Goal: Task Accomplishment & Management: Manage account settings

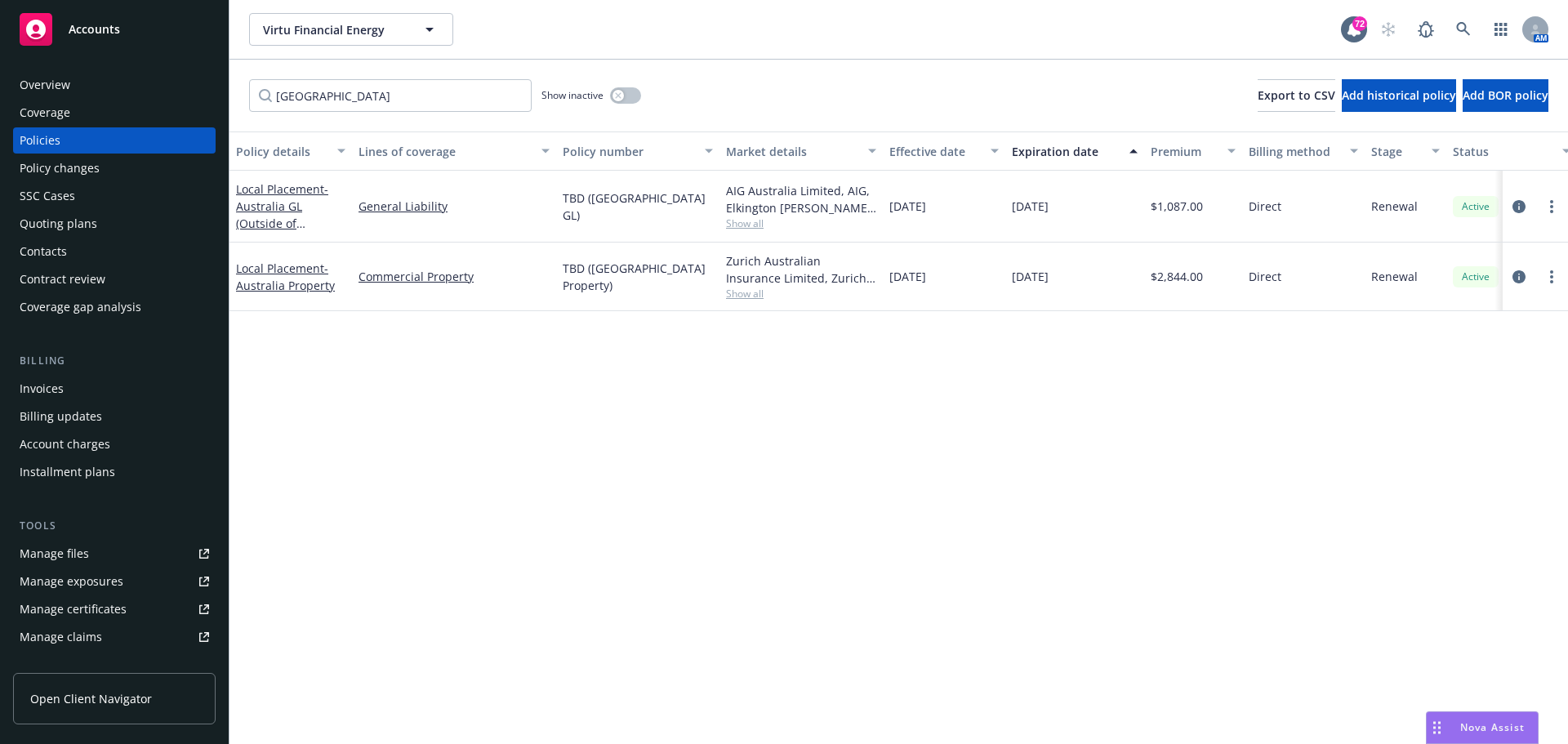
click at [347, 88] on input "[GEOGRAPHIC_DATA]" at bounding box center [391, 96] width 283 height 33
drag, startPoint x: 307, startPoint y: 92, endPoint x: 92, endPoint y: 83, distance: 215.2
click at [92, 83] on div "Accounts Overview Coverage Policies Policy changes SSC Cases Quoting plans Cont…" at bounding box center [784, 372] width 1568 height 744
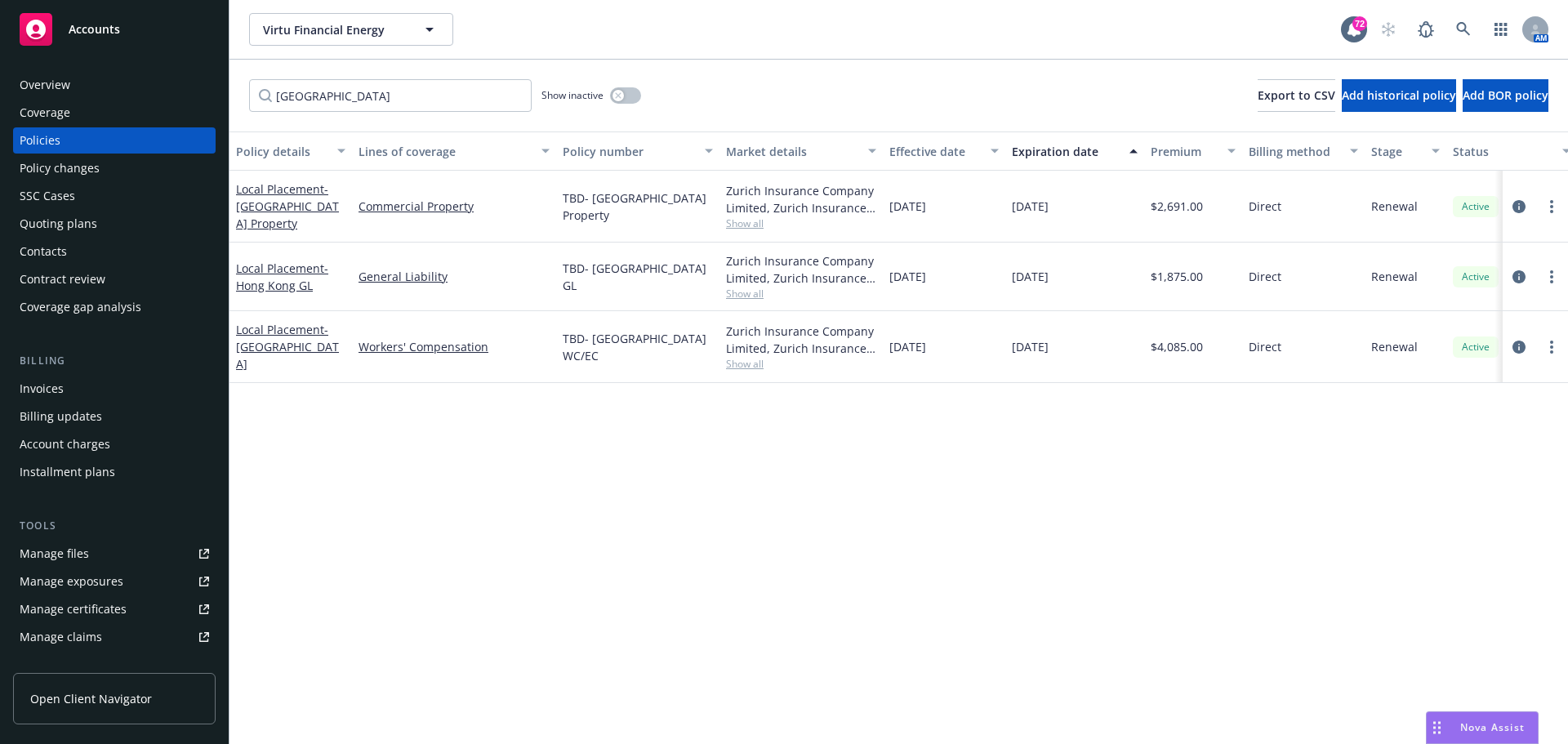
type input "[GEOGRAPHIC_DATA]"
click at [285, 276] on span "- [GEOGRAPHIC_DATA] GL" at bounding box center [282, 277] width 92 height 33
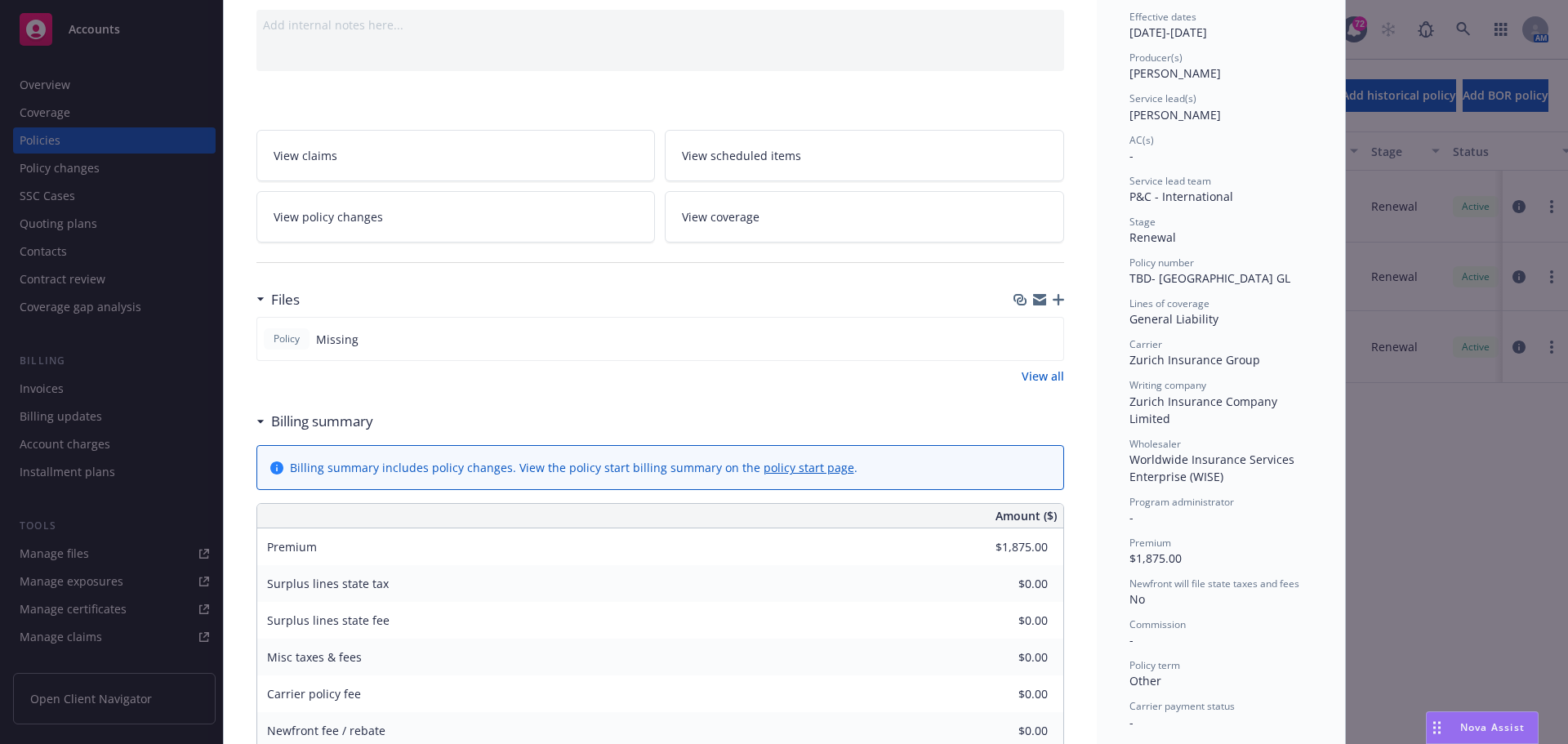
scroll to position [245, 0]
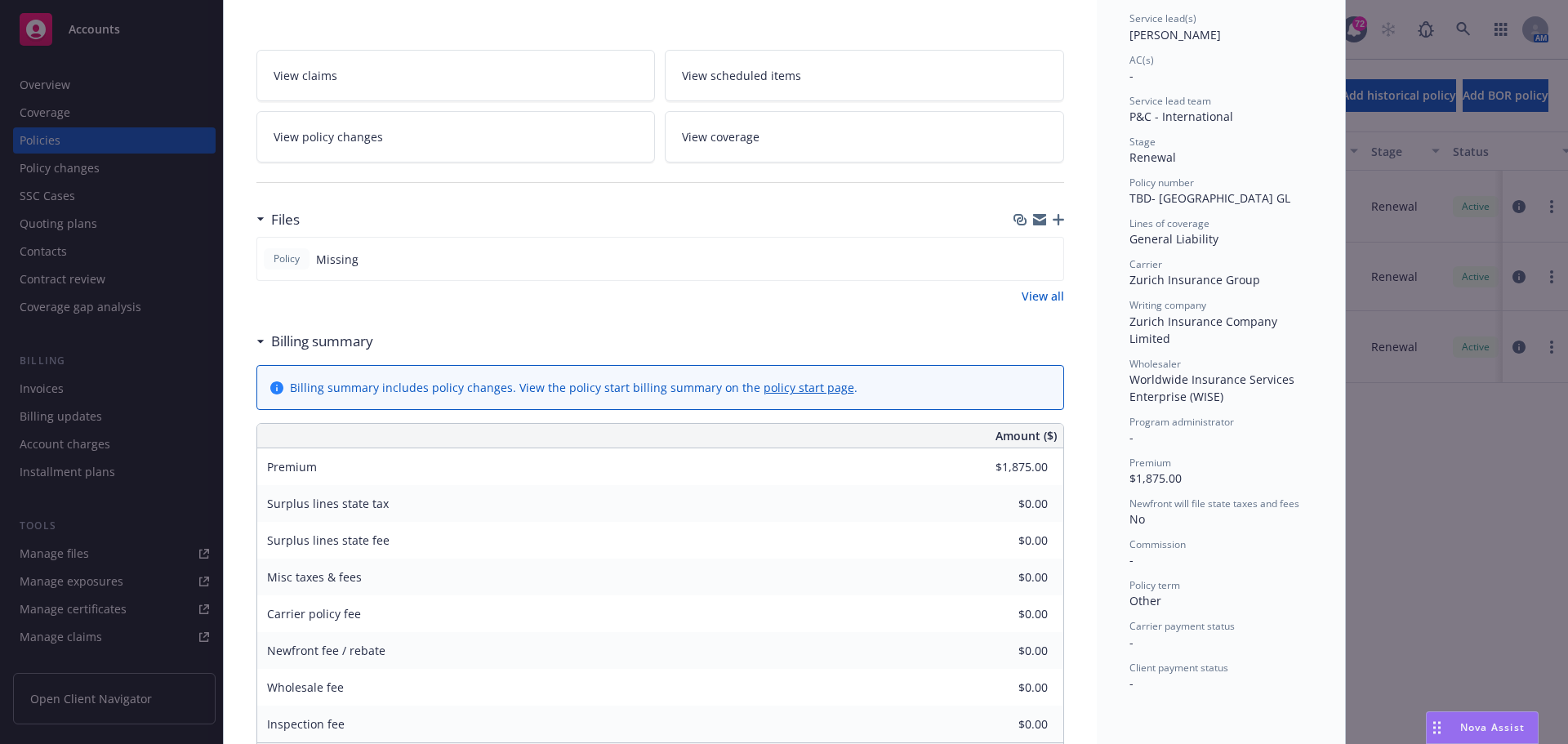
click at [1033, 219] on icon "button" at bounding box center [1039, 220] width 13 height 13
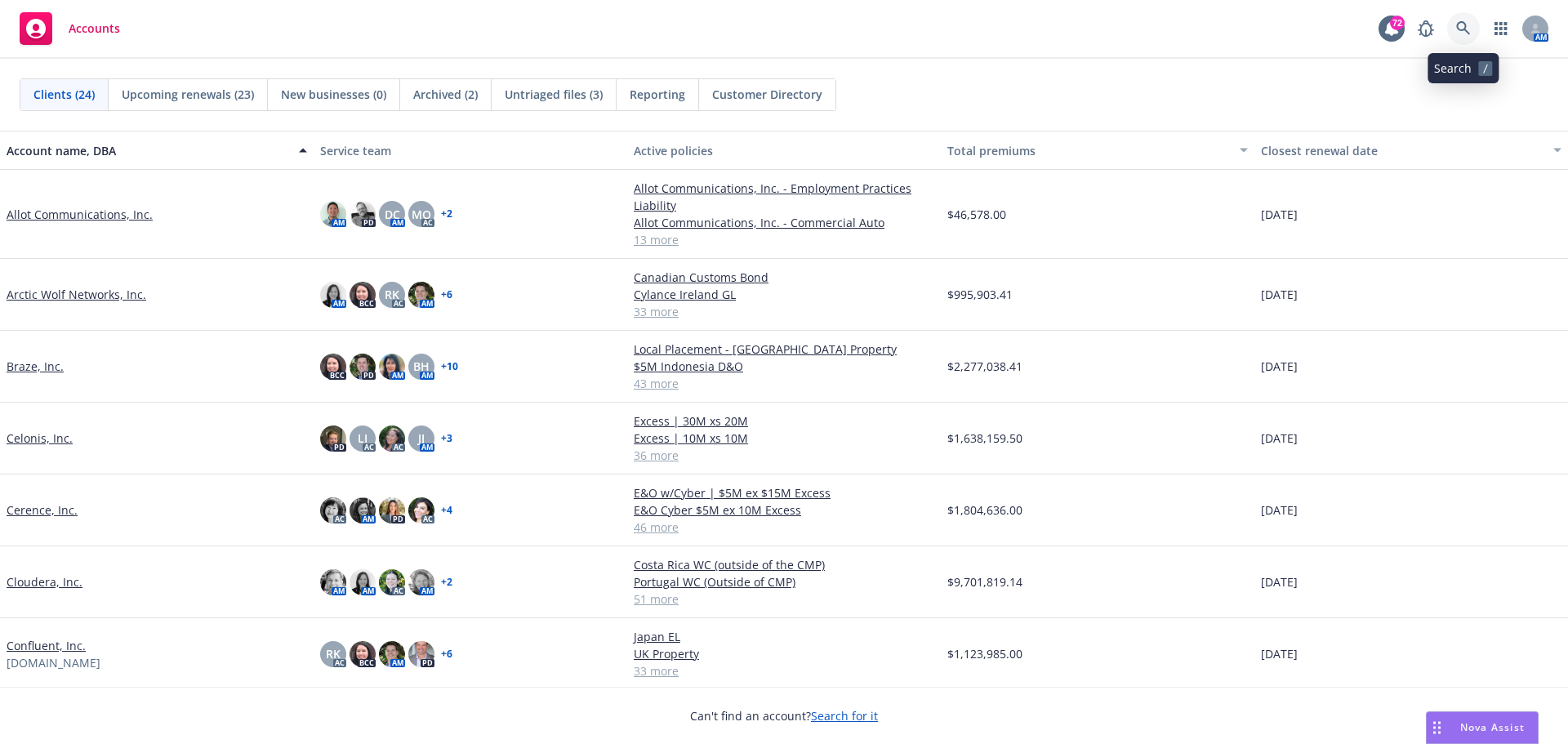
click at [1457, 23] on icon at bounding box center [1463, 29] width 15 height 15
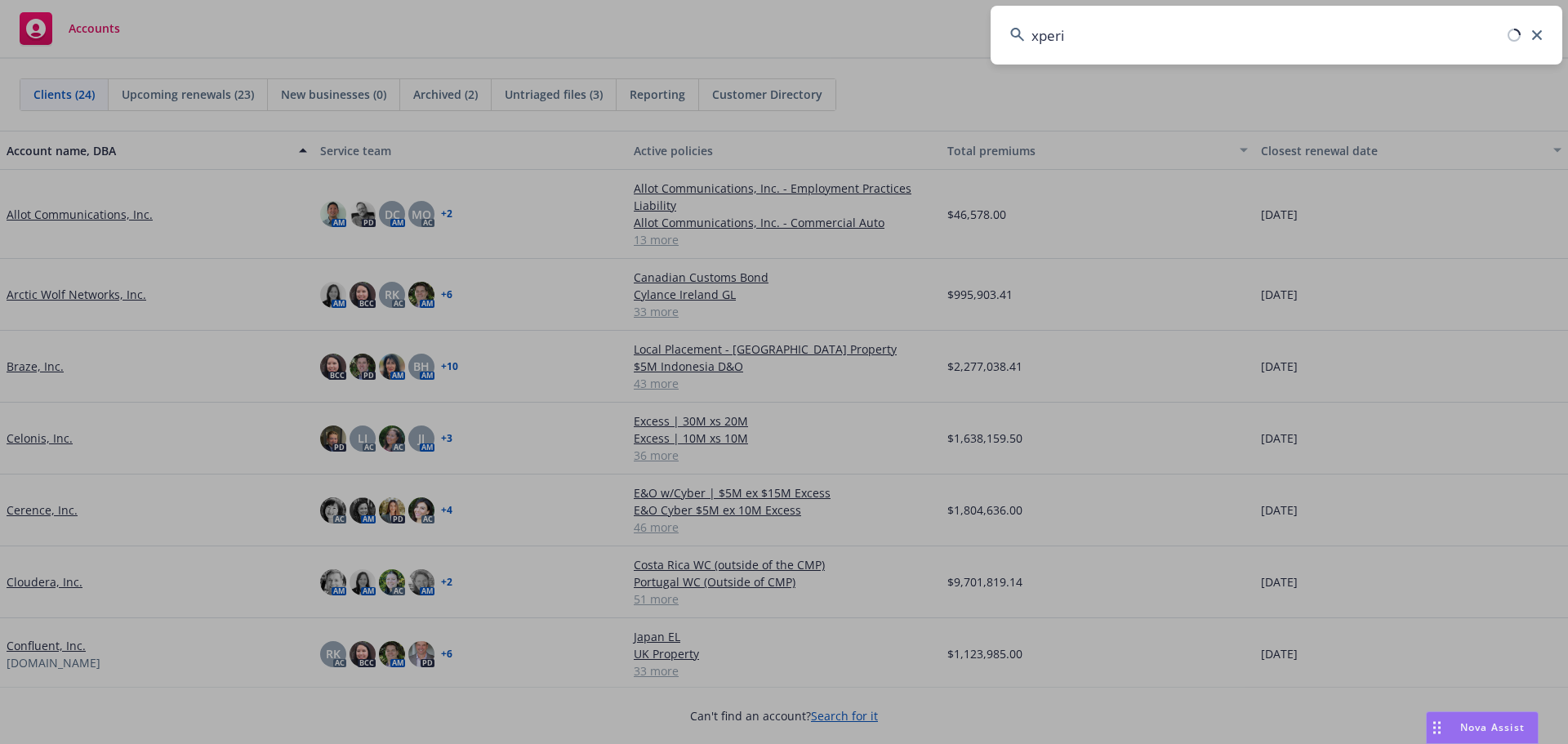
type input "xperi"
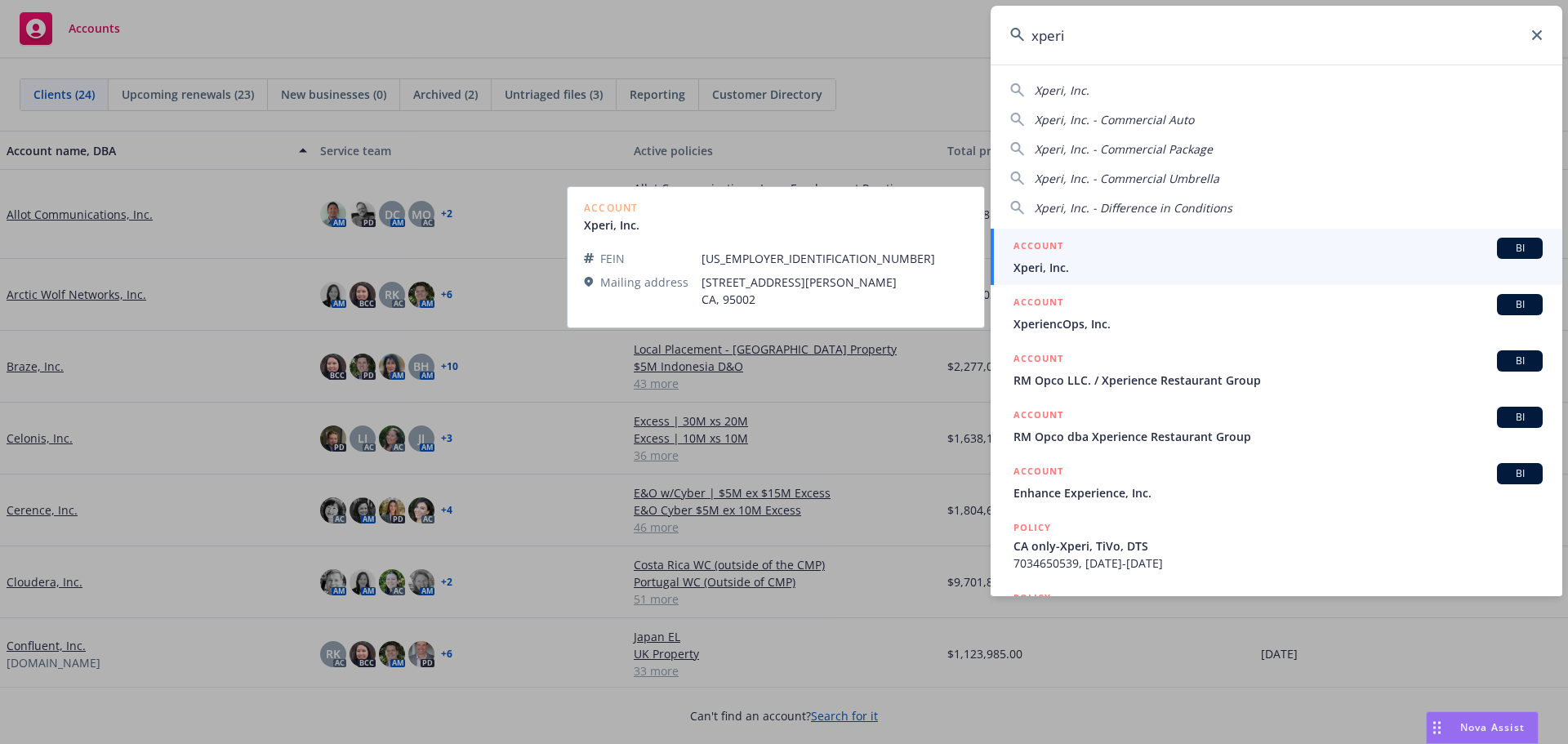
click at [1503, 247] on span "BI" at bounding box center [1520, 249] width 33 height 15
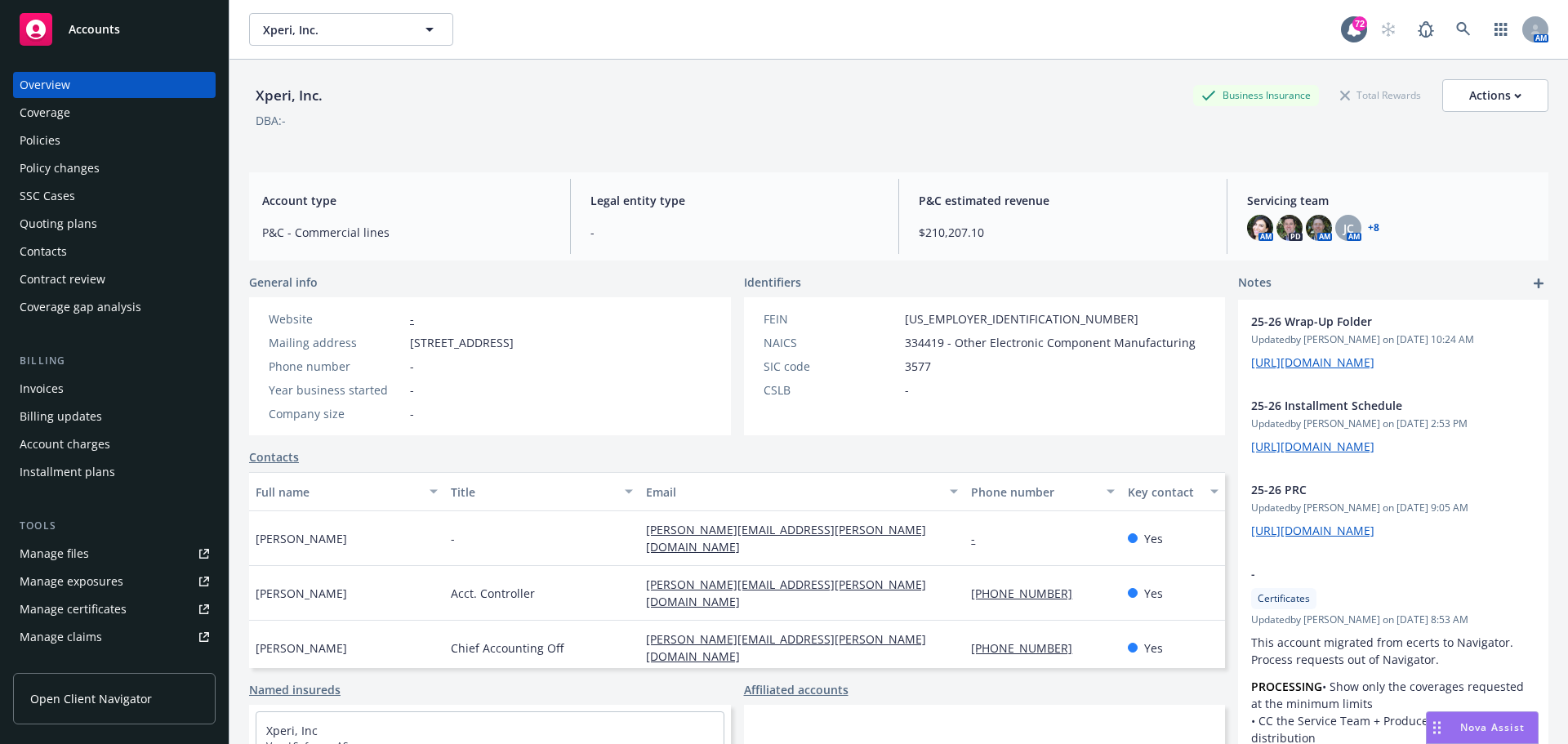
click at [74, 143] on div "Policies" at bounding box center [114, 141] width 190 height 26
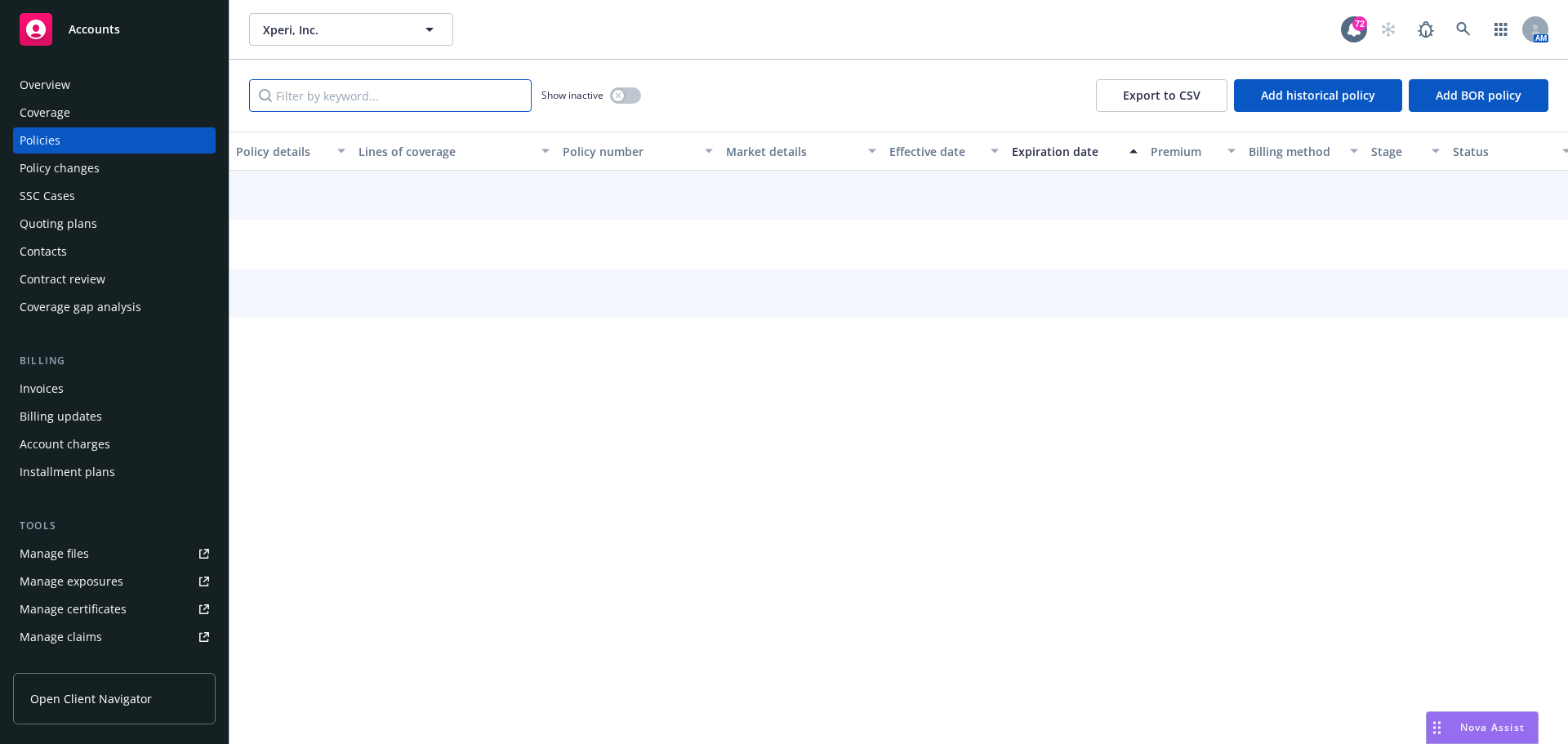
click at [322, 108] on input "Filter by keyword..." at bounding box center [391, 96] width 283 height 33
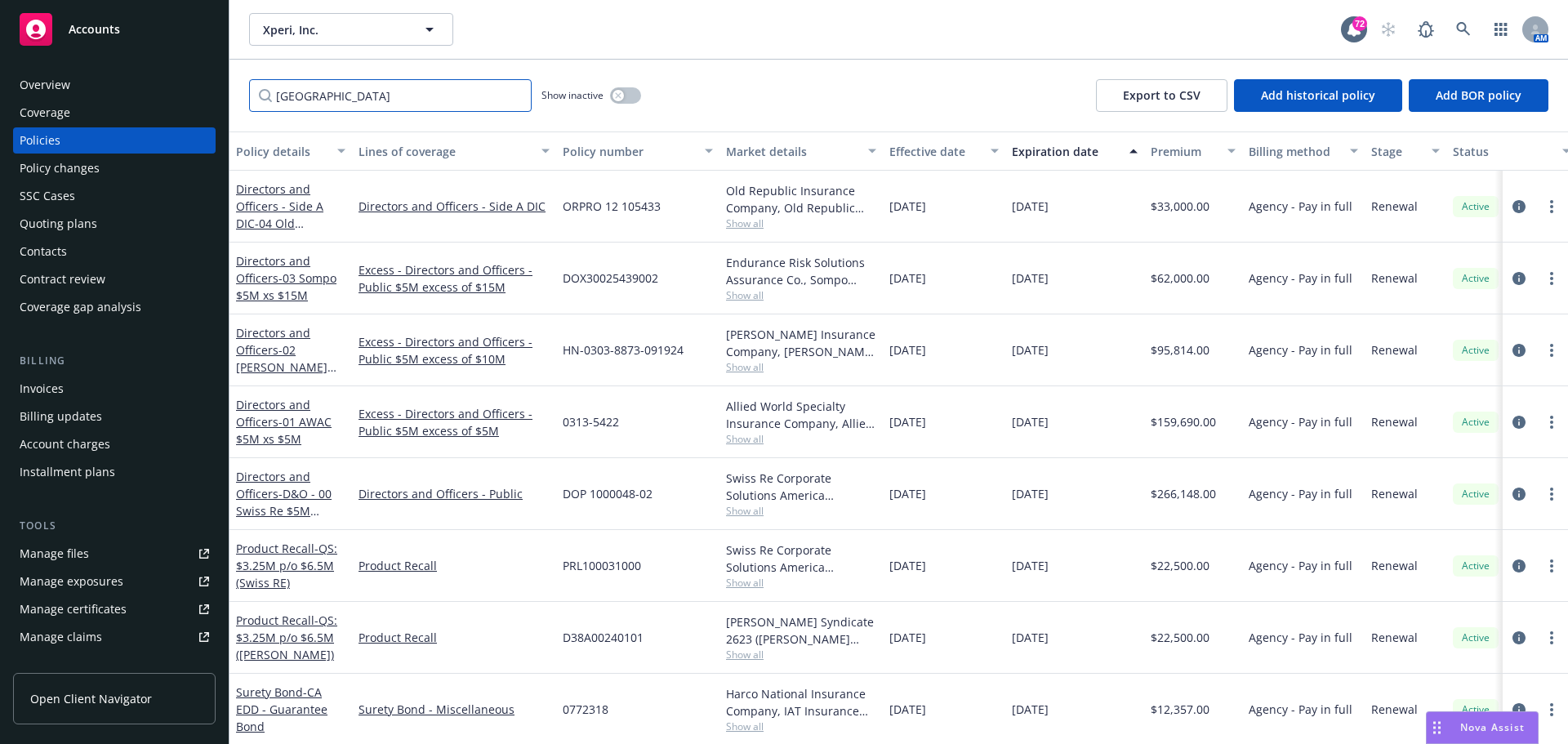
type input "hong kong"
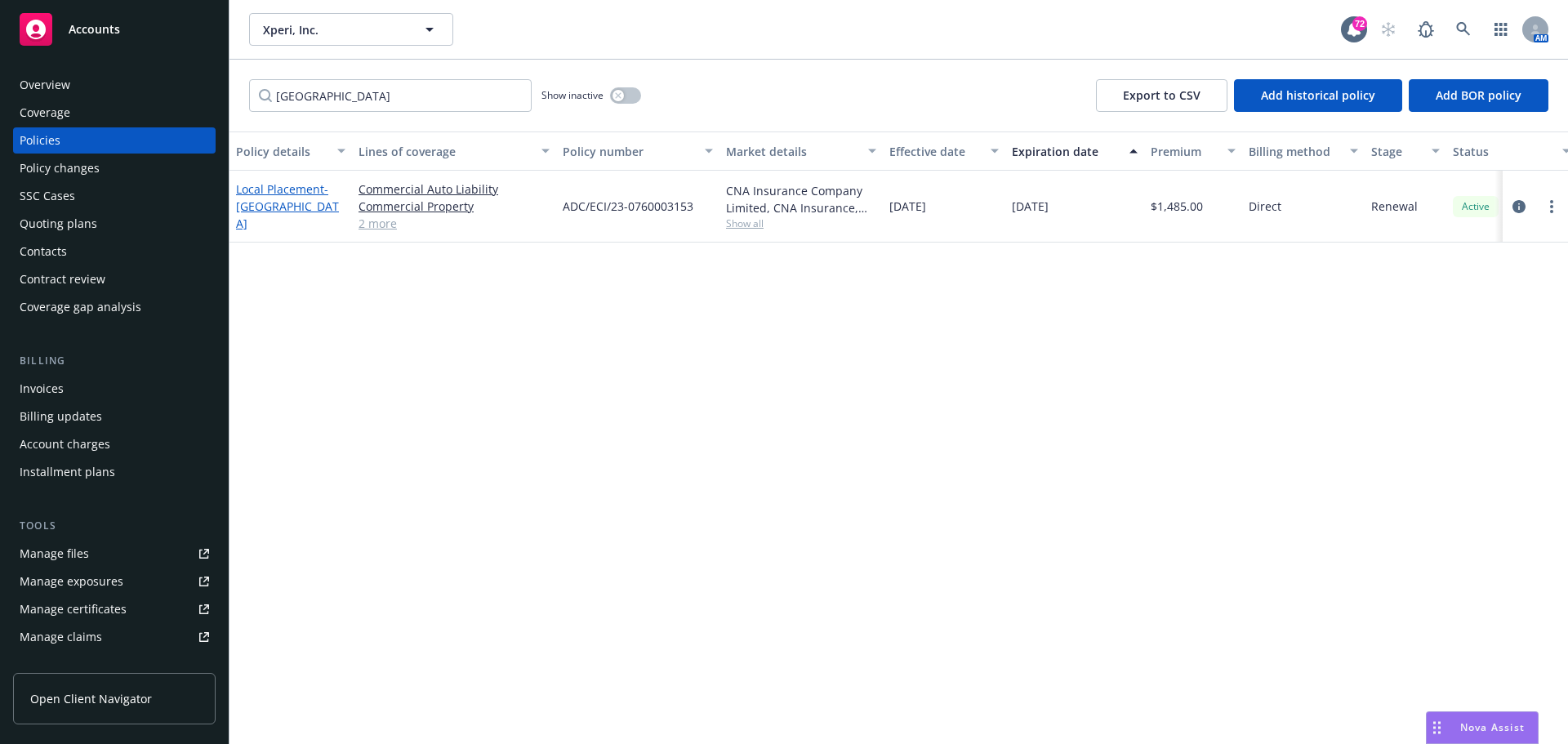
click at [288, 207] on span "- Hong Kong WC" at bounding box center [288, 206] width 103 height 50
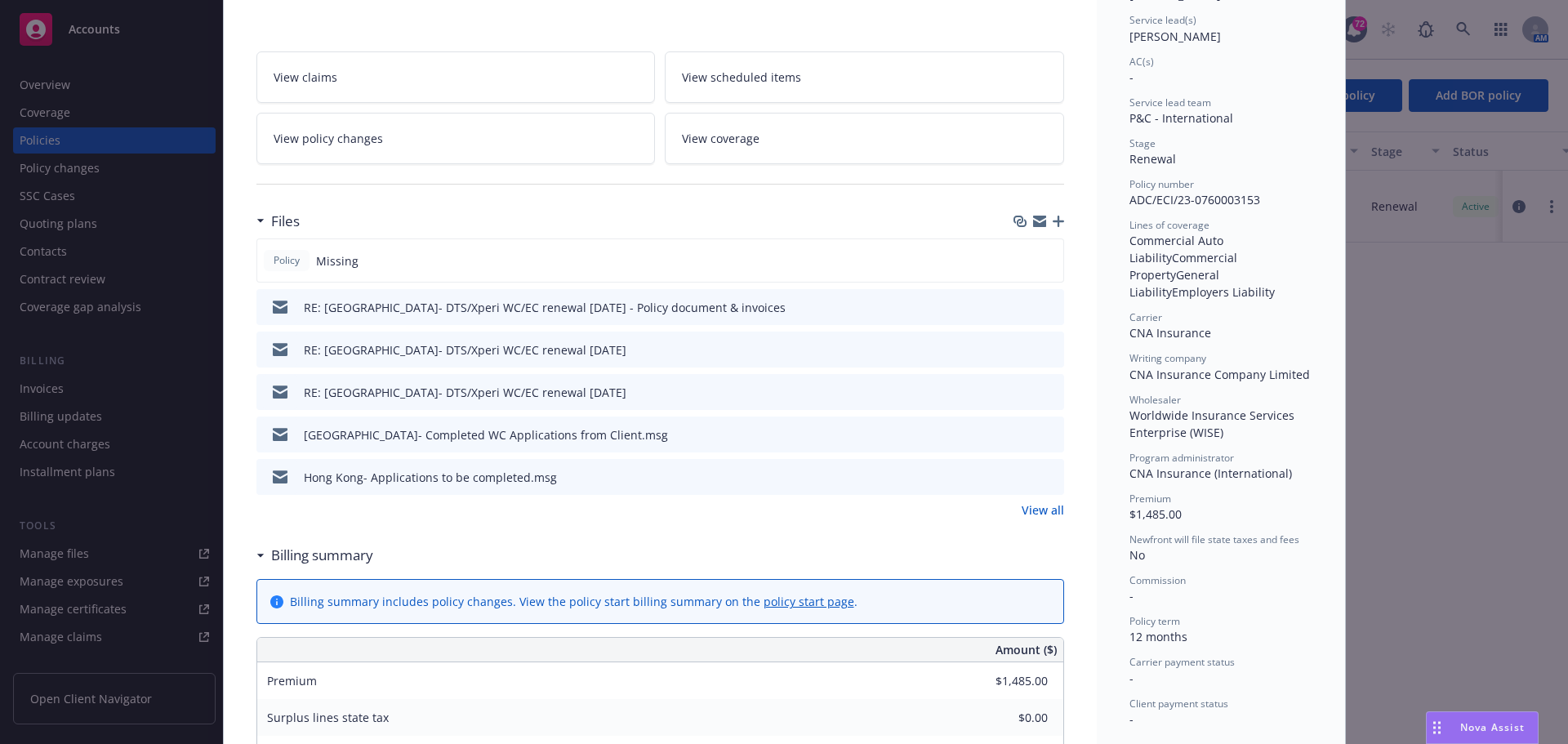
scroll to position [245, 0]
click at [1052, 219] on icon "button" at bounding box center [1058, 220] width 11 height 11
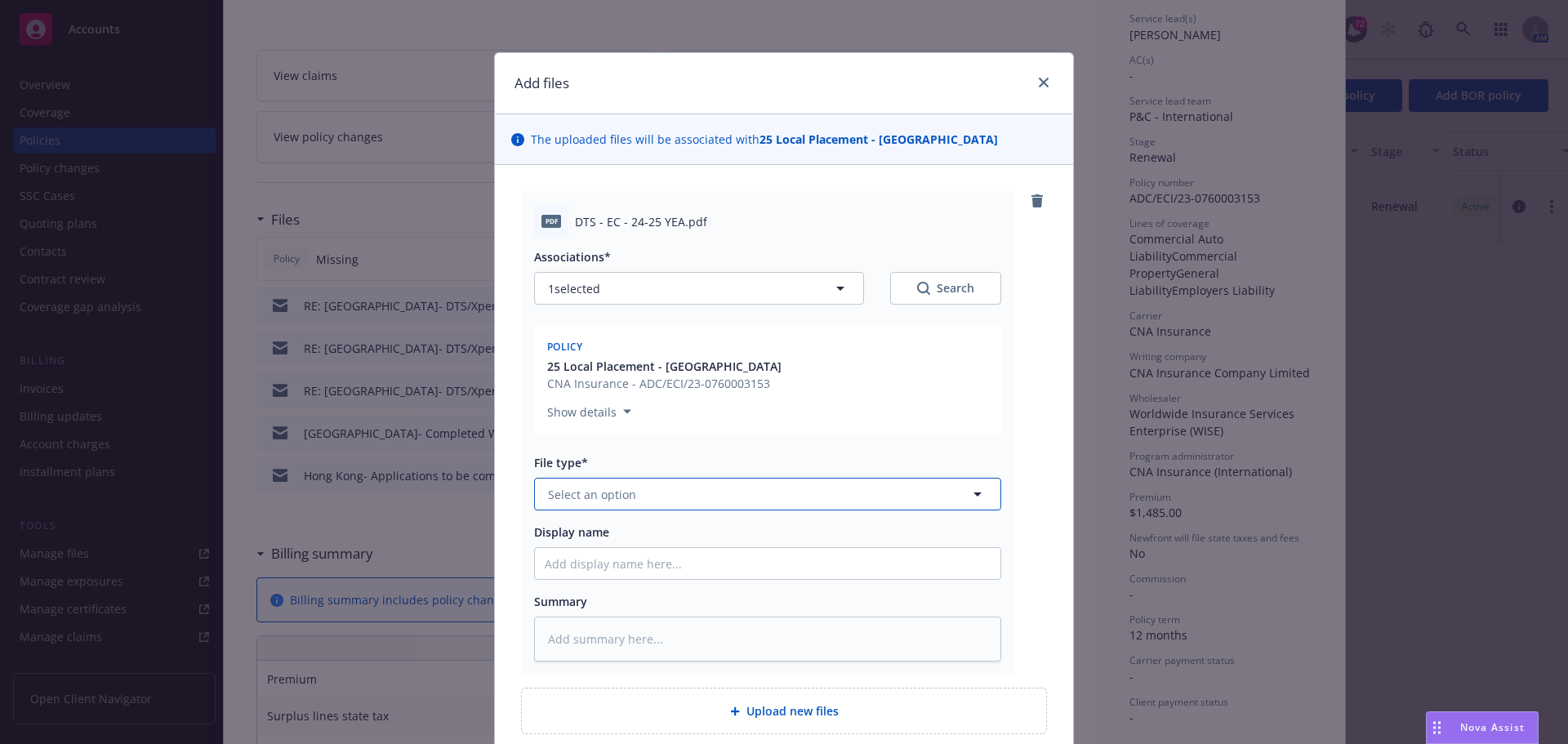
click at [576, 496] on span "Select an option" at bounding box center [592, 495] width 88 height 17
type input "invoice"
click at [692, 594] on div "Invoice - Third Party" at bounding box center [768, 583] width 446 height 24
click at [556, 559] on input "Display name" at bounding box center [768, 564] width 466 height 31
type textarea "x"
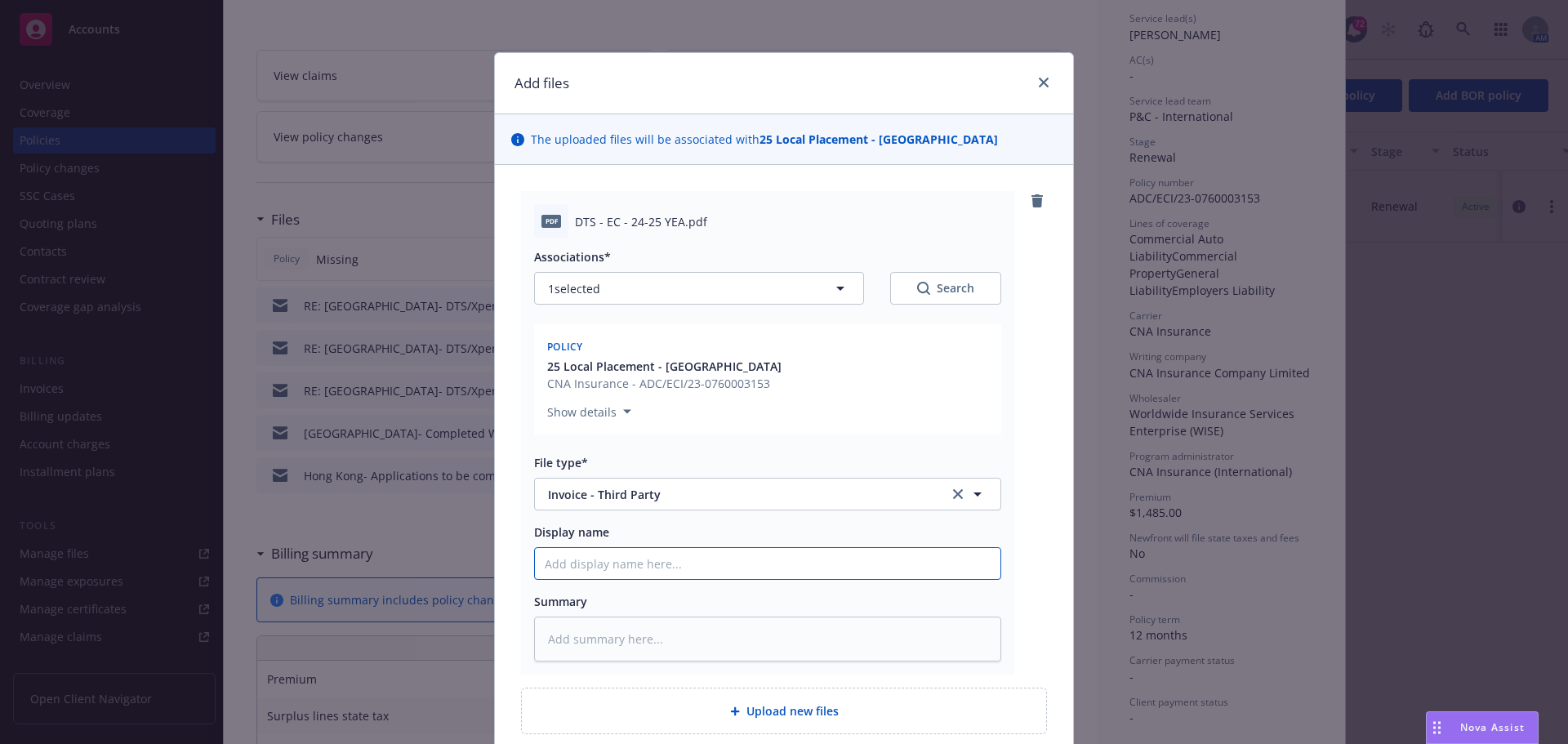
type input "H"
type textarea "x"
type input "Ho"
type textarea "x"
type input "Hon"
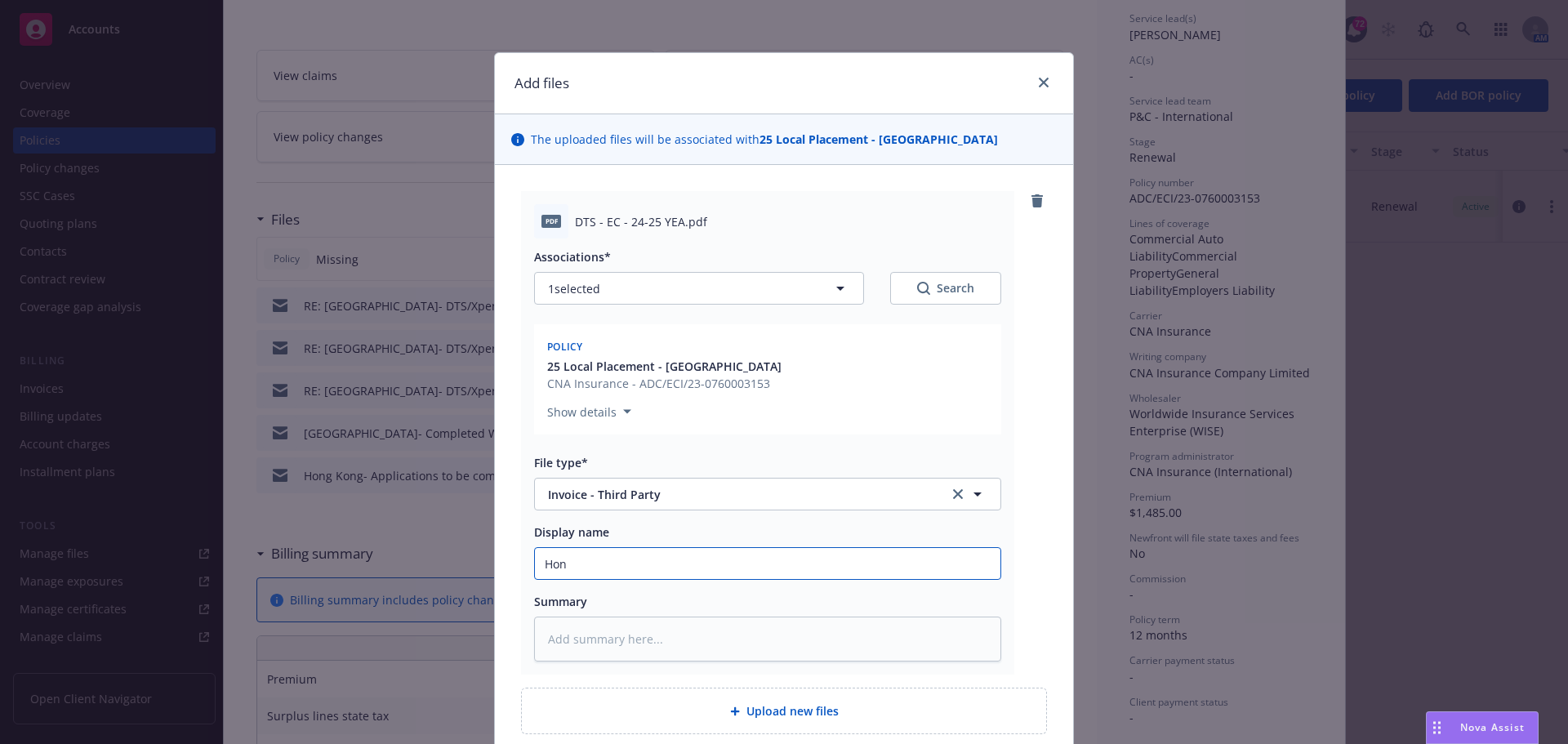
type textarea "x"
type input "Hong"
type textarea "x"
type input "Hong"
type textarea "x"
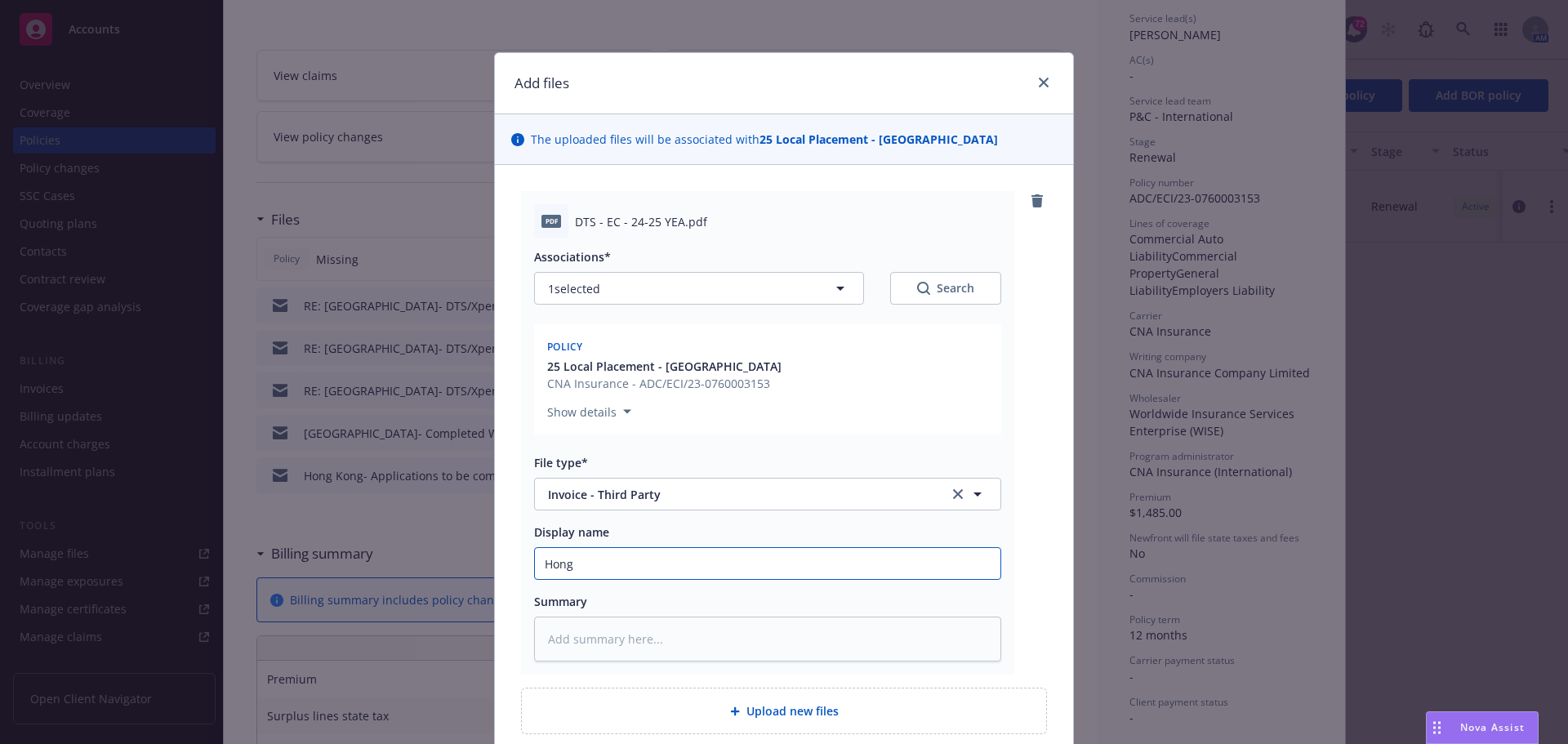
type input "Hong k"
type textarea "x"
type input "[PERSON_NAME]"
type textarea "x"
type input "Hong kog"
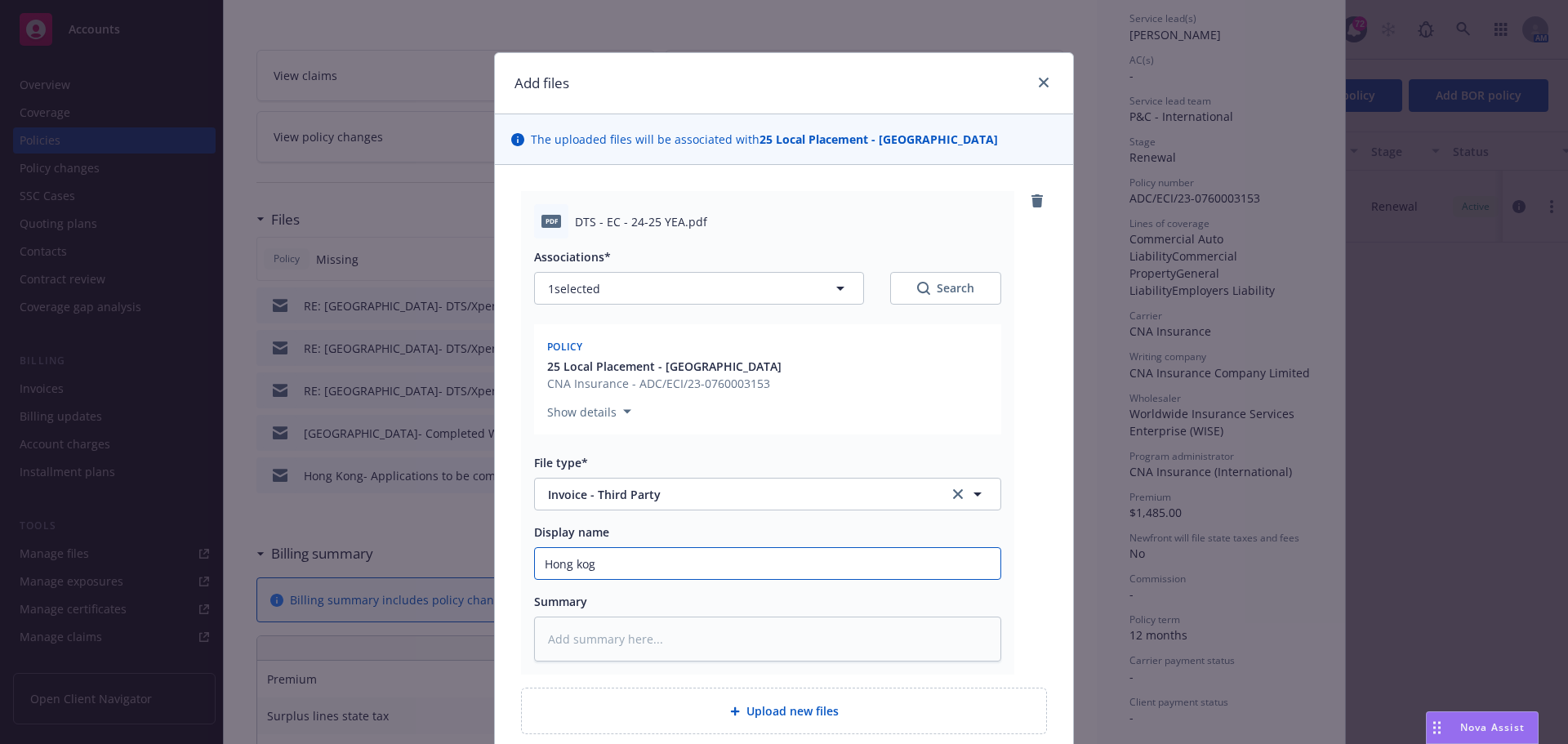
type textarea "x"
type input "Hong kogn"
type textarea "x"
type input "Hong kog"
type textarea "x"
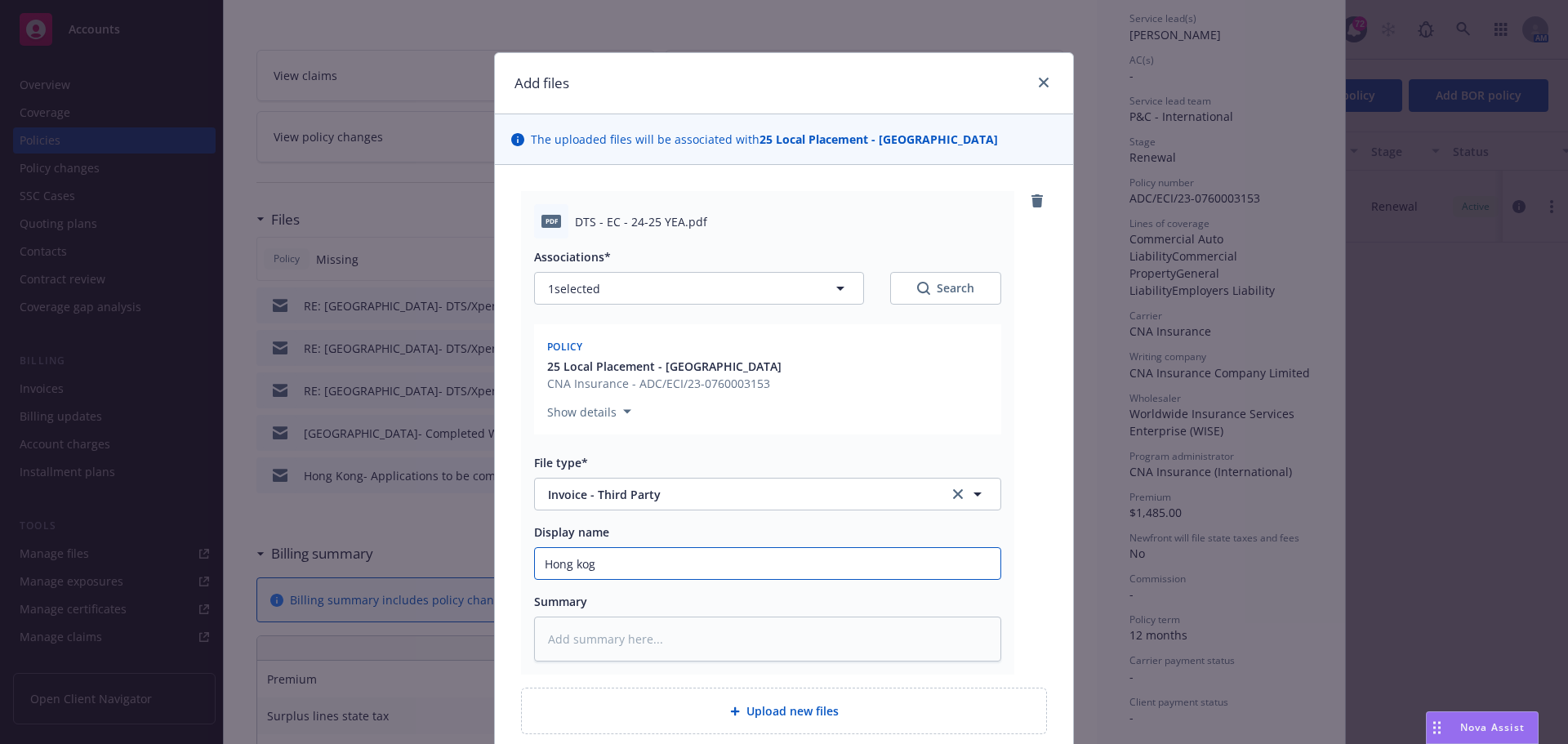
type input "[PERSON_NAME]"
type textarea "x"
type input "[PERSON_NAME]"
type textarea "x"
type input "[GEOGRAPHIC_DATA]"
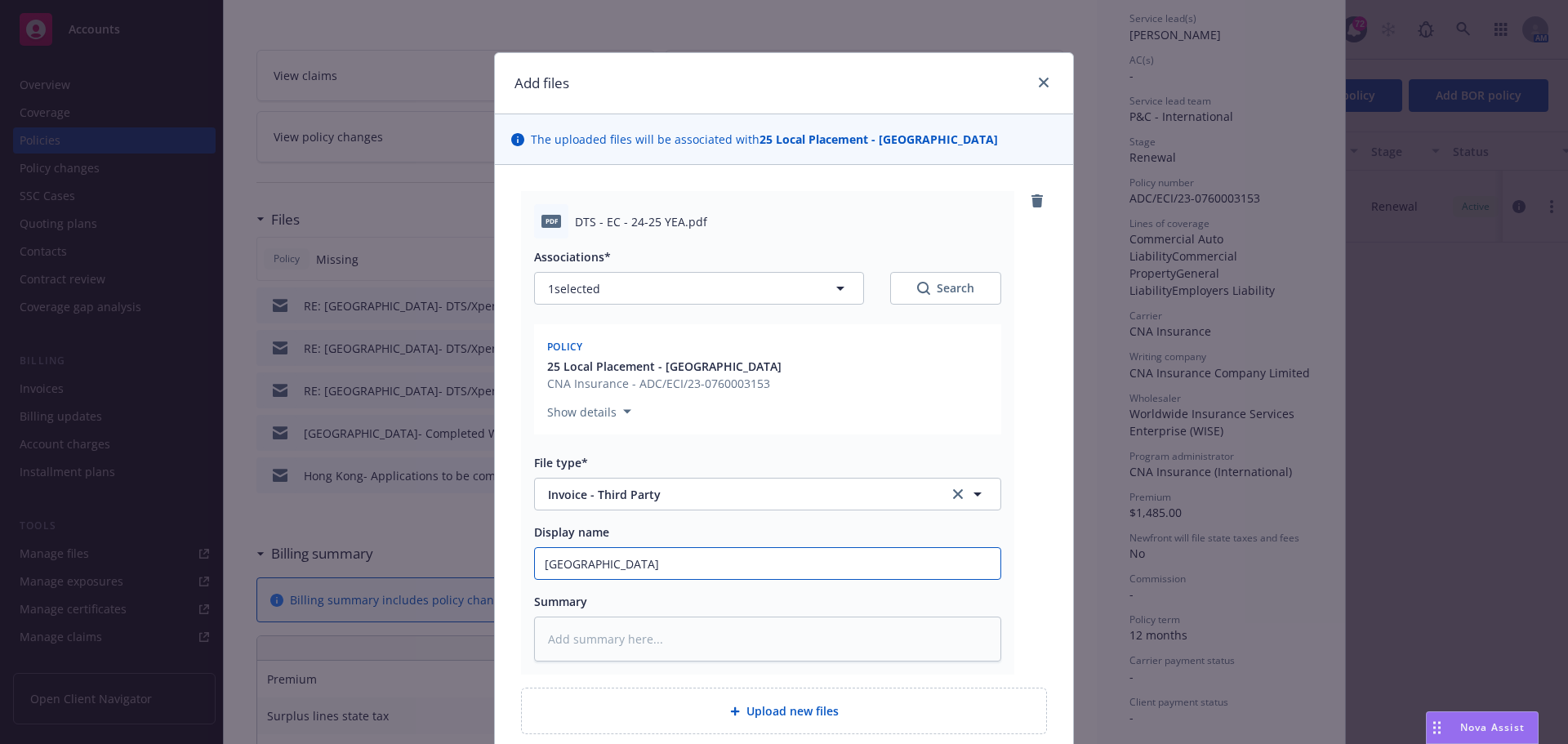
type textarea "x"
type input "Hong kong-"
type textarea "x"
type input "Hong kong-"
type textarea "x"
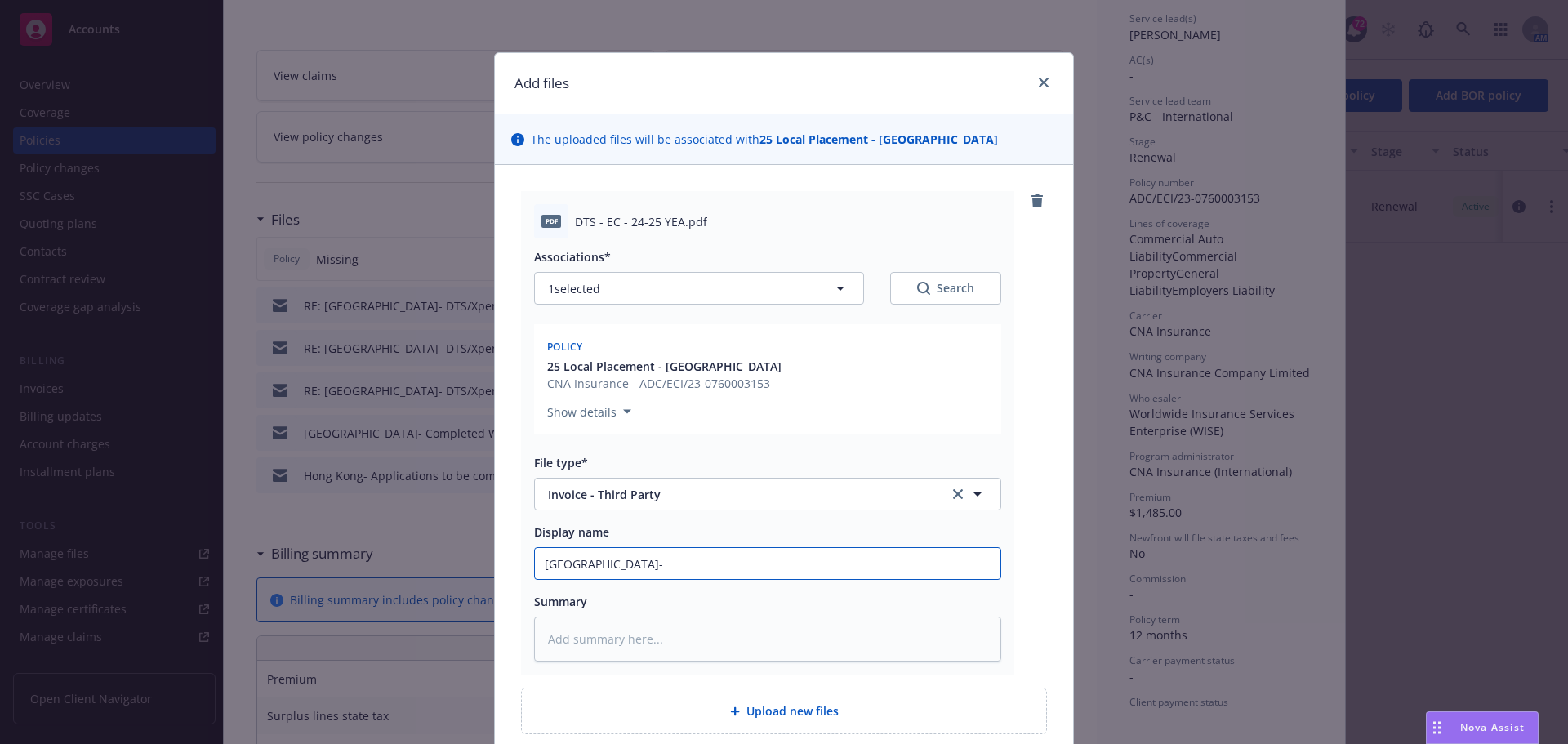
type input "Hong kong- D"
type textarea "x"
type input "Hong kong- DT"
type textarea "x"
type input "Hong kong- DTX"
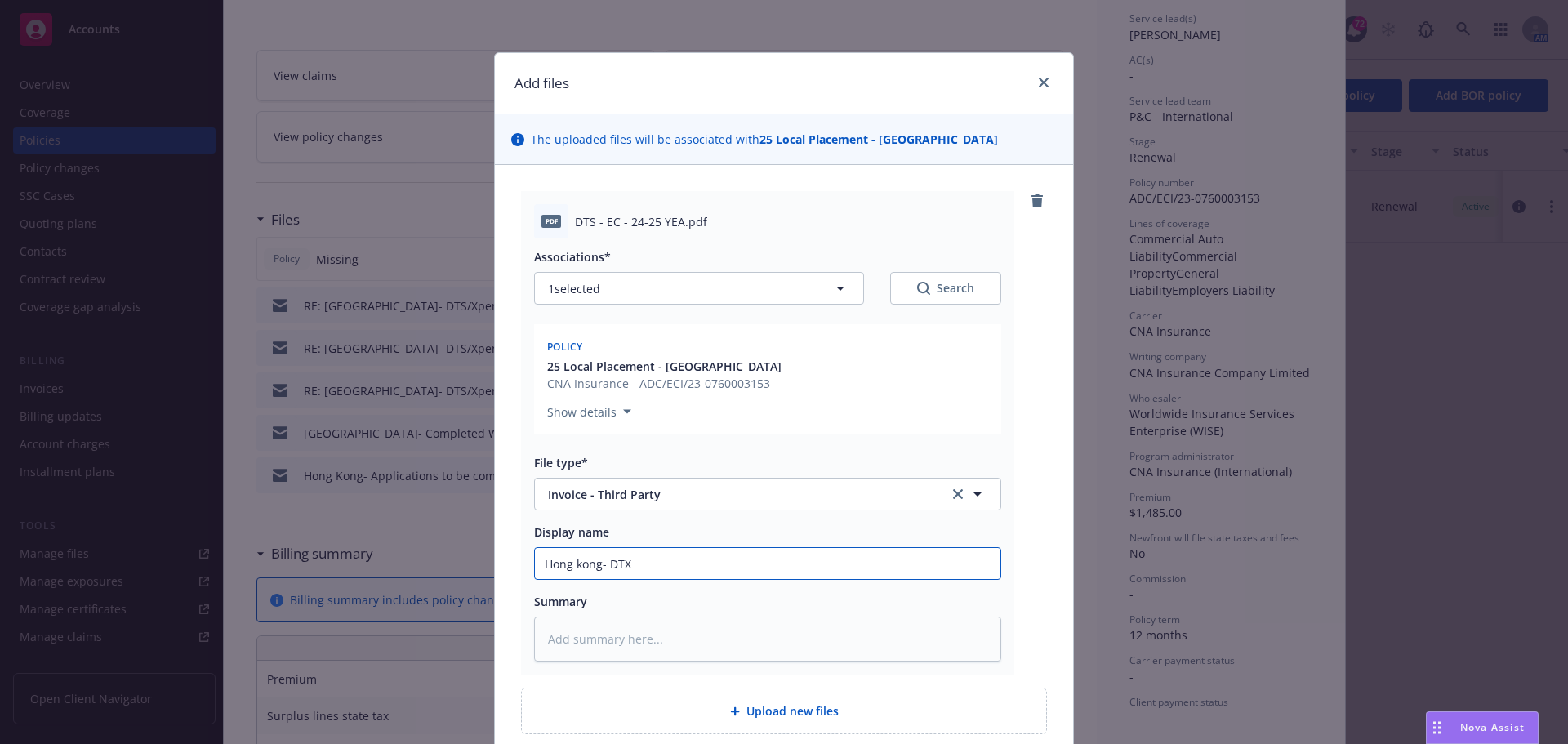
type textarea "x"
type input "Hong kong- DTX"
type textarea "x"
type input "Hong kong- DTX"
type textarea "x"
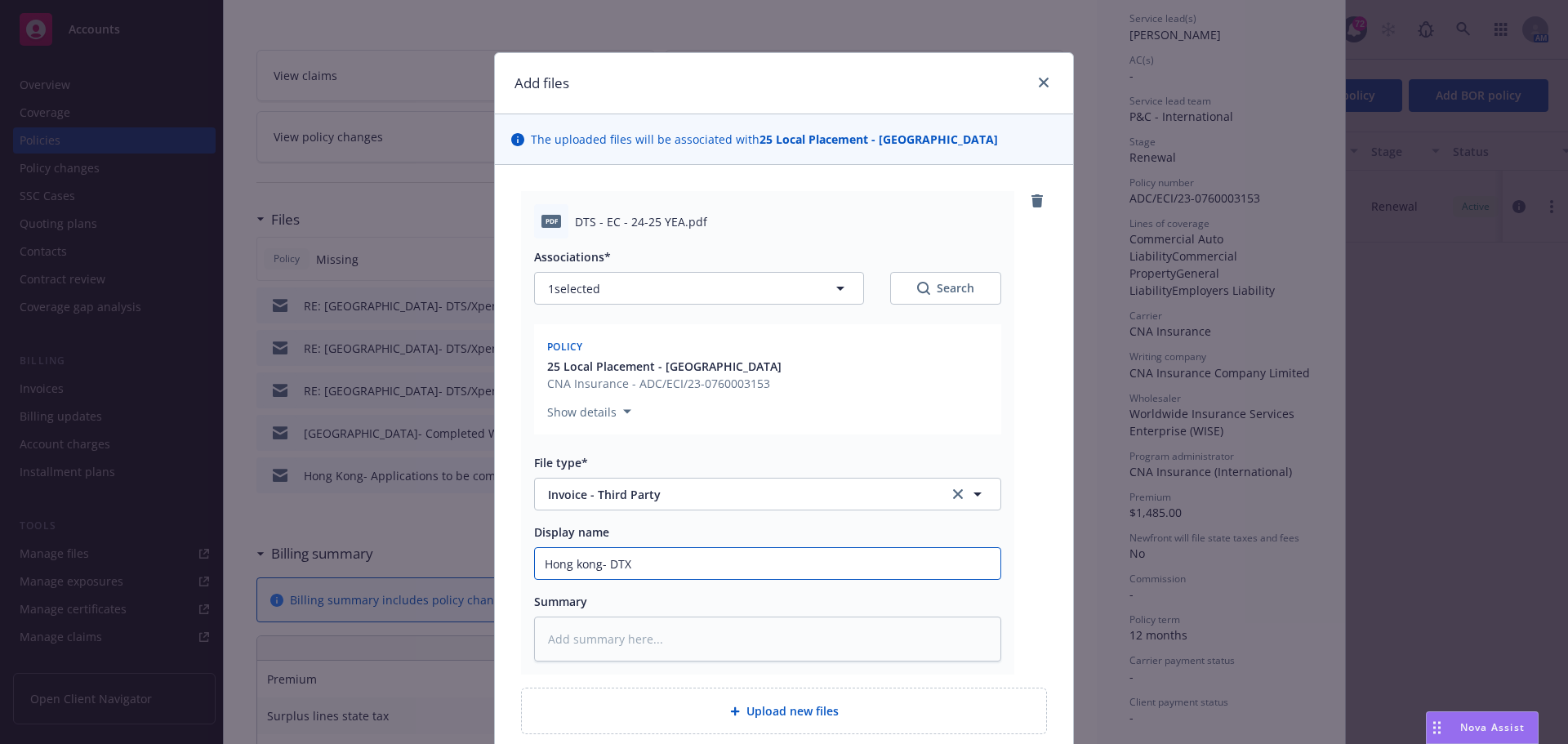
type input "Hong kong- DT"
type textarea "x"
type input "Hong kong- D"
type textarea "x"
type input "Hong kong-"
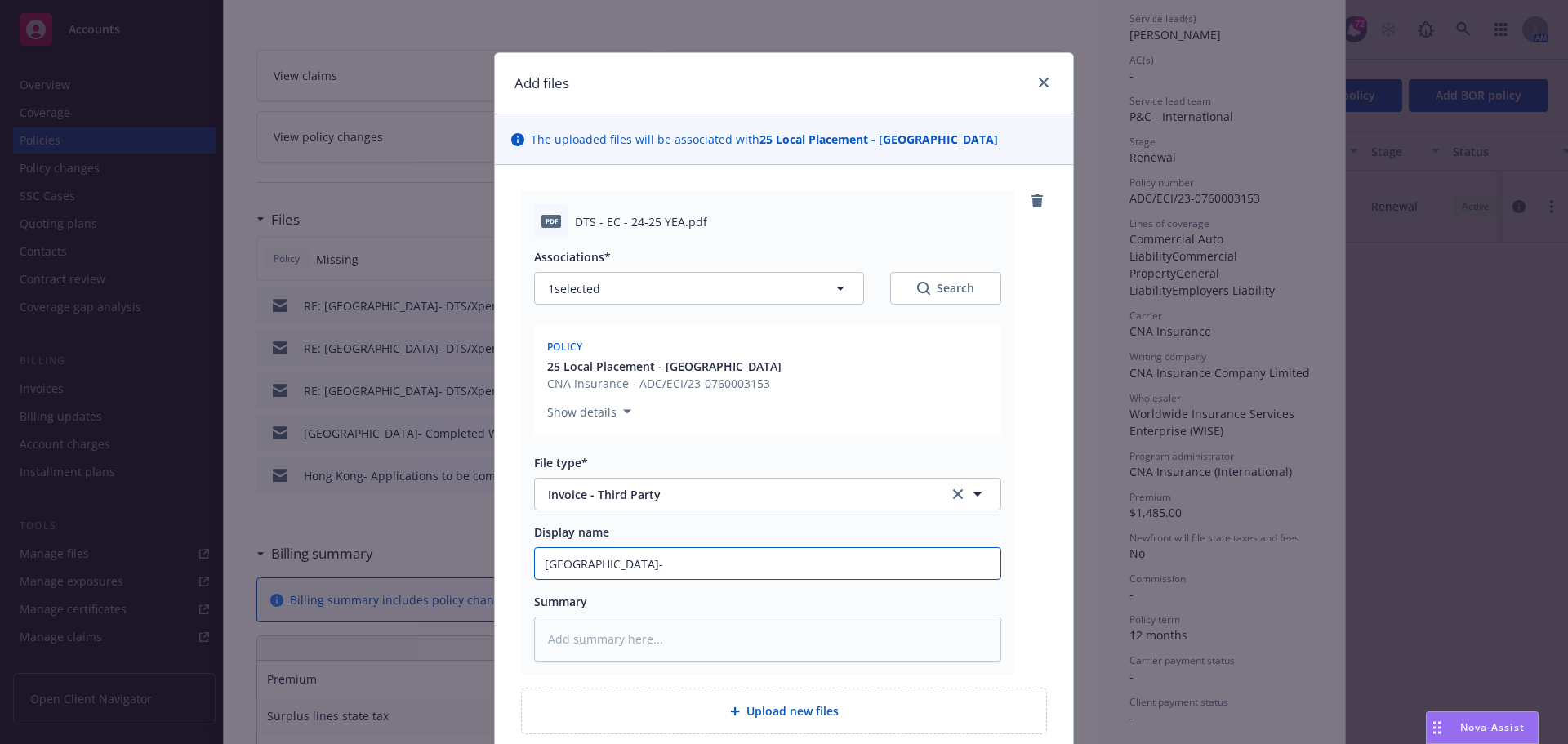
type textarea "x"
type input "Hong kong- X"
type textarea "x"
type input "Hong kong- Xp"
type textarea "x"
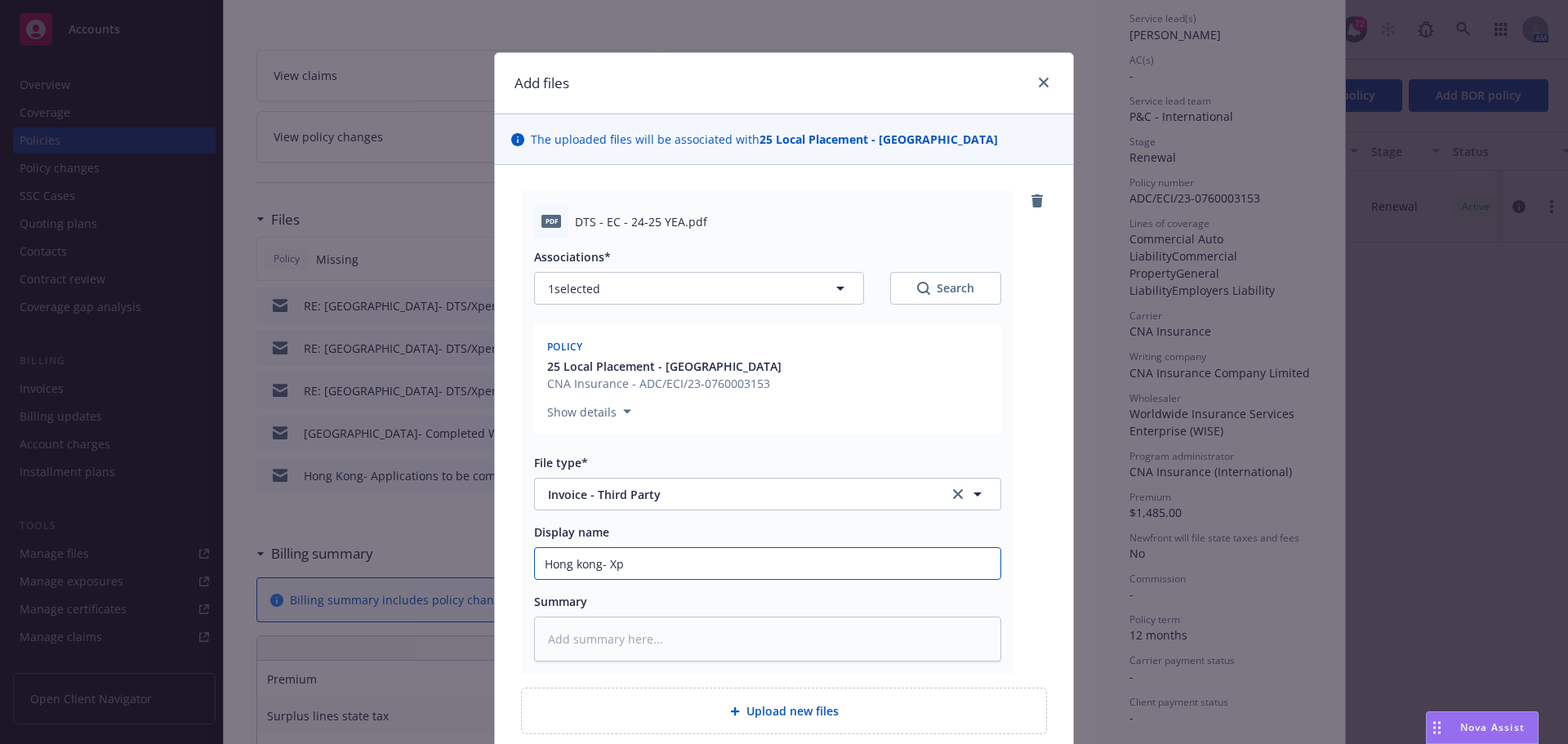
type input "Hong kong- Xpe"
type textarea "x"
type input "Hong kong- Xper"
type textarea "x"
type input "Hong kong- Xperi"
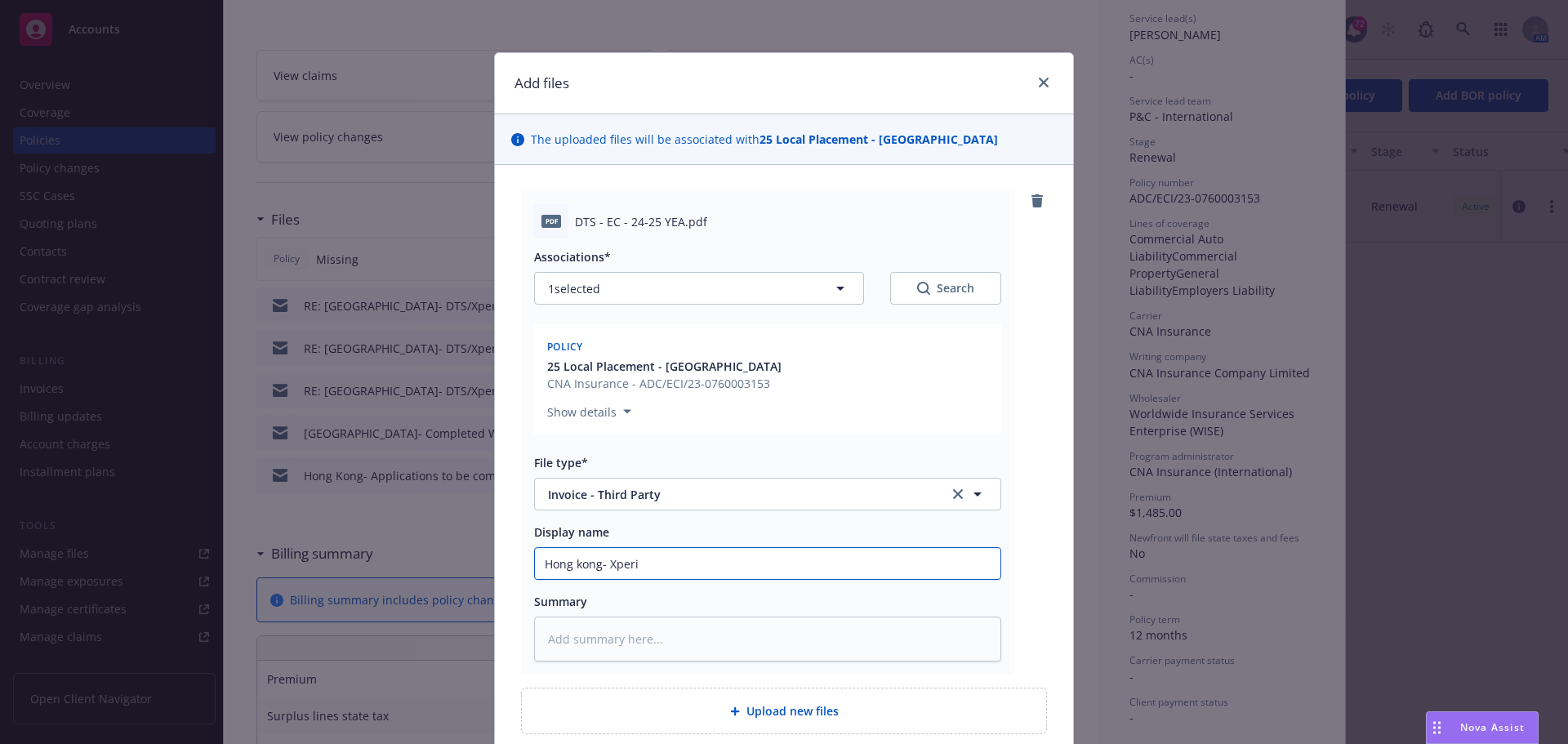
type textarea "x"
type input "Hong kong- Xperi"
type textarea "x"
type input "Hong kong- Xperi ("
type textarea "x"
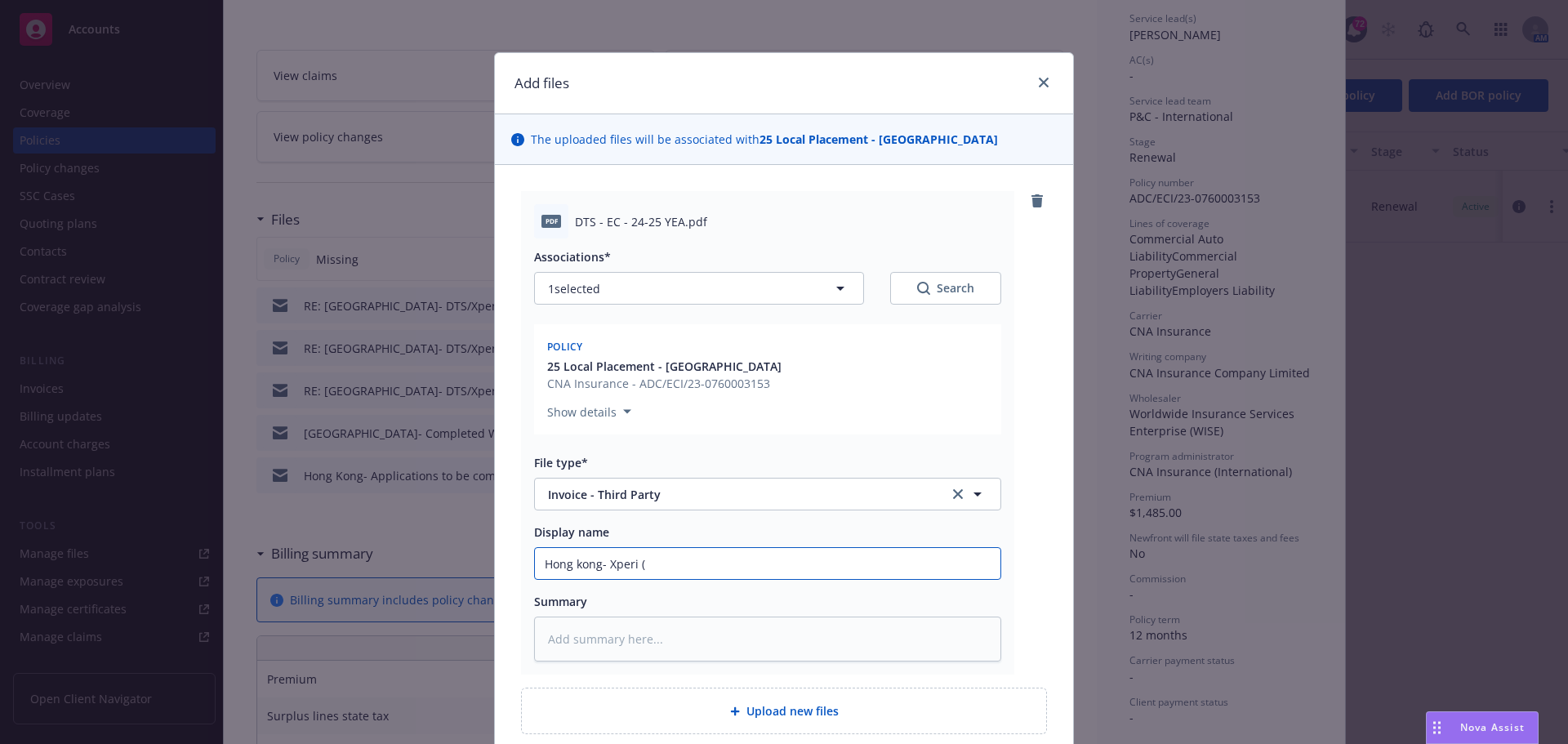
type input "Hong kong- Xperi (D"
type textarea "x"
type input "Hong kong- Xperi (DT"
type textarea "x"
type input "Hong kong- Xperi (DTS"
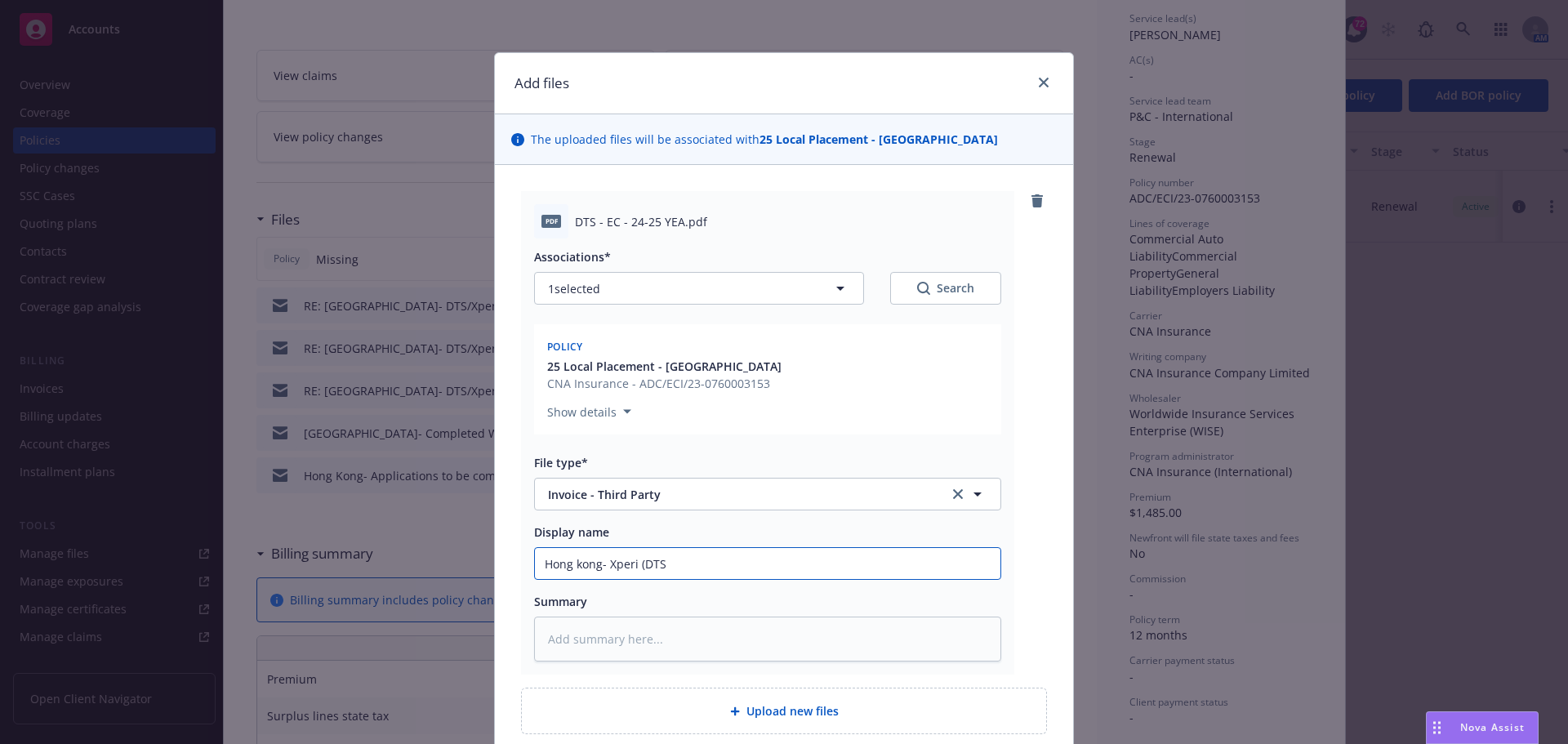
type textarea "x"
type input "Hong kong- Xperi (DTS)"
type textarea "x"
type input "Hong kong- Xperi (DTS) E"
type textarea "x"
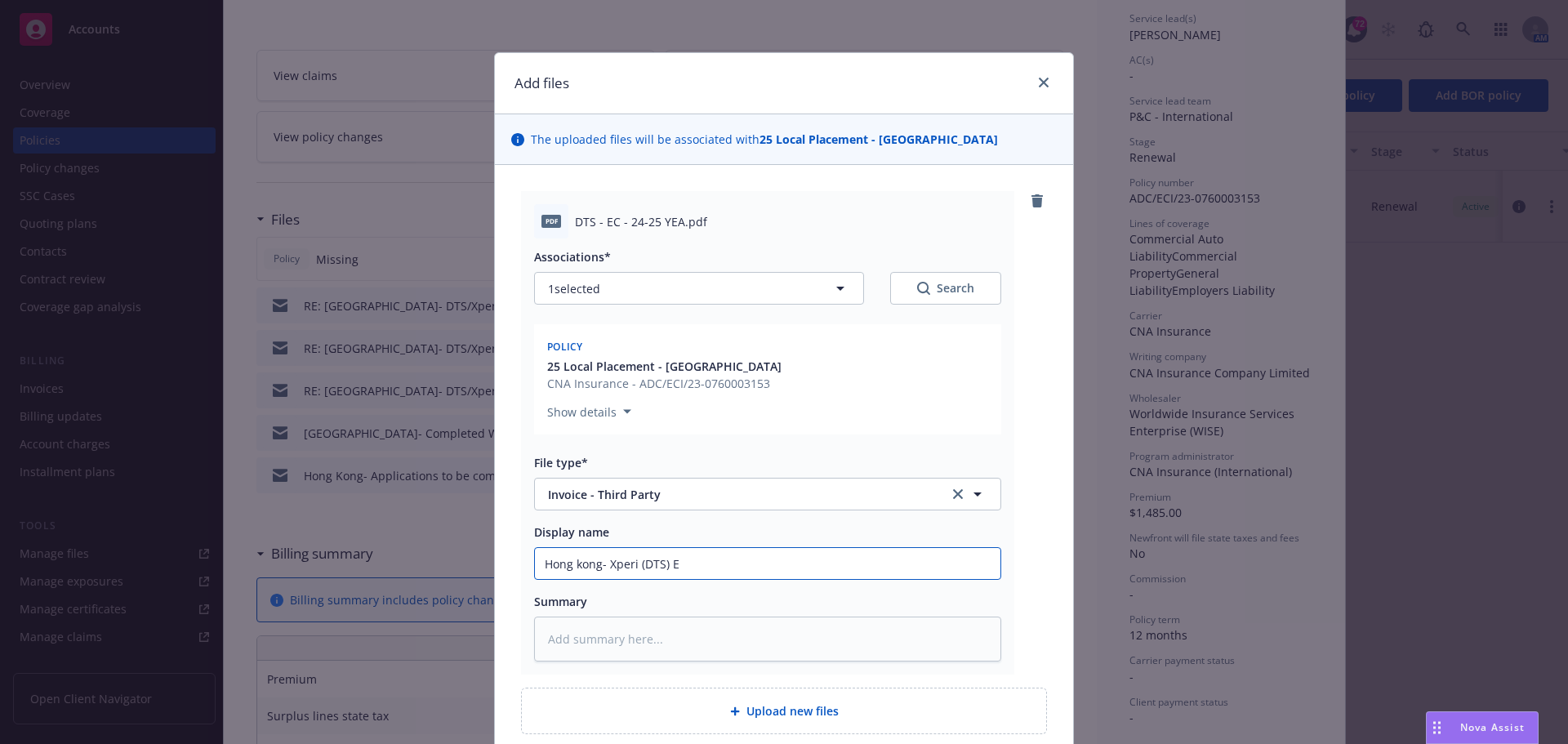
type input "Hong kong- Xperi (DTS) EC"
type textarea "x"
type input "Hong kong- Xperi (DTS) EC"
type textarea "x"
type input "Hong kong- Xperi (DTS) EC I"
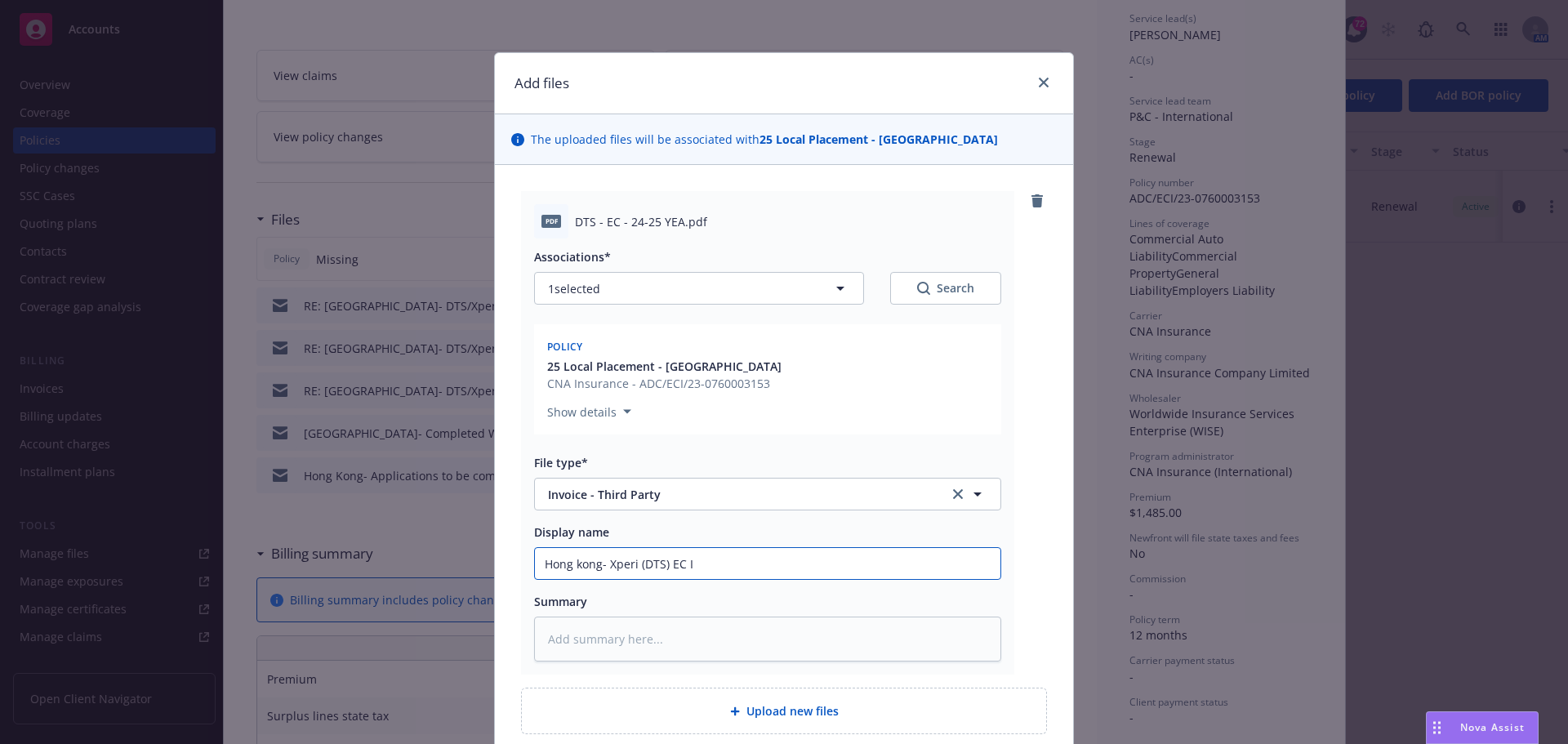
type textarea "x"
type input "Hong kong- Xperi (DTS) EC In"
type textarea "x"
type input "Hong kong- Xperi (DTS) EC I"
type textarea "x"
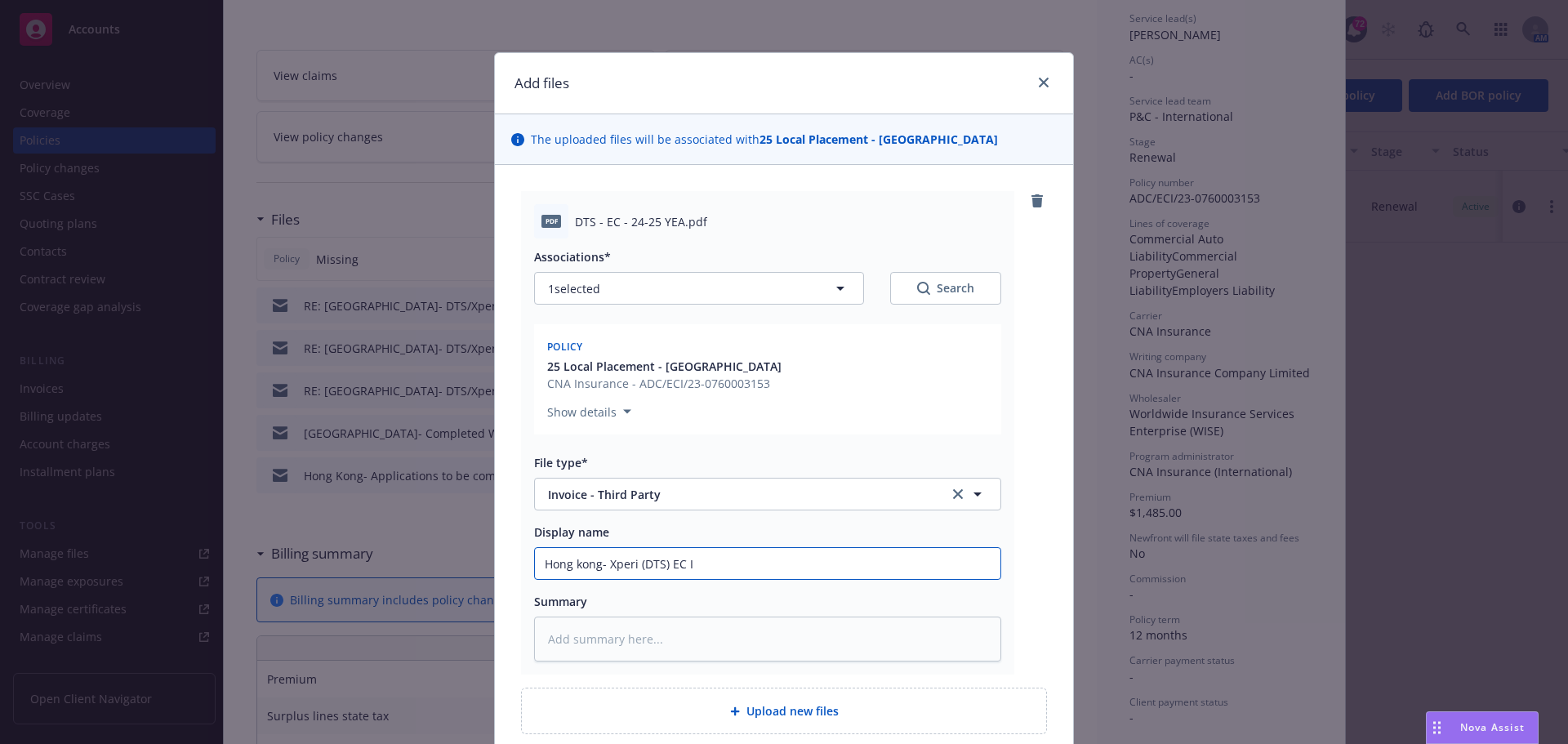
type input "Hong kong- Xperi (DTS) EC"
type textarea "x"
type input "Hong kong- Xperi (DTS) EC D"
type textarea "x"
type input "Hong kong- Xperi (DTS) EC"
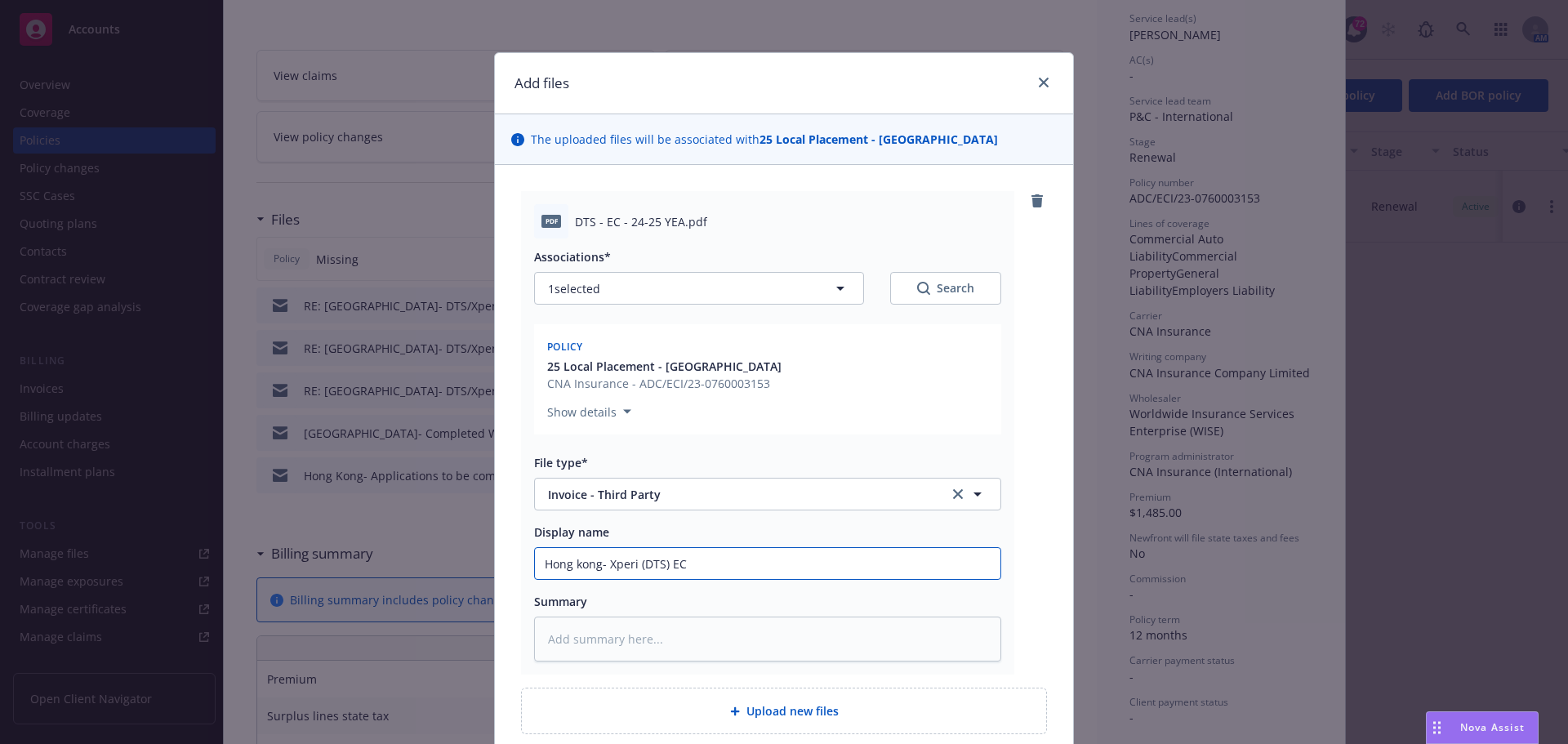
type textarea "x"
type input "Hong kong- Xperi (DTS) EC I"
type textarea "x"
type input "Hong kong- Xperi (DTS) EC Inv"
type textarea "x"
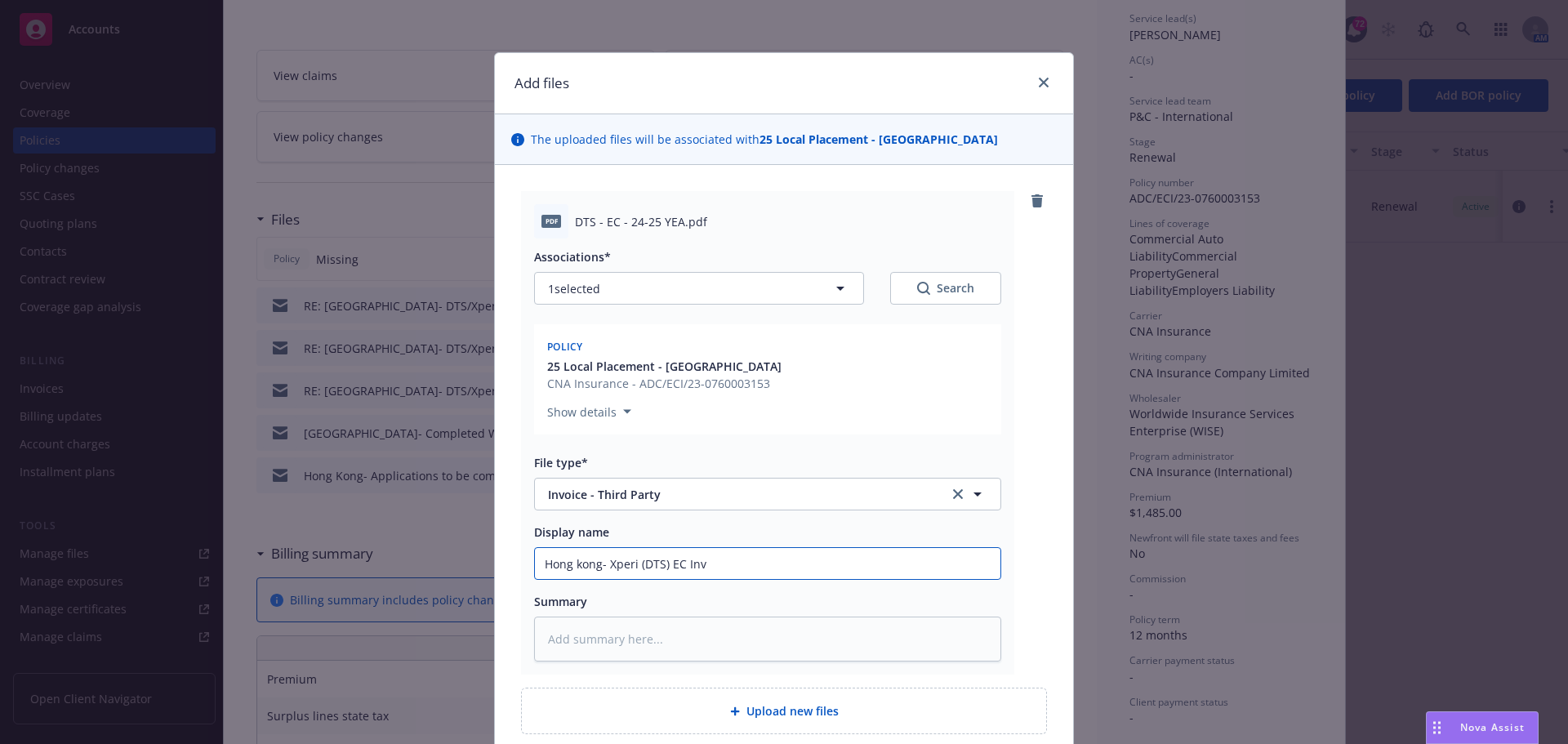
type input "Hong kong- Xperi (DTS) EC Invo"
type textarea "x"
type input "Hong kong- Xperi (DTS) EC Invoi"
type textarea "x"
type input "Hong kong- Xperi (DTS) EC Invoic"
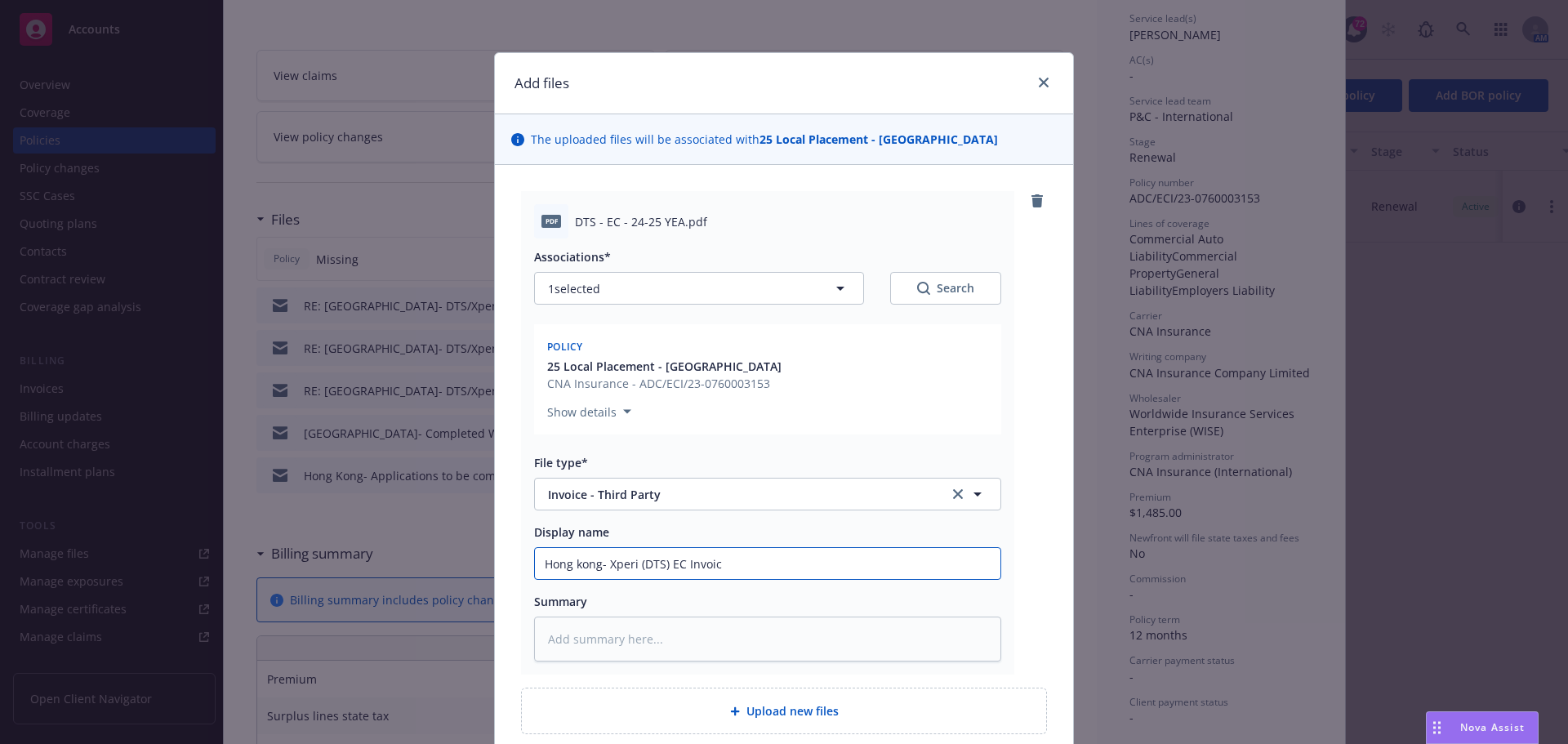
type textarea "x"
type input "Hong kong- Xperi (DTS) EC Invoice"
type textarea "x"
type input "Hong kong- Xperi (DTS) EC Invoice"
type textarea "x"
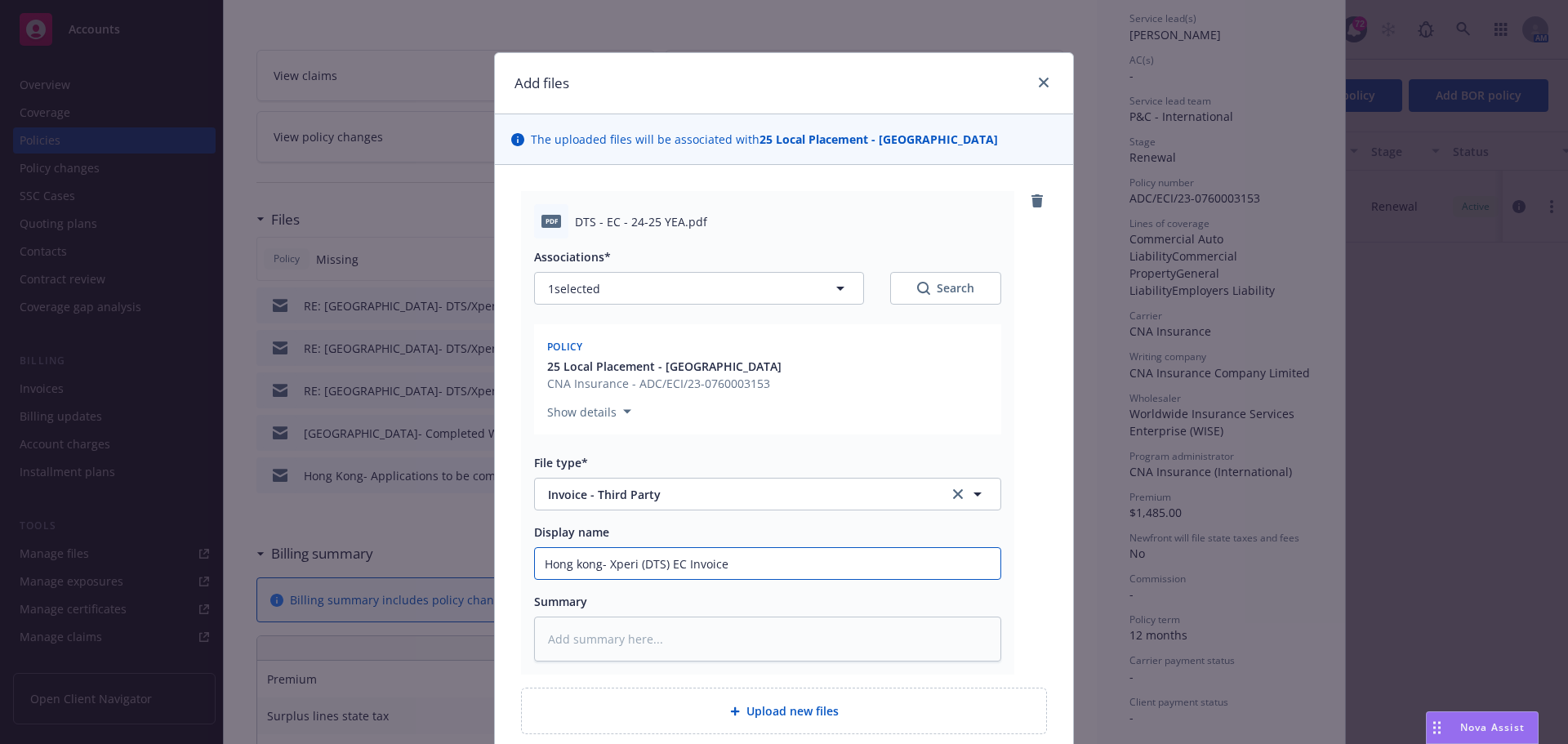
type input "Hong kong- Xperi (DTS) EC Invoice ("
type textarea "x"
type input "Hong kong- Xperi (DTS) EC Invoice (2"
type textarea "x"
type input "Hong kong- Xperi (DTS) EC Invoice (24"
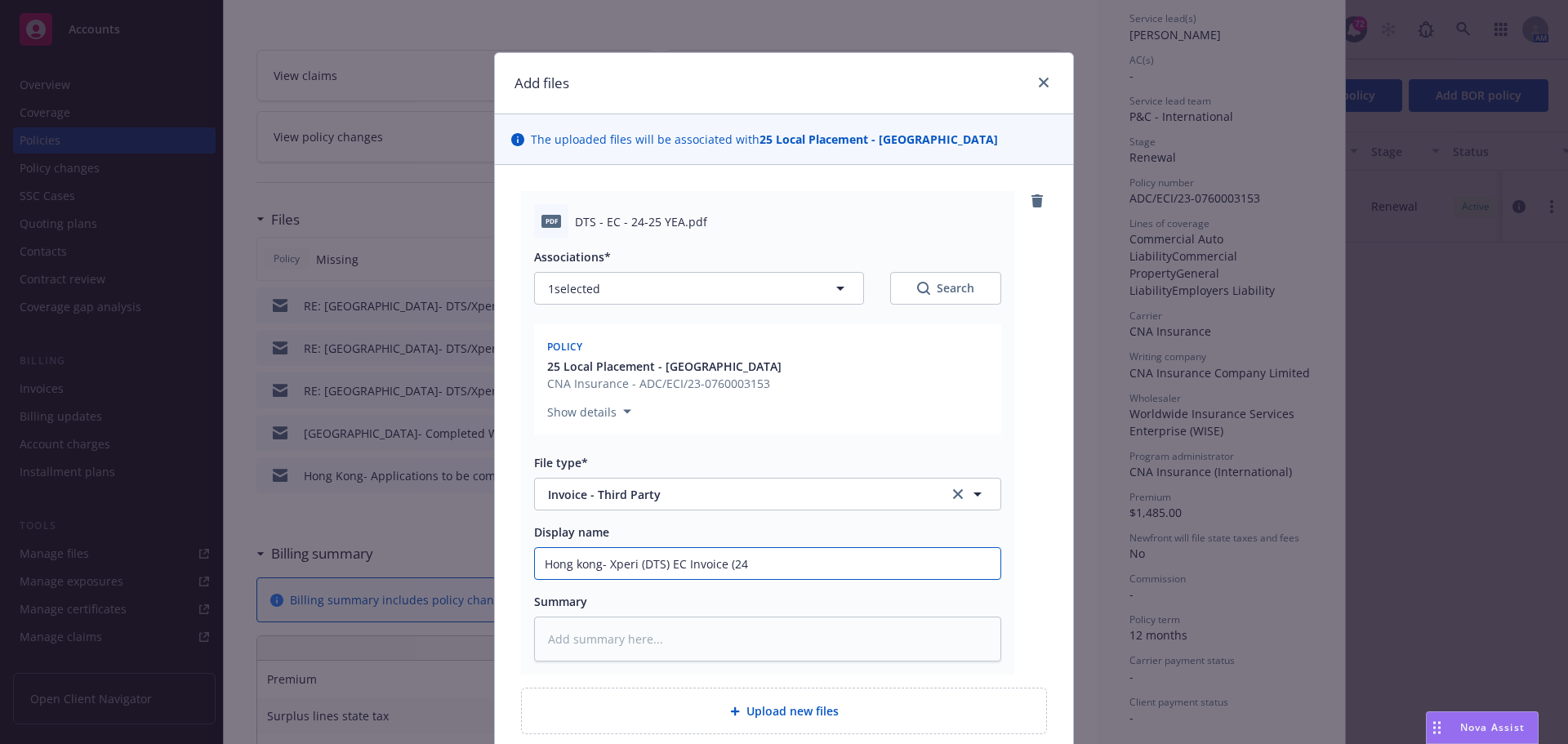
type textarea "x"
type input "Hong kong- Xperi (DTS) EC Invoice (24-"
type textarea "x"
type input "Hong kong- Xperi (DTS) EC Invoice (24-2"
type textarea "x"
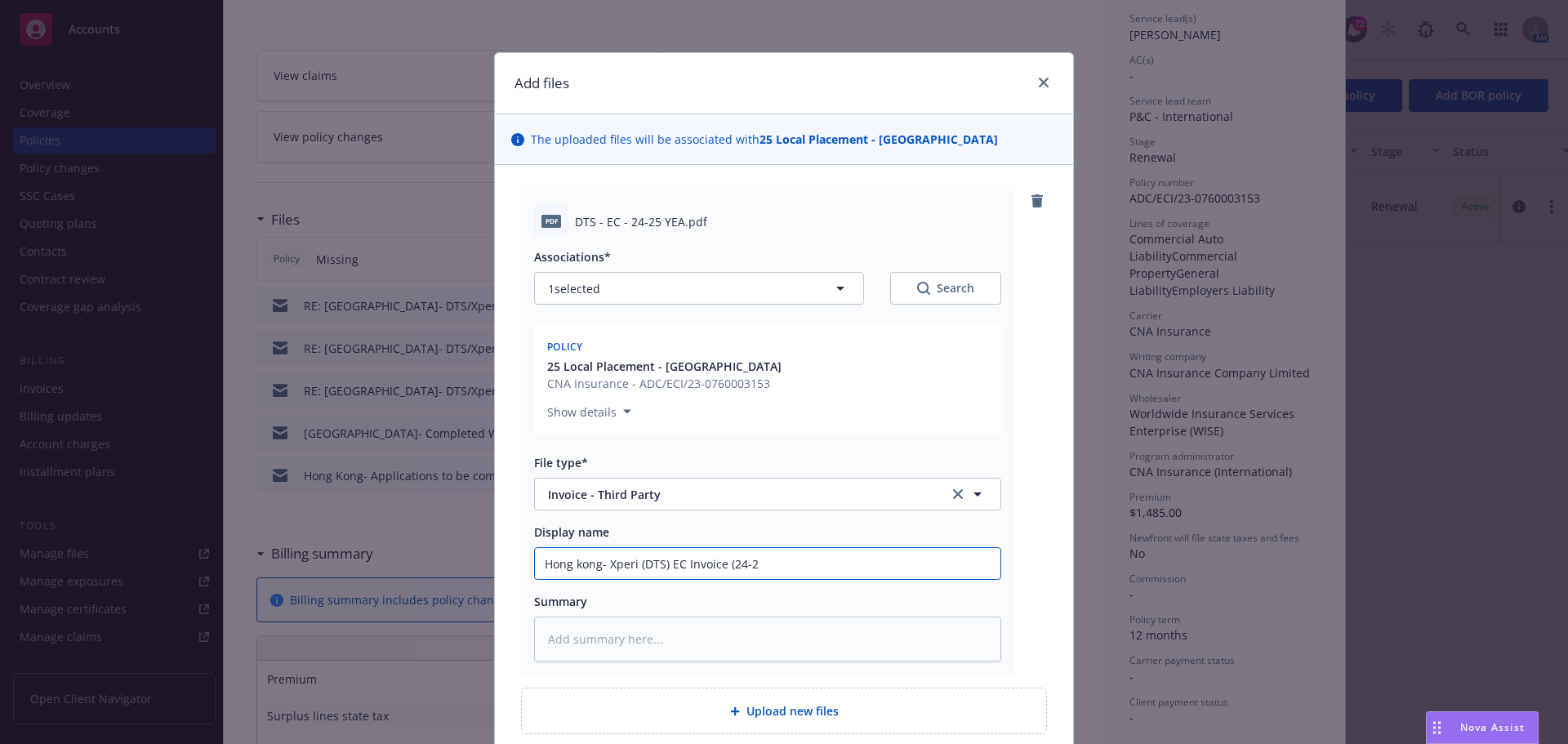
type input "Hong kong- Xperi (DTS) EC Invoice (24-25"
type textarea "x"
type input "Hong kong- Xperi (DTS) EC Invoice (24-25"
type textarea "x"
type input "Hong kong- Xperi (DTS) EC Invoice (24-25 a"
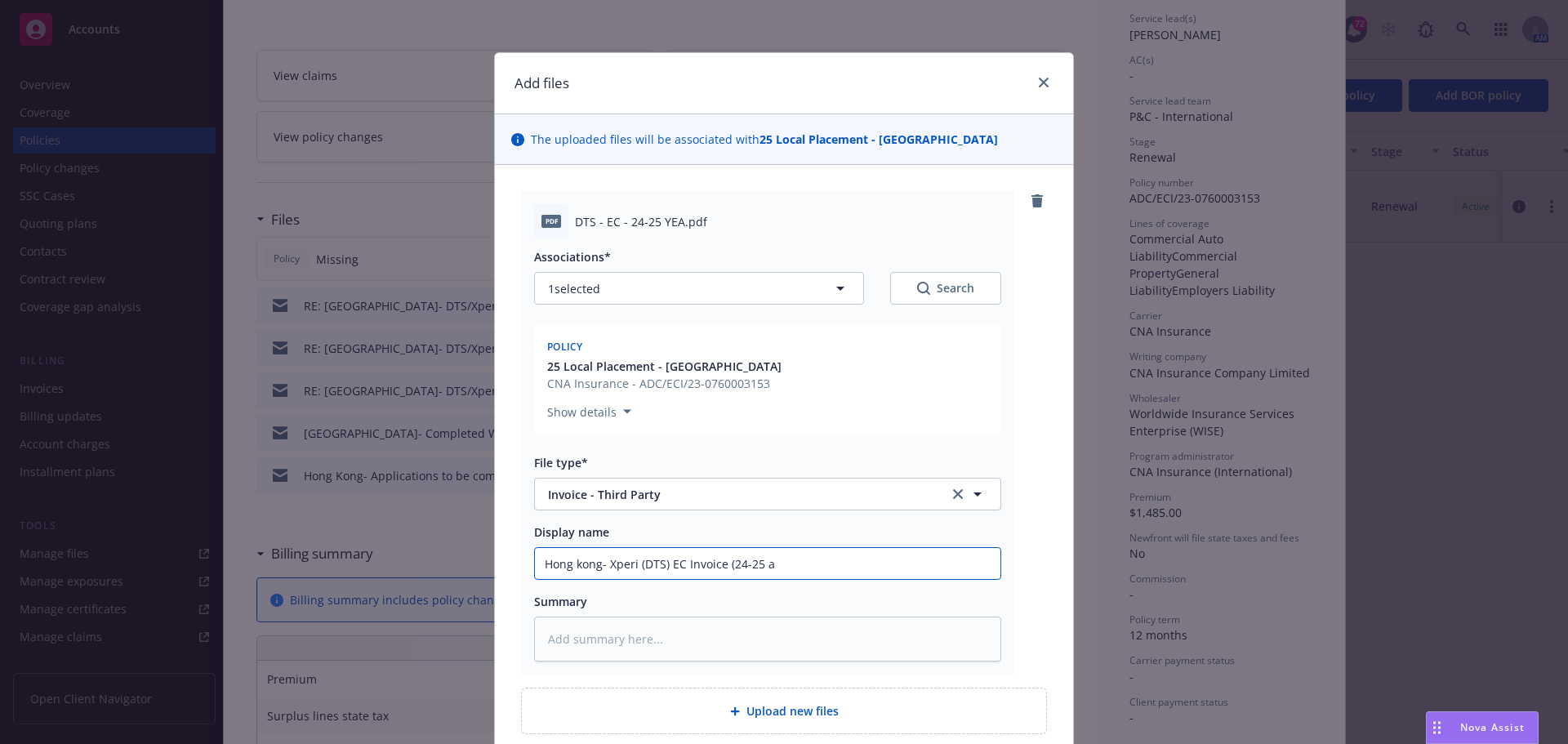
type textarea "x"
type input "Hong kong- Xperi (DTS) EC Invoice (24-25 ad"
type textarea "x"
type input "Hong kong- Xperi (DTS) EC Invoice (24-25 adj"
type textarea "x"
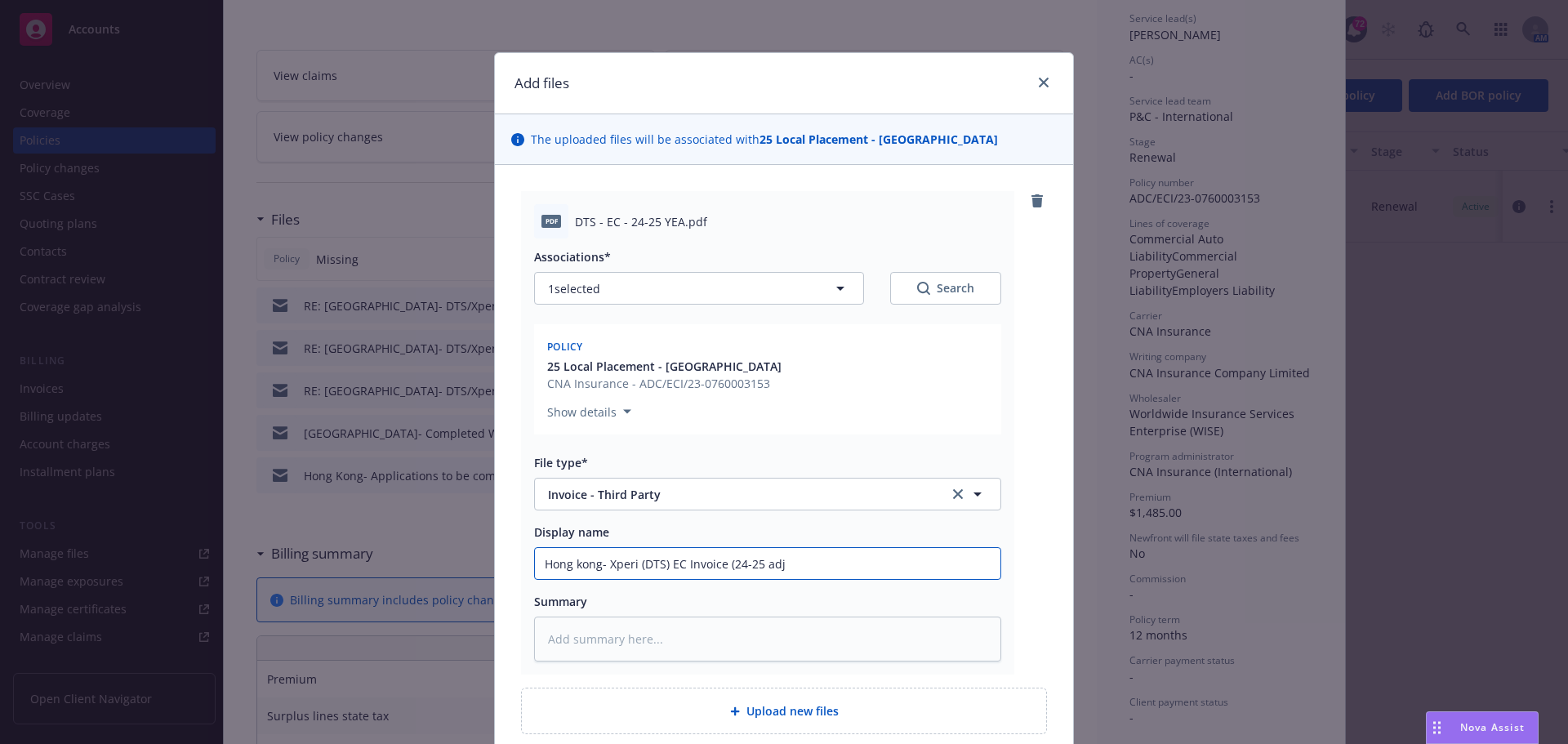
type input "Hong kong- Xperi (DTS) EC Invoice (24-25 adjt"
type textarea "x"
type input "Hong kong- Xperi (DTS) EC Invoice (24-25 adjt."
type textarea "x"
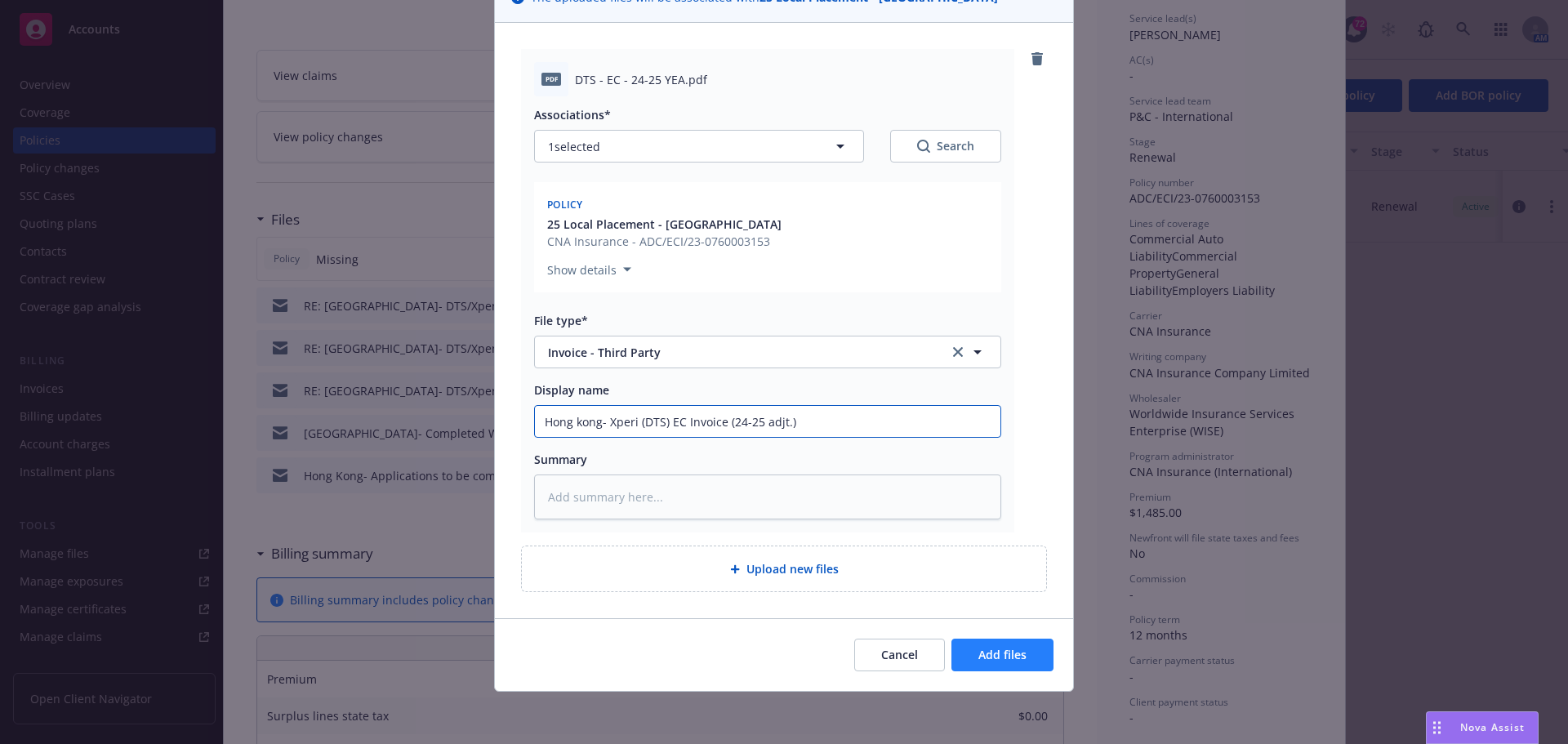
type input "Hong kong- Xperi (DTS) EC Invoice (24-25 adjt.)"
click at [978, 660] on span "Add files" at bounding box center [1002, 655] width 48 height 16
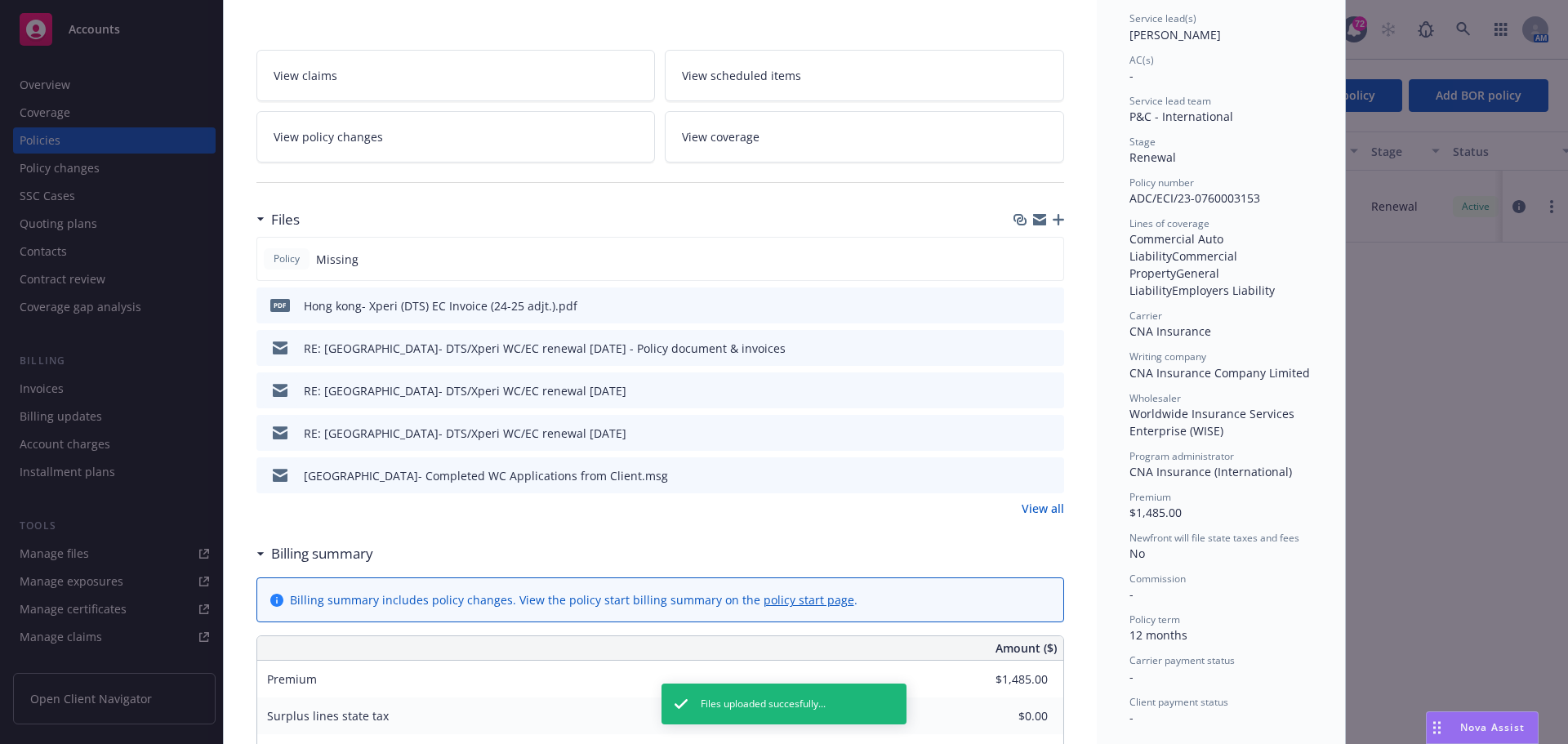
click at [1052, 222] on icon "button" at bounding box center [1058, 220] width 11 height 11
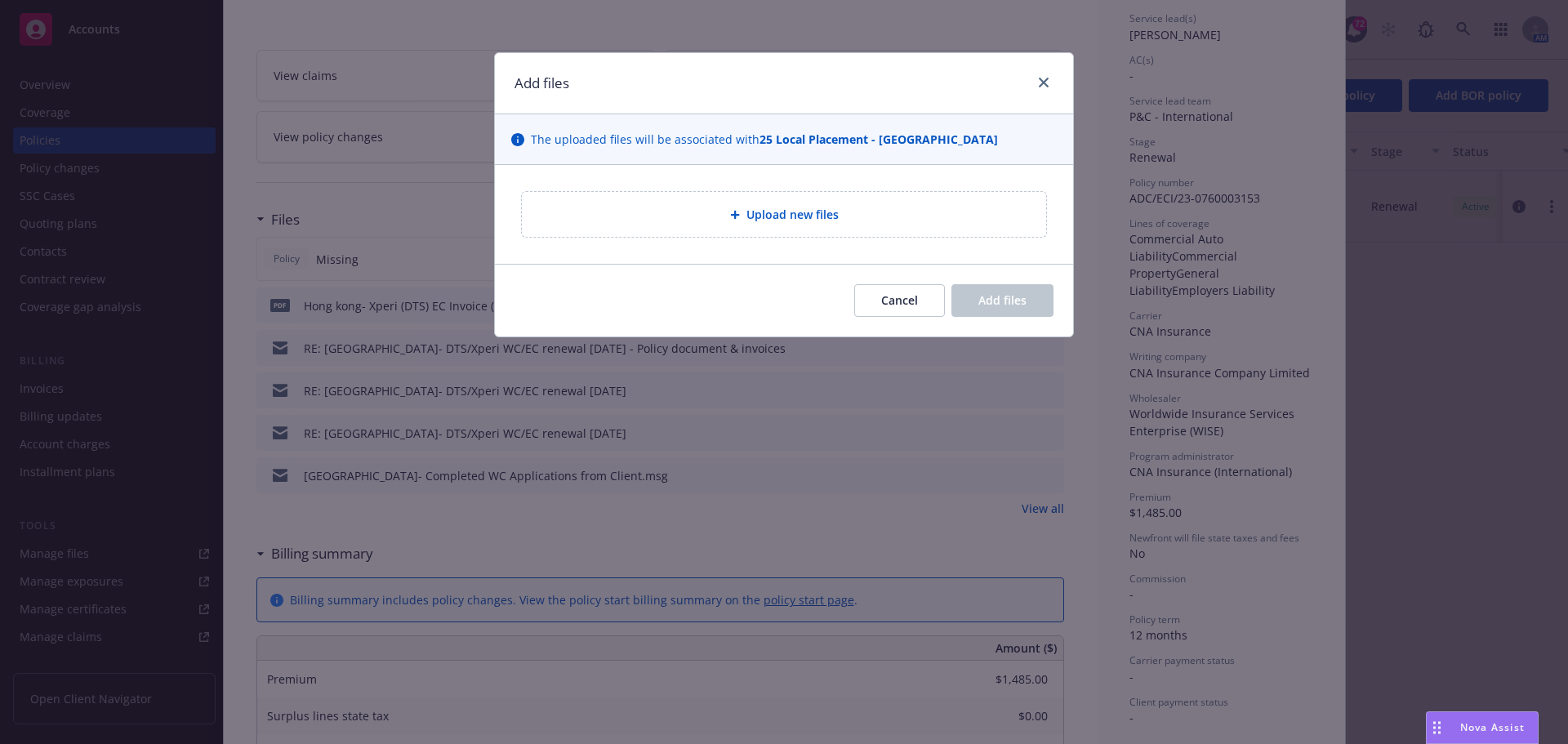
type textarea "x"
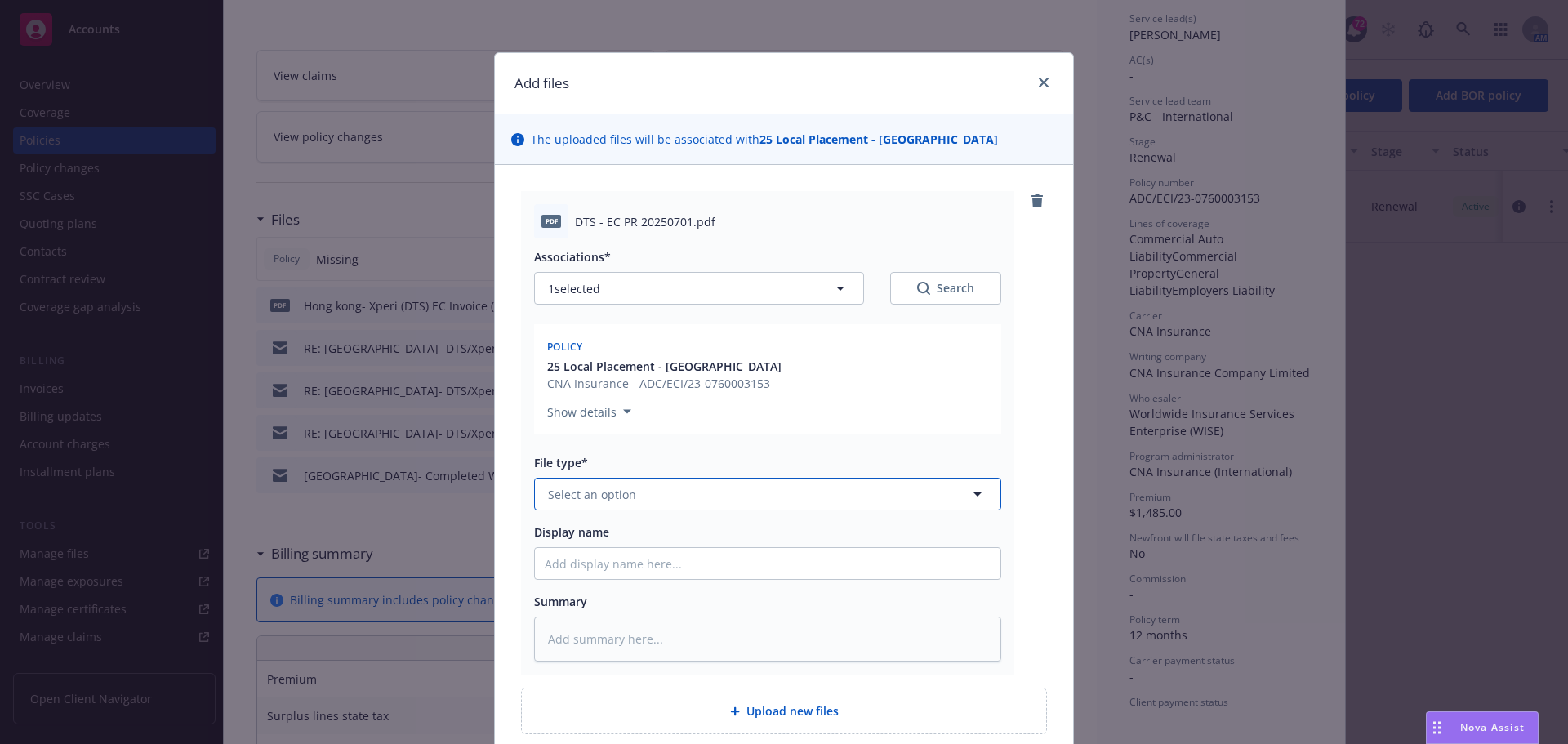
click at [633, 498] on button "Select an option" at bounding box center [768, 495] width 467 height 33
type input "invoice"
click at [570, 572] on div "Invoice - Third Party" at bounding box center [606, 583] width 123 height 24
click at [573, 562] on input "Display name" at bounding box center [768, 564] width 466 height 31
type textarea "x"
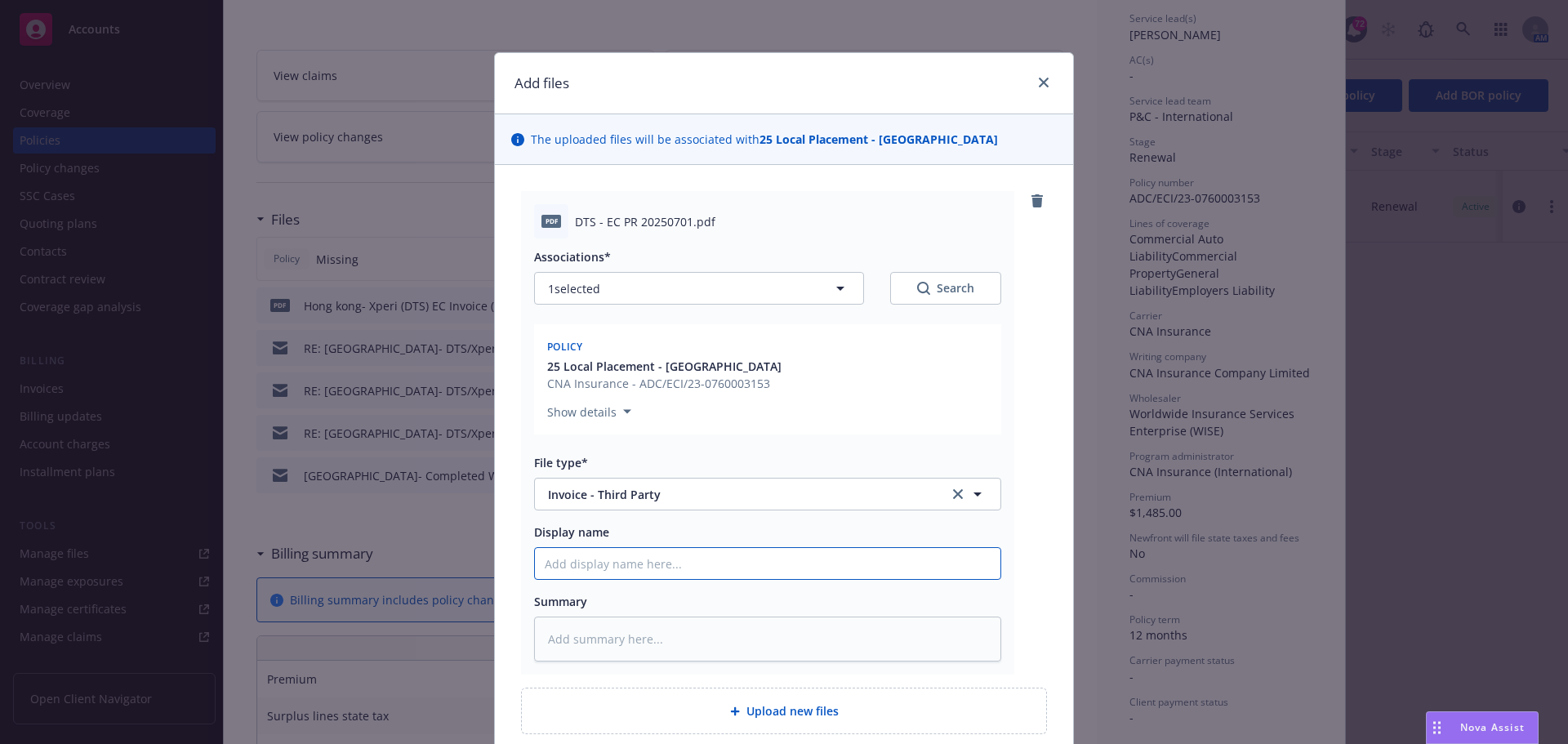
type input "H"
type textarea "x"
type input "Ho"
type textarea "x"
type input "Hon"
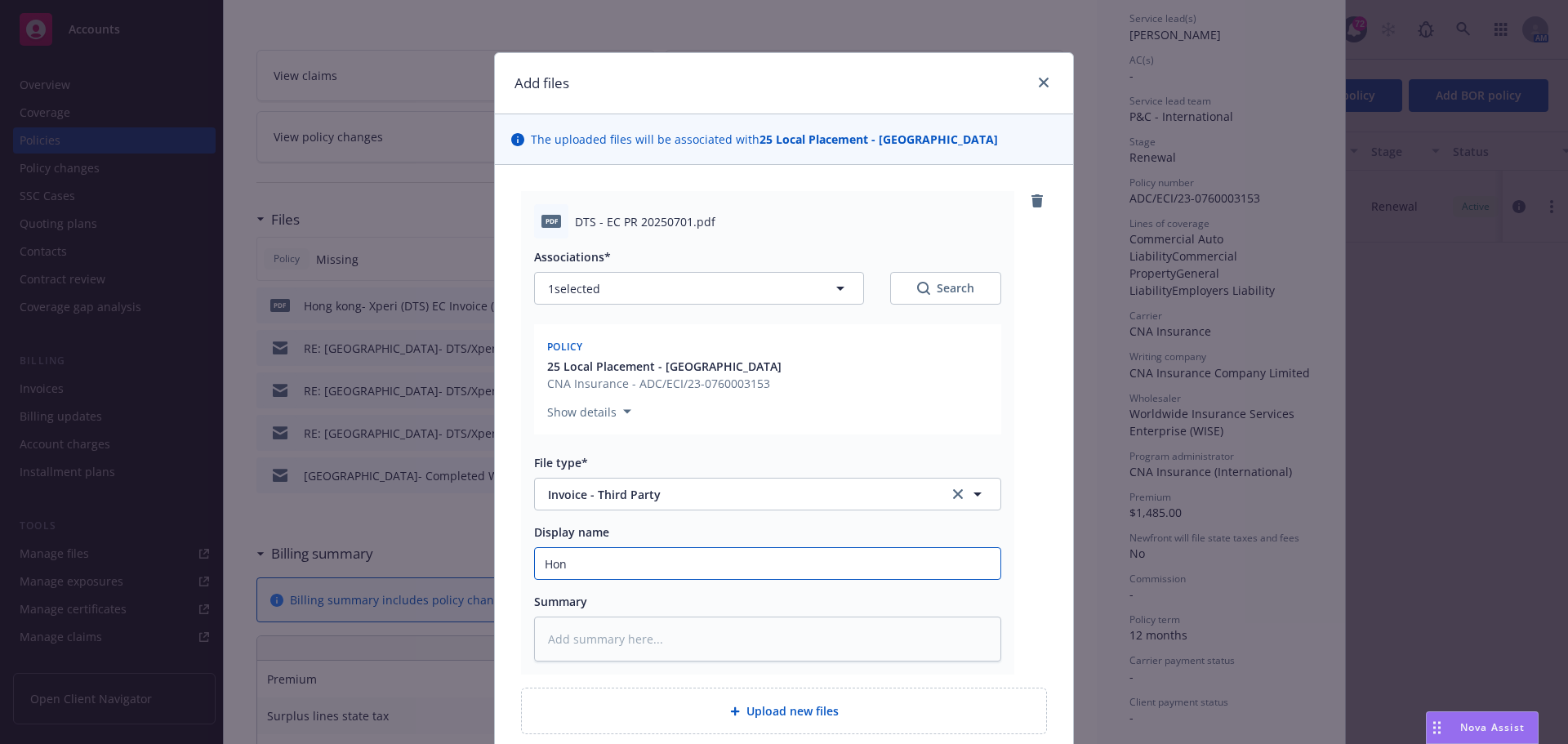
type textarea "x"
type input "Hong"
type textarea "x"
type input "Hong"
type textarea "x"
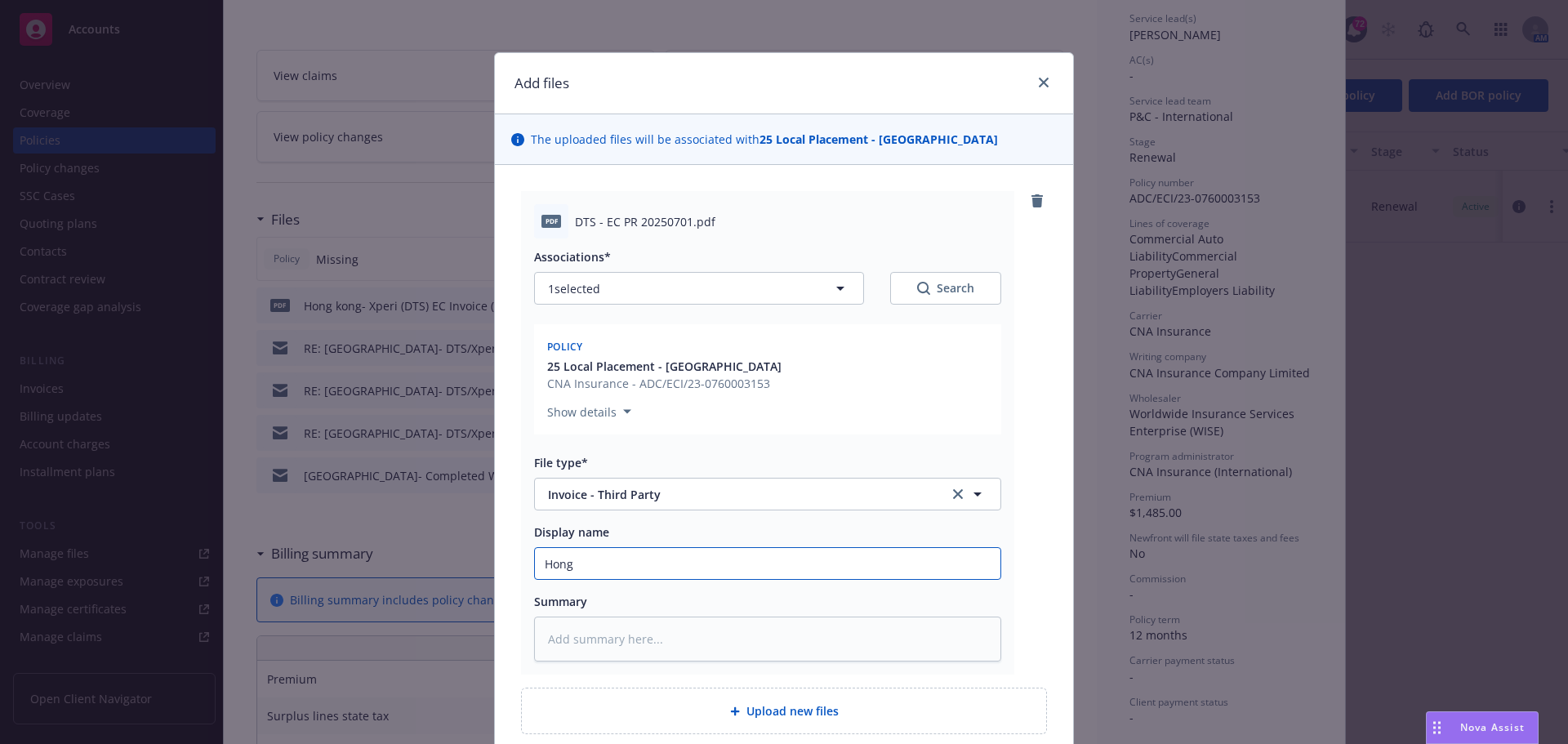
type input "Hong K"
type textarea "x"
type input "Hong Ko"
type textarea "x"
type input "Hong Kon"
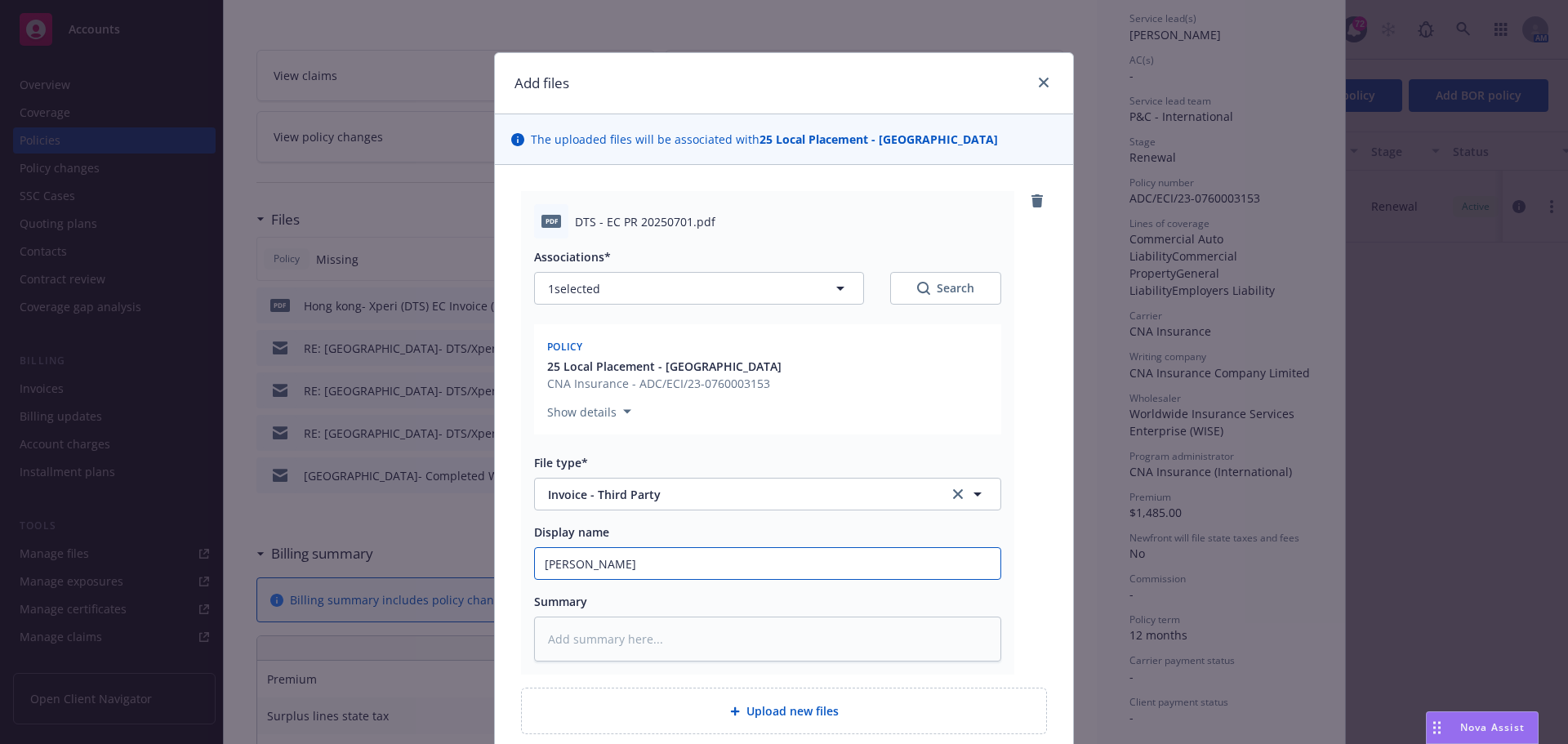
type textarea "x"
type input "Hong Kong"
type textarea "x"
type input "Hong Kong"
type textarea "x"
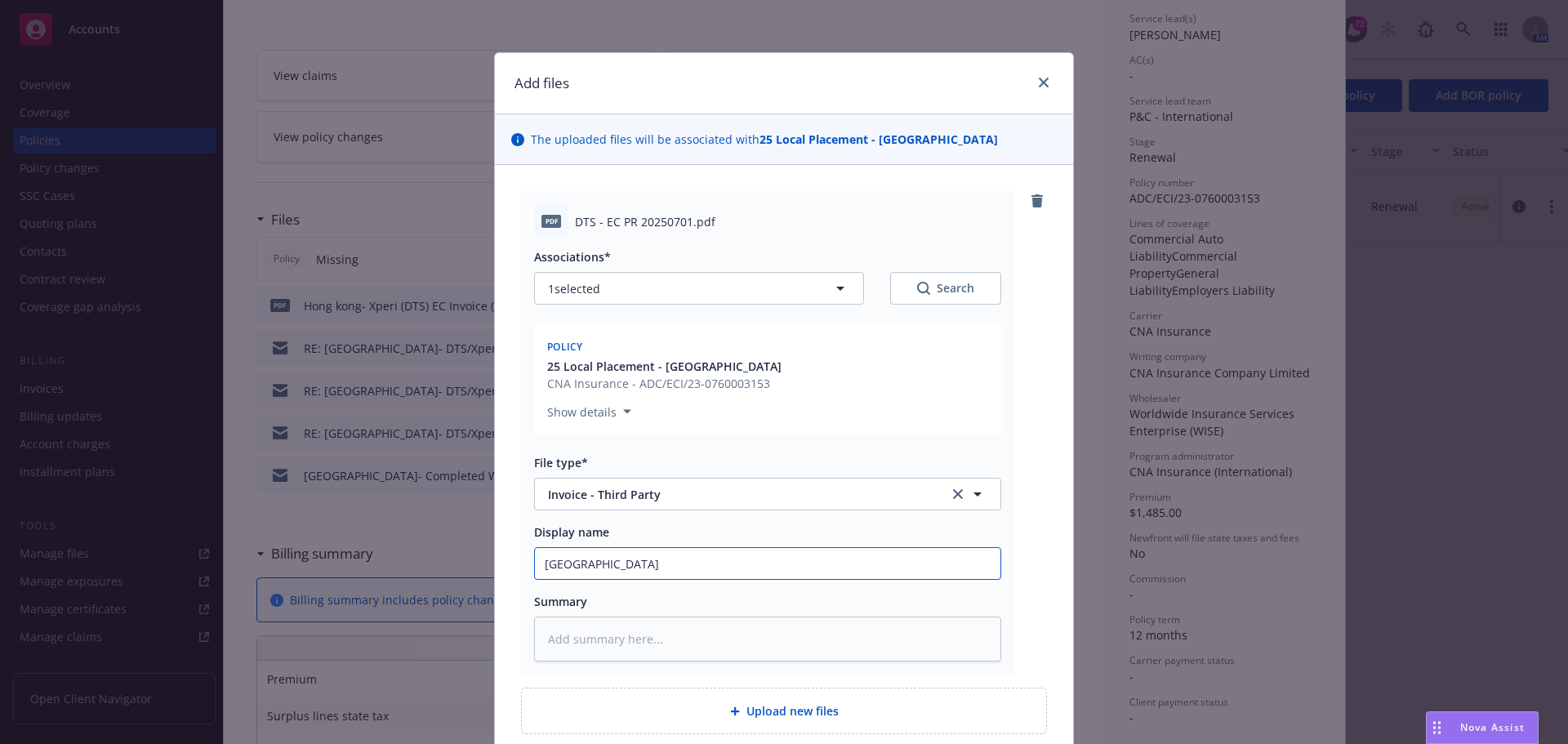
type input "Hong Kong"
type textarea "x"
type input "Hong Kong-"
type textarea "x"
type input "Hong Kong-"
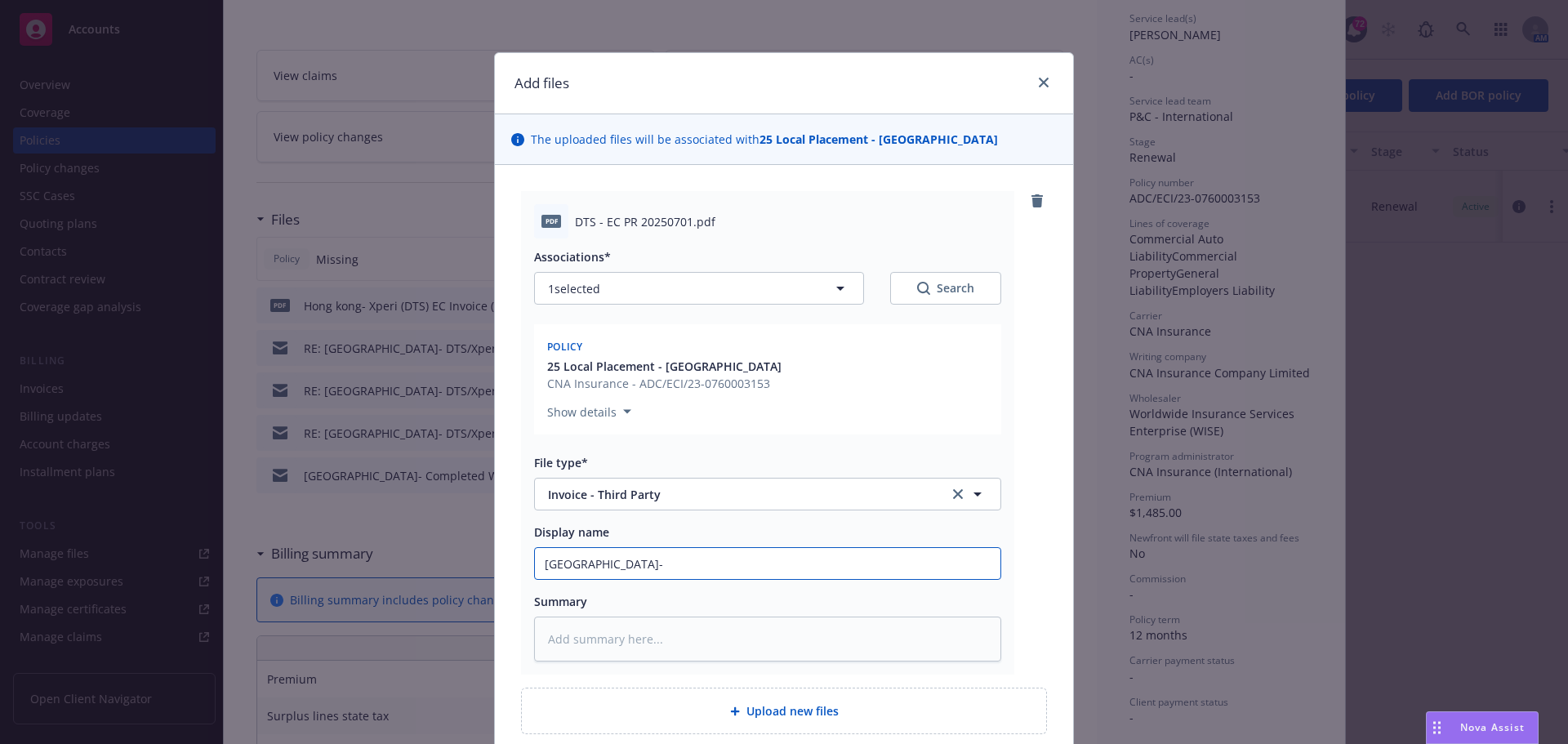
type textarea "x"
type input "Hong Kong- D"
type textarea "x"
type input "Hong Kong- DT"
type textarea "x"
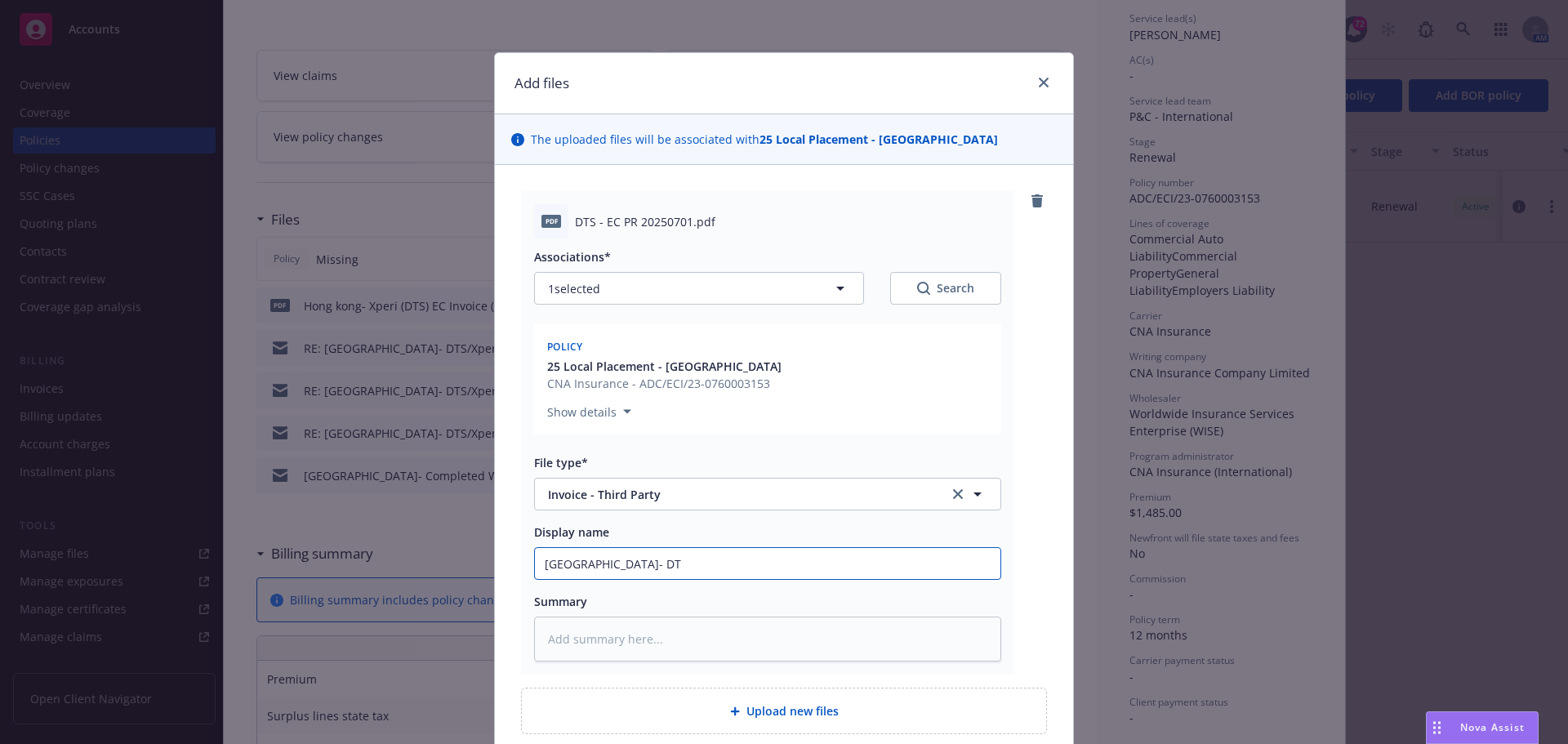
type input "Hong Kong- D"
type textarea "x"
type input "Hong Kong-"
type textarea "x"
type input "Hong Kong-"
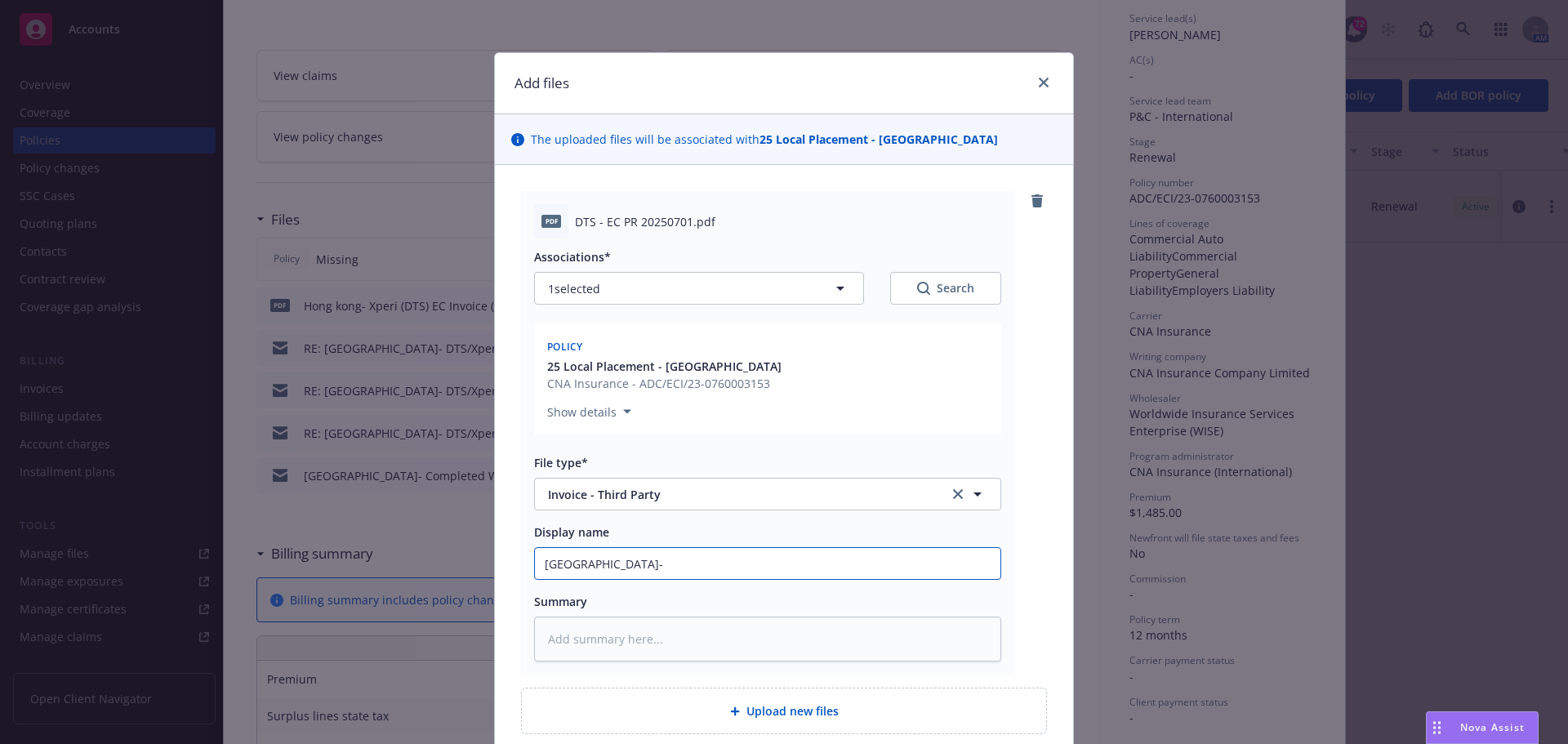
type textarea "x"
type input "Hong Kong-X"
type textarea "x"
type input "Hong Kong-Xp"
type textarea "x"
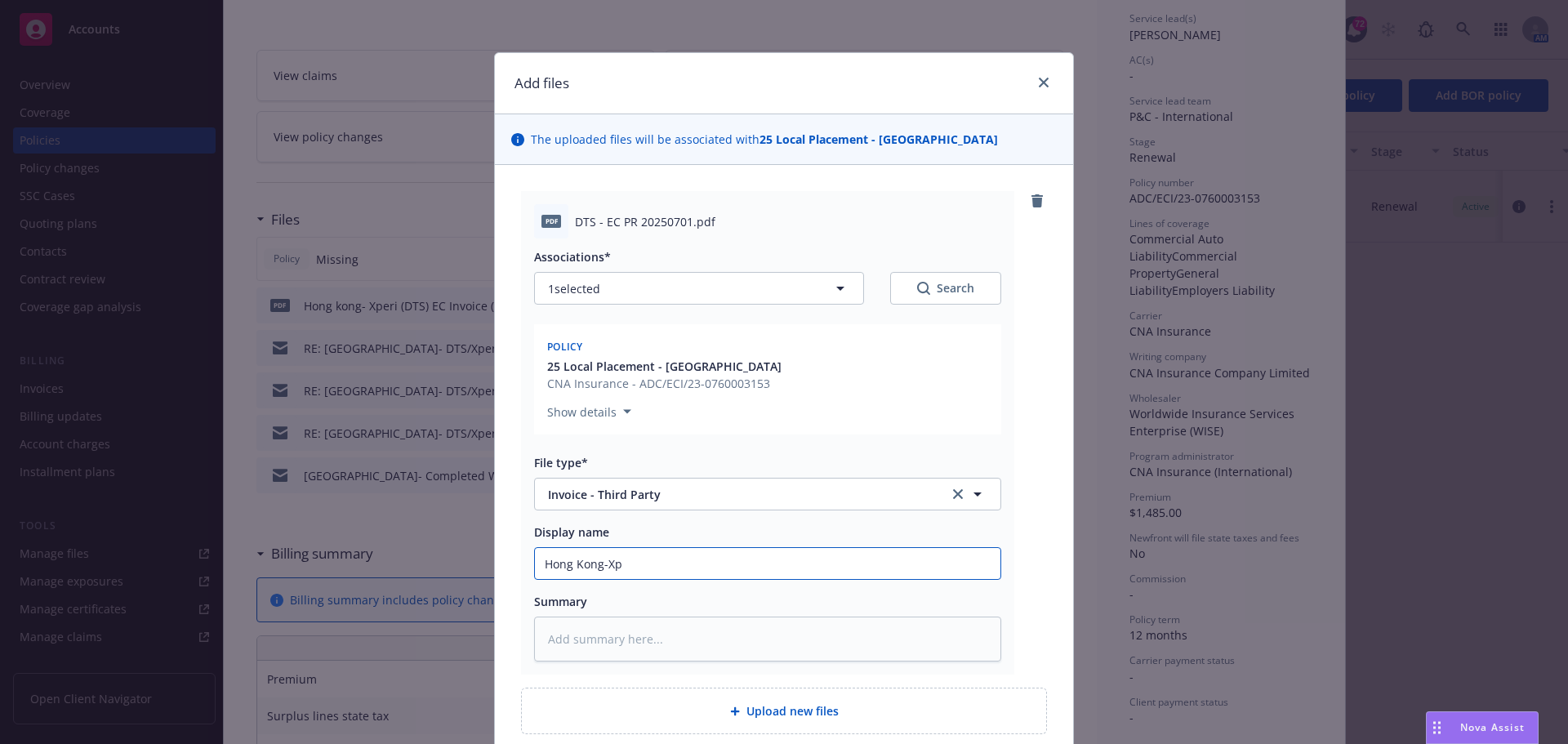
type input "Hong Kong-Xpe"
type textarea "x"
type input "Hong Kong-Xper"
type textarea "x"
type input "Hong Kong-Xperi"
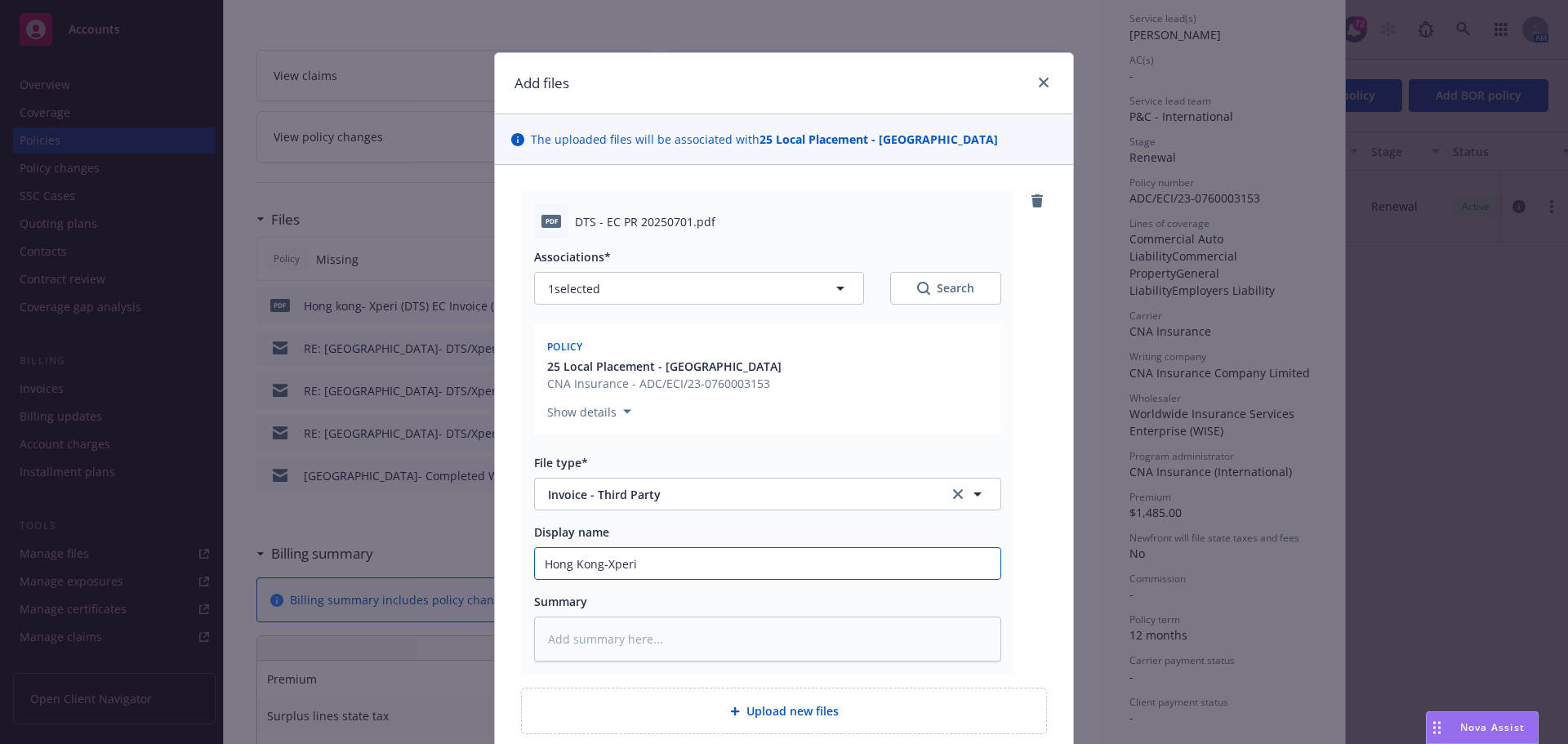
type textarea "x"
type input "Hong Kong-Xperi"
type textarea "x"
type input "Hong Kong-Xperi ("
type textarea "x"
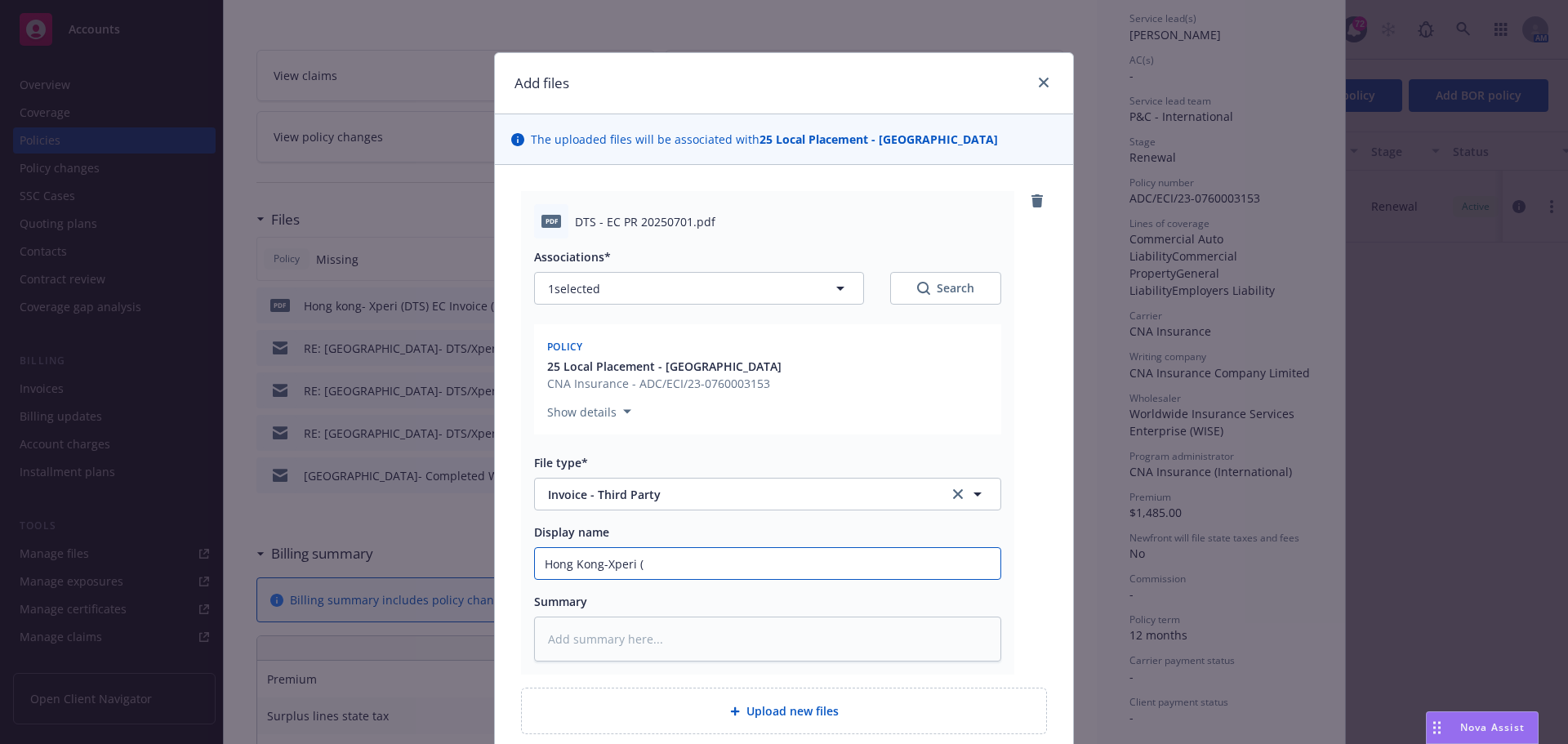
type input "Hong Kong-Xperi (D"
type textarea "x"
type input "Hong Kong-Xperi (DT"
type textarea "x"
type input "Hong Kong-Xperi (DTS"
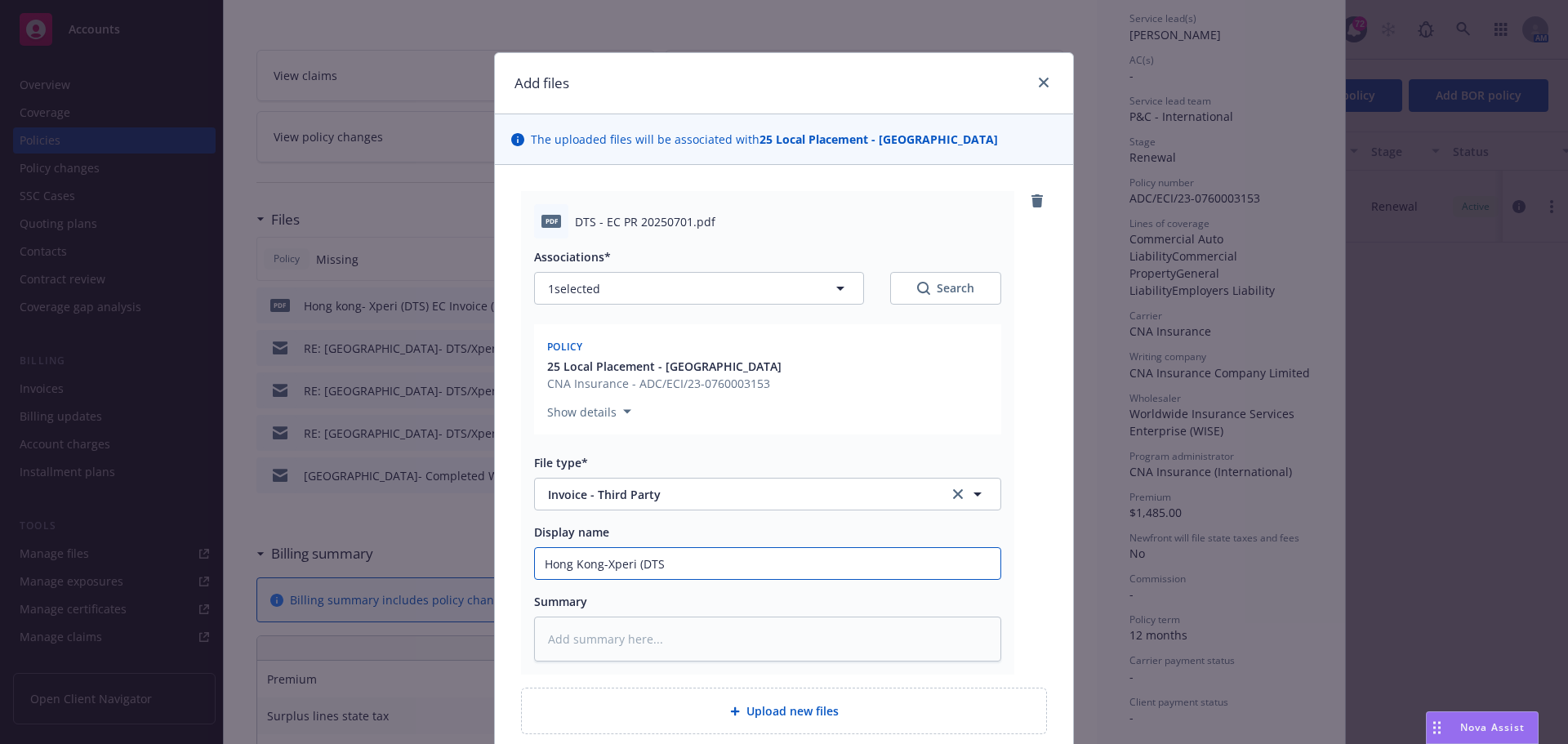
type textarea "x"
type input "Hong Kong-Xperi (DTS"
type textarea "x"
type input "Hong Kong-Xperi (DTS"
type textarea "x"
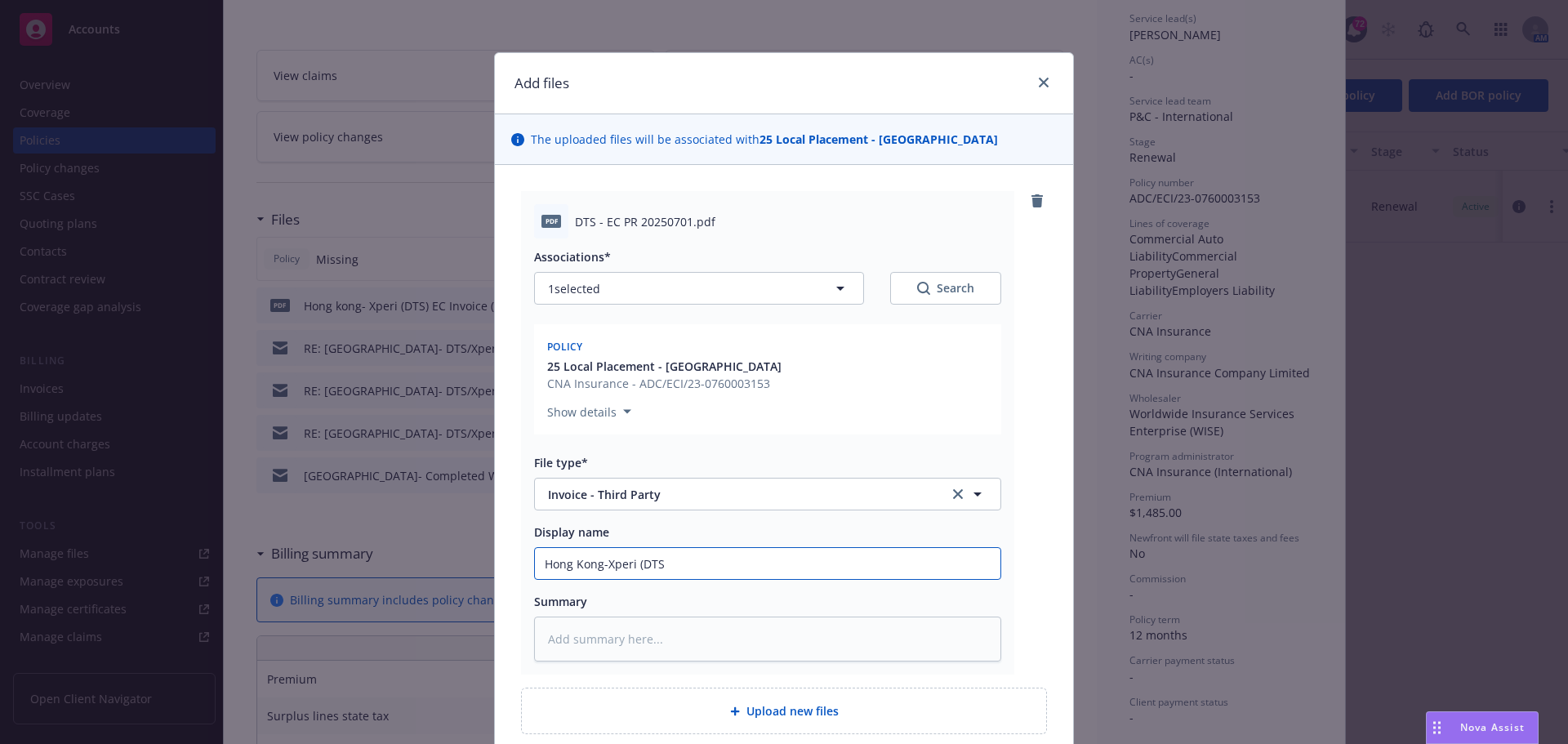
type input "Hong Kong-Xperi (DTS)"
type textarea "x"
type input "Hong Kong-Xperi (DTS)"
type textarea "x"
type input "Hong Kong-Xperi (DTS) E"
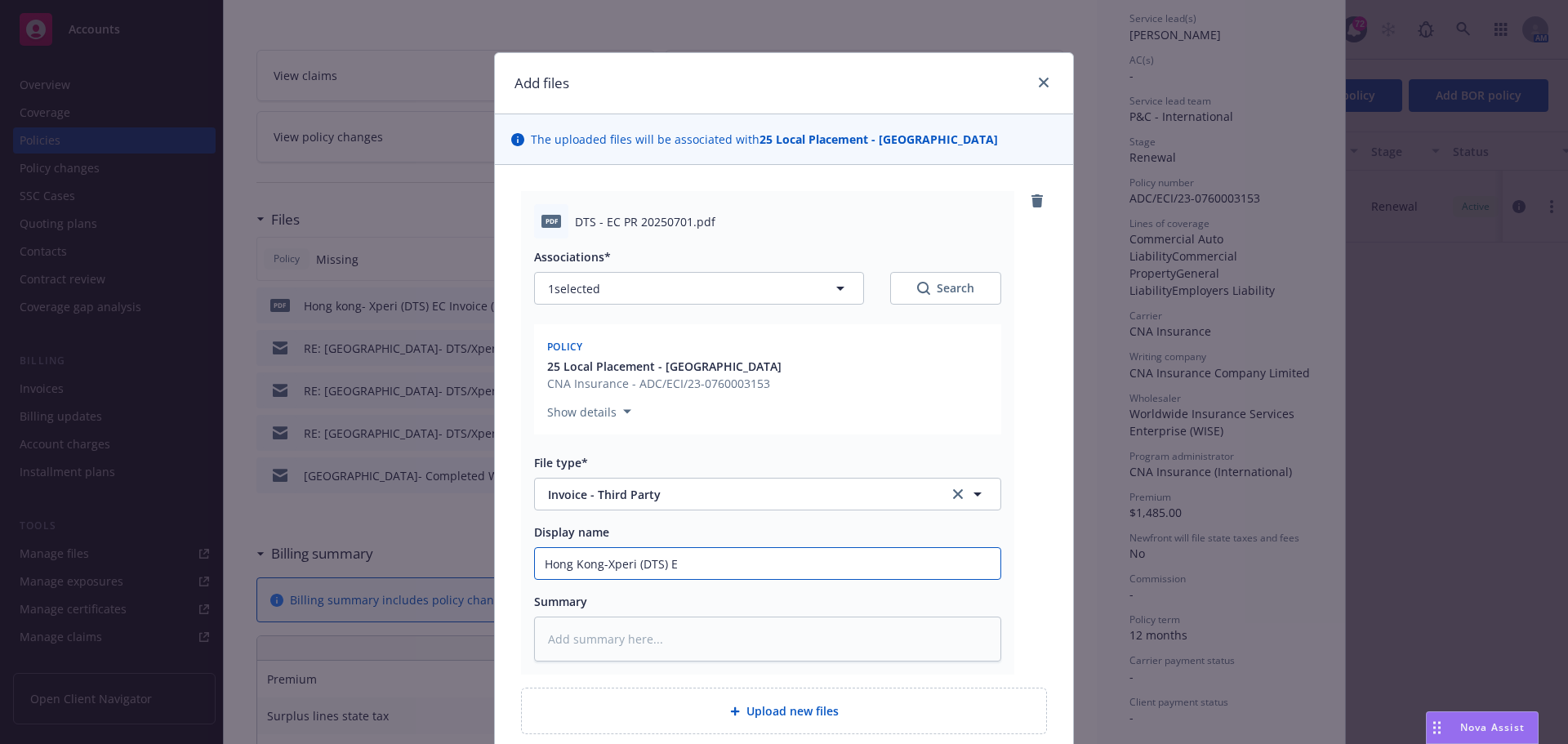
type textarea "x"
type input "Hong Kong-Xperi (DTS) EC"
type textarea "x"
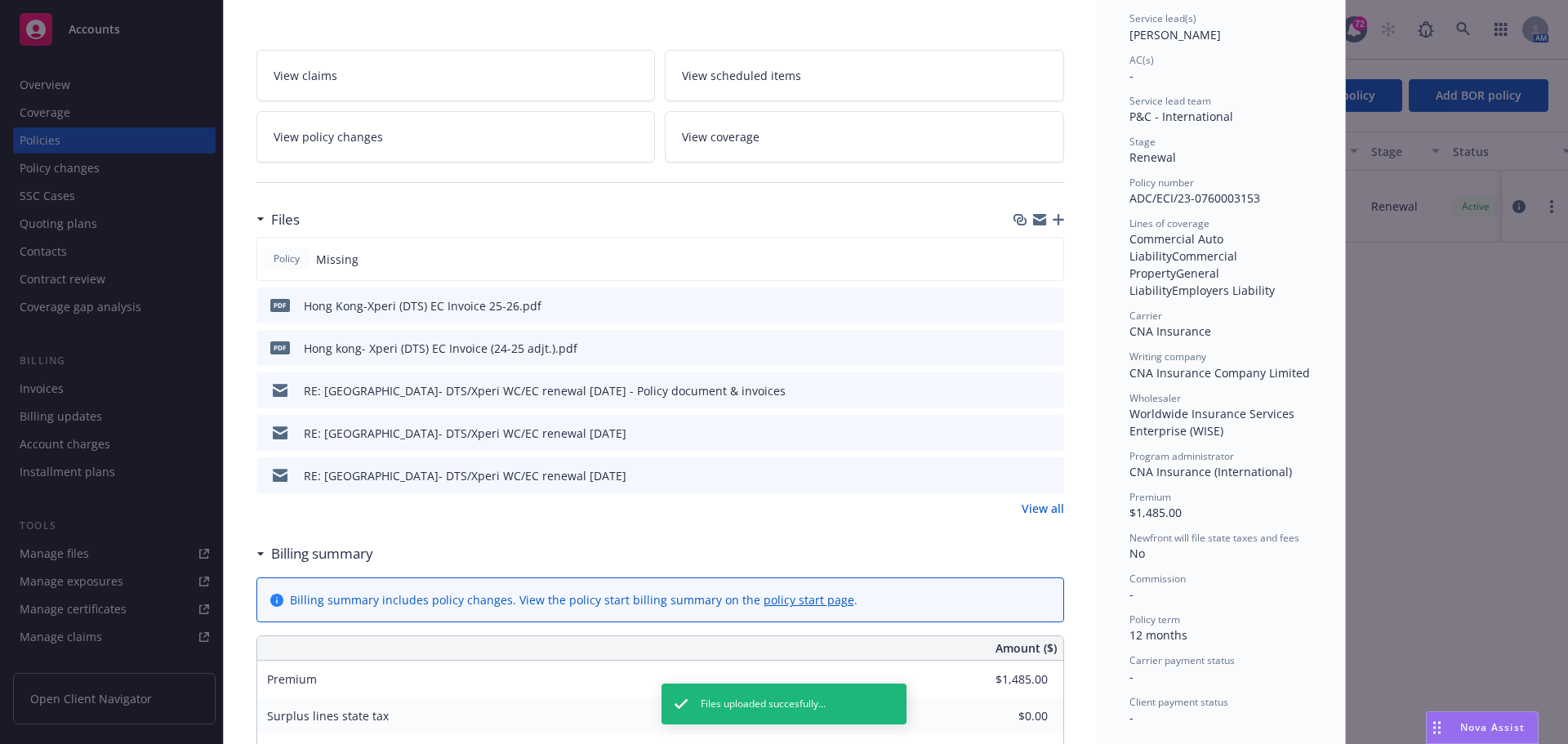
click at [1045, 217] on div at bounding box center [1039, 220] width 51 height 13
click at [1054, 220] on icon "button" at bounding box center [1058, 220] width 11 height 11
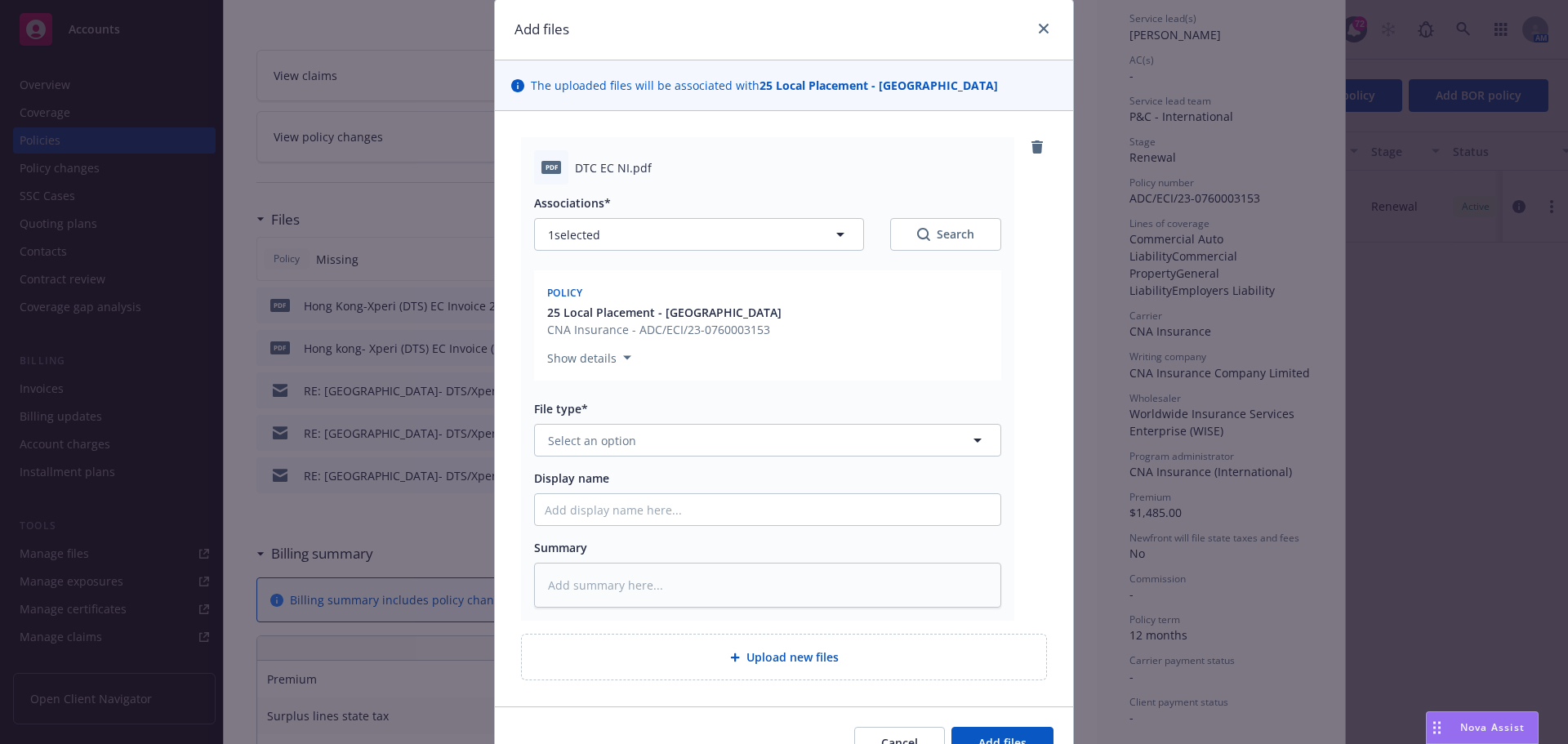
scroll to position [82, 0]
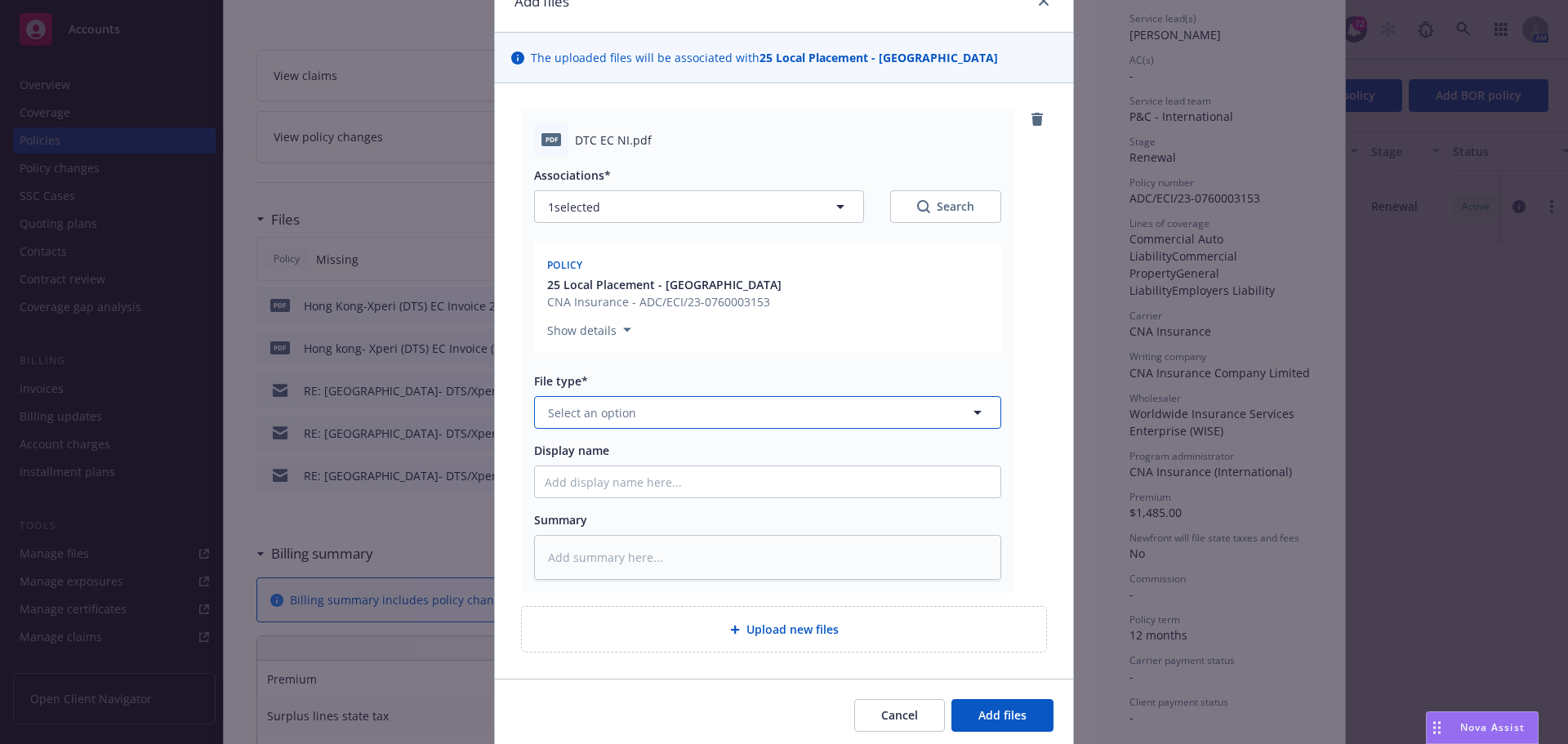
click at [601, 411] on span "Select an option" at bounding box center [592, 413] width 88 height 17
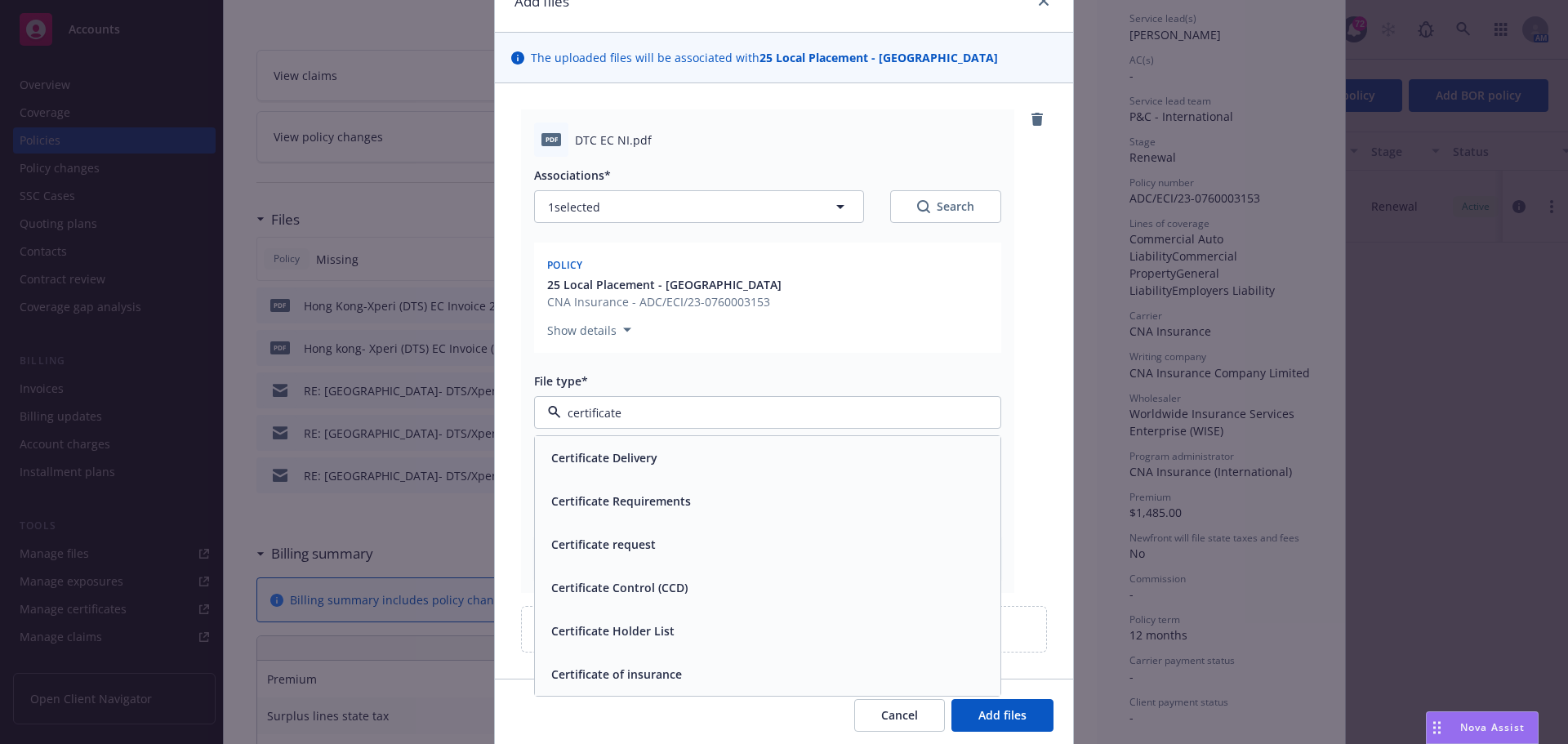
drag, startPoint x: 652, startPoint y: 674, endPoint x: 654, endPoint y: 666, distance: 8.2
click at [652, 672] on span "Certificate of insurance" at bounding box center [617, 674] width 131 height 17
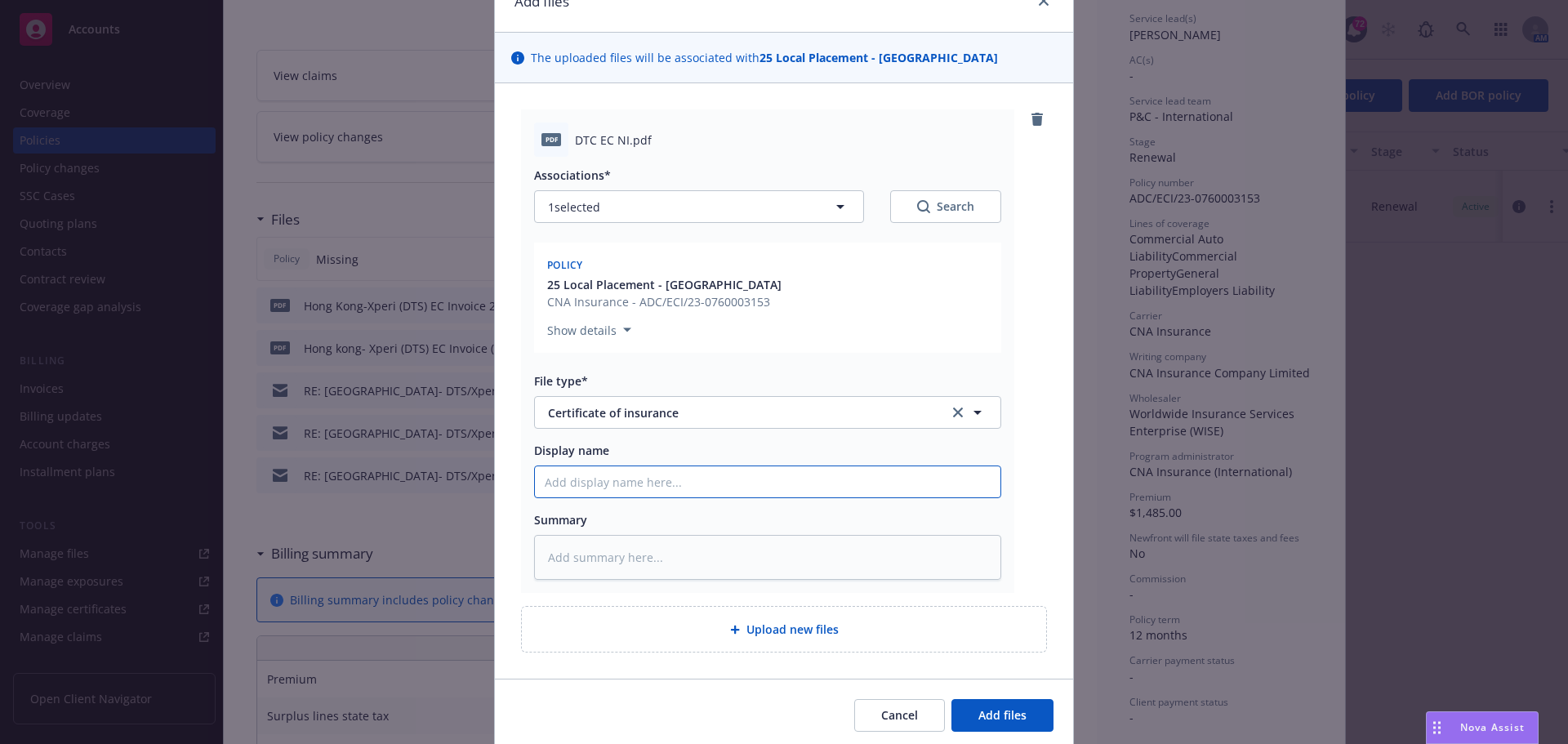
click at [584, 486] on input "Display name" at bounding box center [768, 482] width 466 height 31
click at [951, 699] on button "Add files" at bounding box center [1002, 715] width 102 height 33
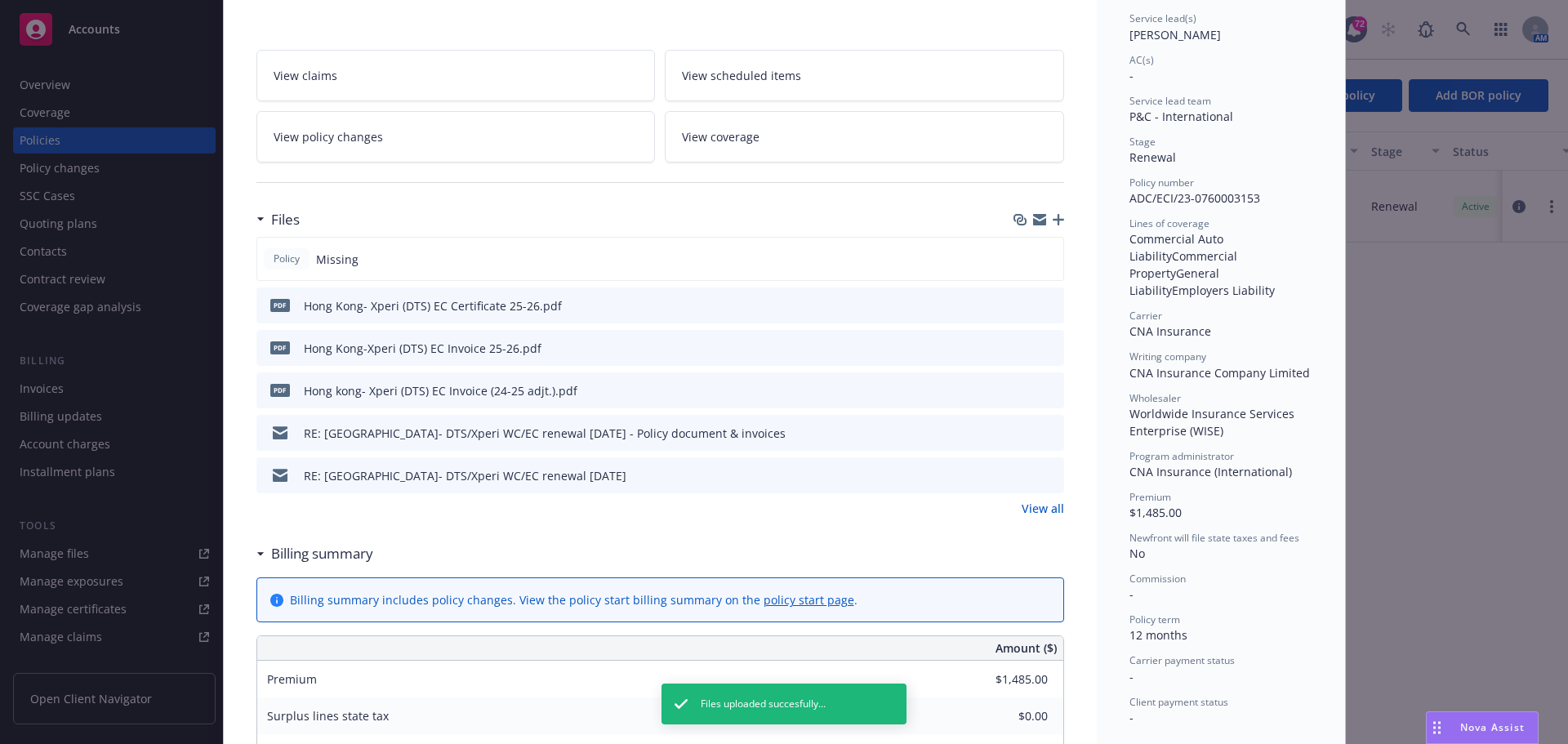
click at [1052, 220] on icon "button" at bounding box center [1058, 220] width 11 height 11
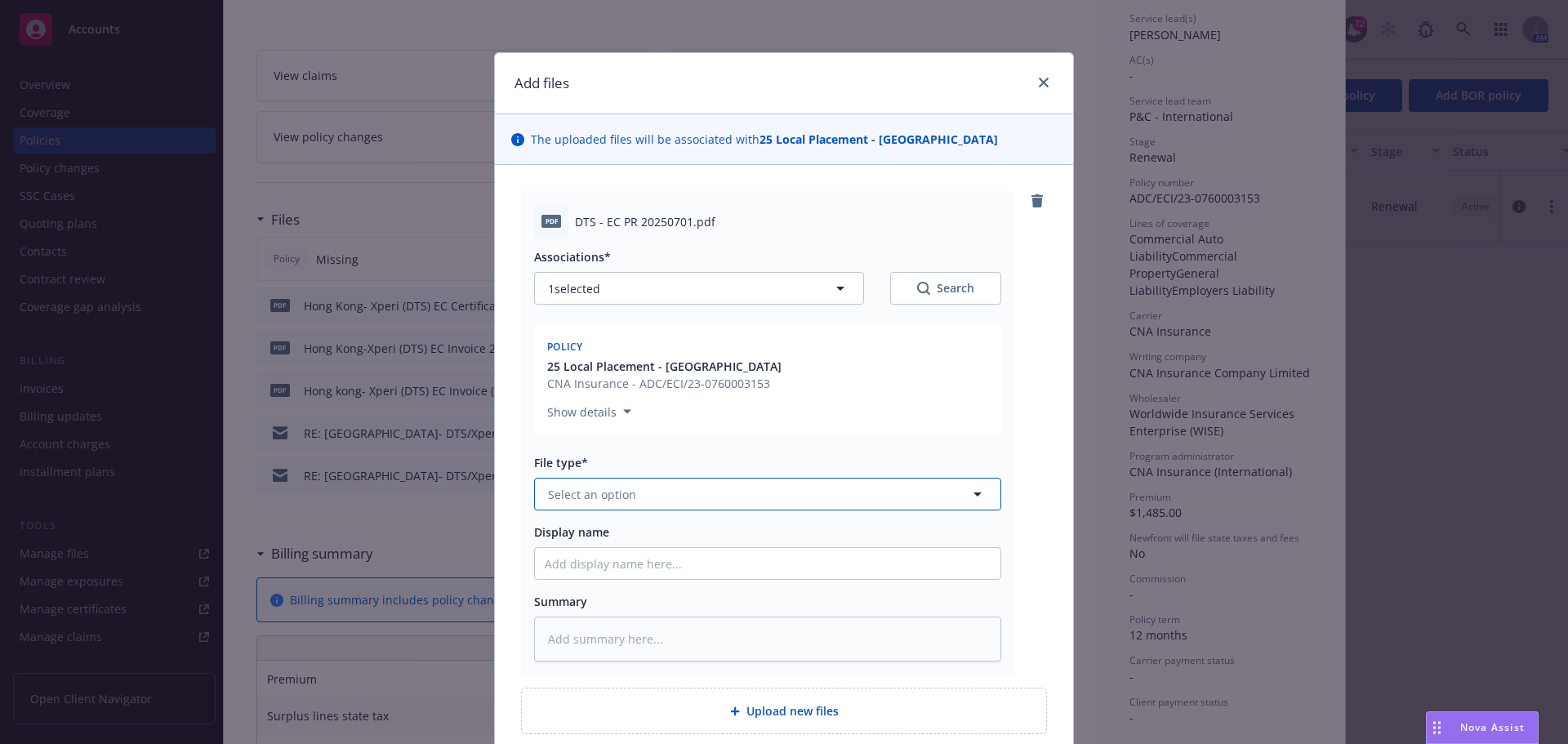
drag, startPoint x: 590, startPoint y: 489, endPoint x: 621, endPoint y: 480, distance: 32.3
click at [590, 488] on span "Select an option" at bounding box center [592, 495] width 88 height 17
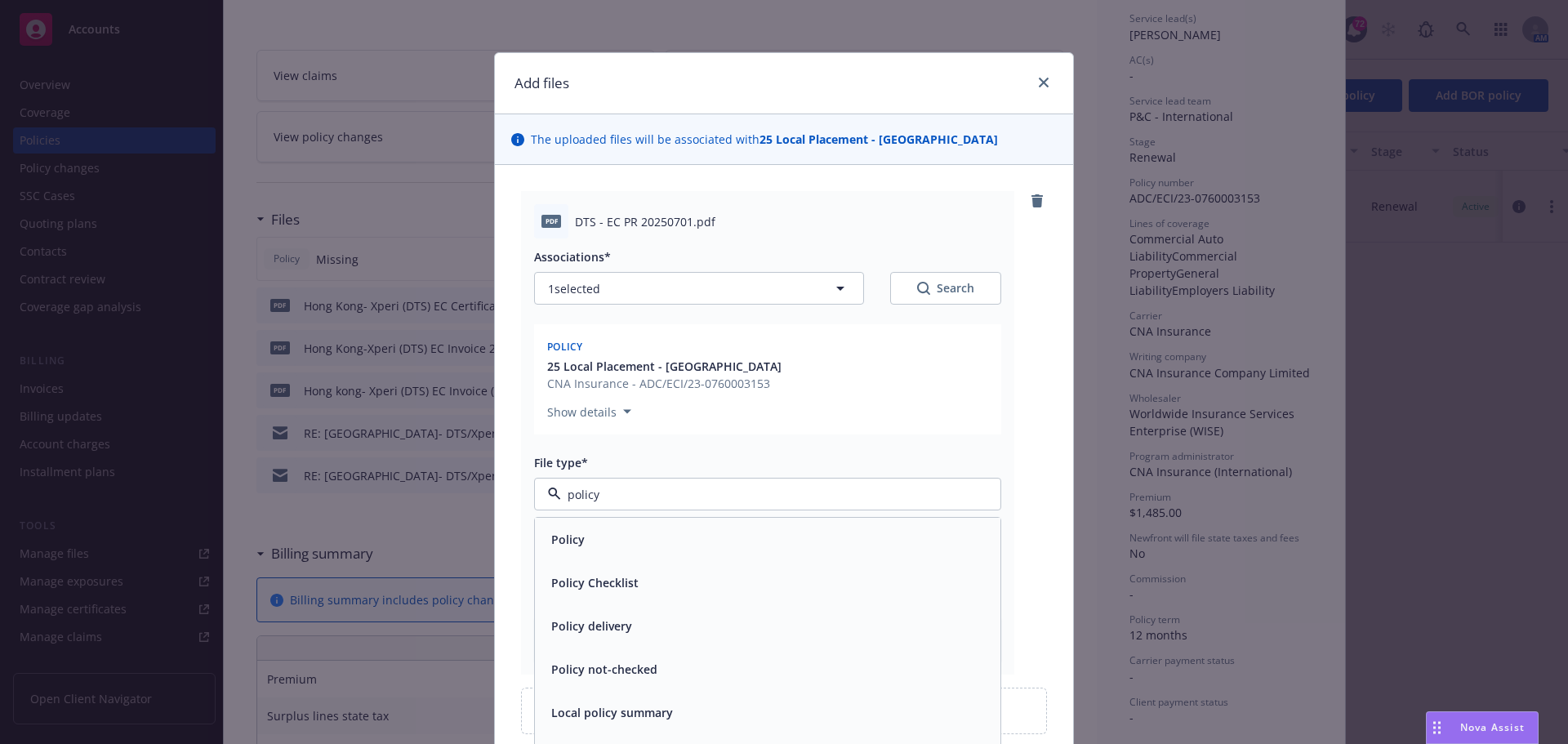
click at [595, 532] on div "Policy" at bounding box center [768, 540] width 446 height 24
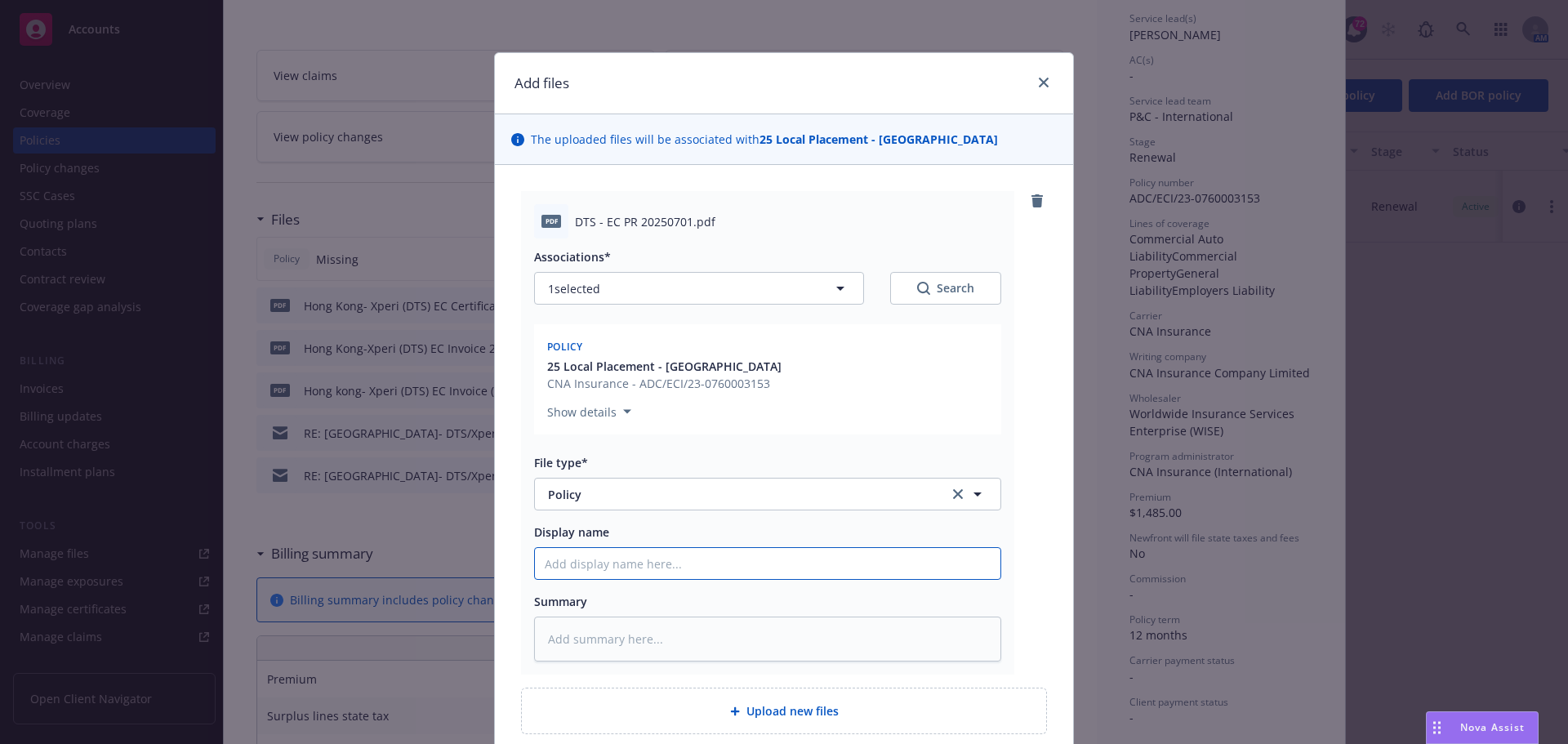
click at [579, 572] on input "Display name" at bounding box center [768, 564] width 466 height 31
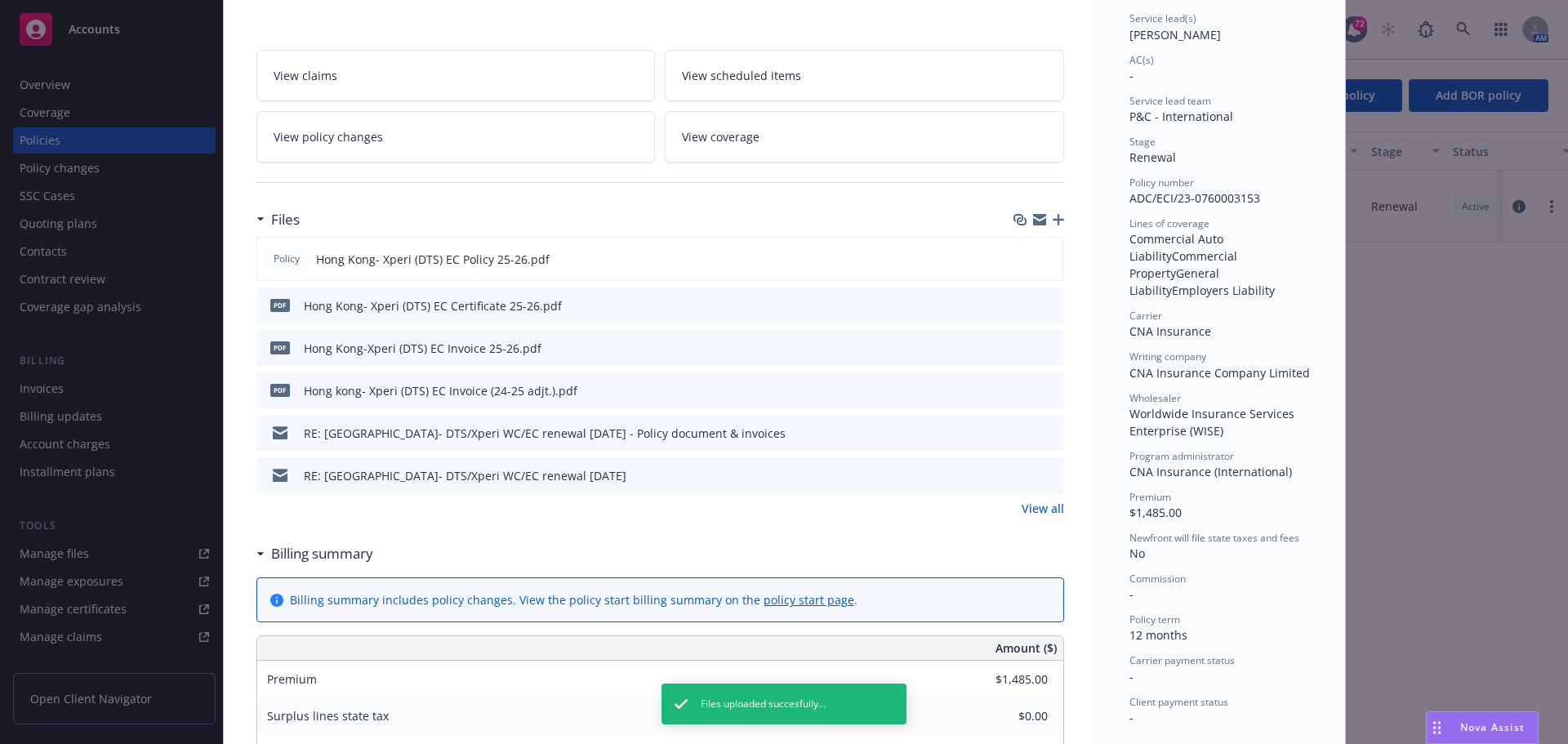
click at [1022, 348] on button "download file" at bounding box center [1021, 347] width 16 height 16
click at [1016, 388] on icon "download file" at bounding box center [1021, 388] width 11 height 10
click at [1041, 388] on icon "preview file" at bounding box center [1048, 390] width 15 height 11
click at [1042, 350] on icon "preview file" at bounding box center [1048, 347] width 15 height 11
click at [1033, 221] on icon "button" at bounding box center [1039, 222] width 13 height 7
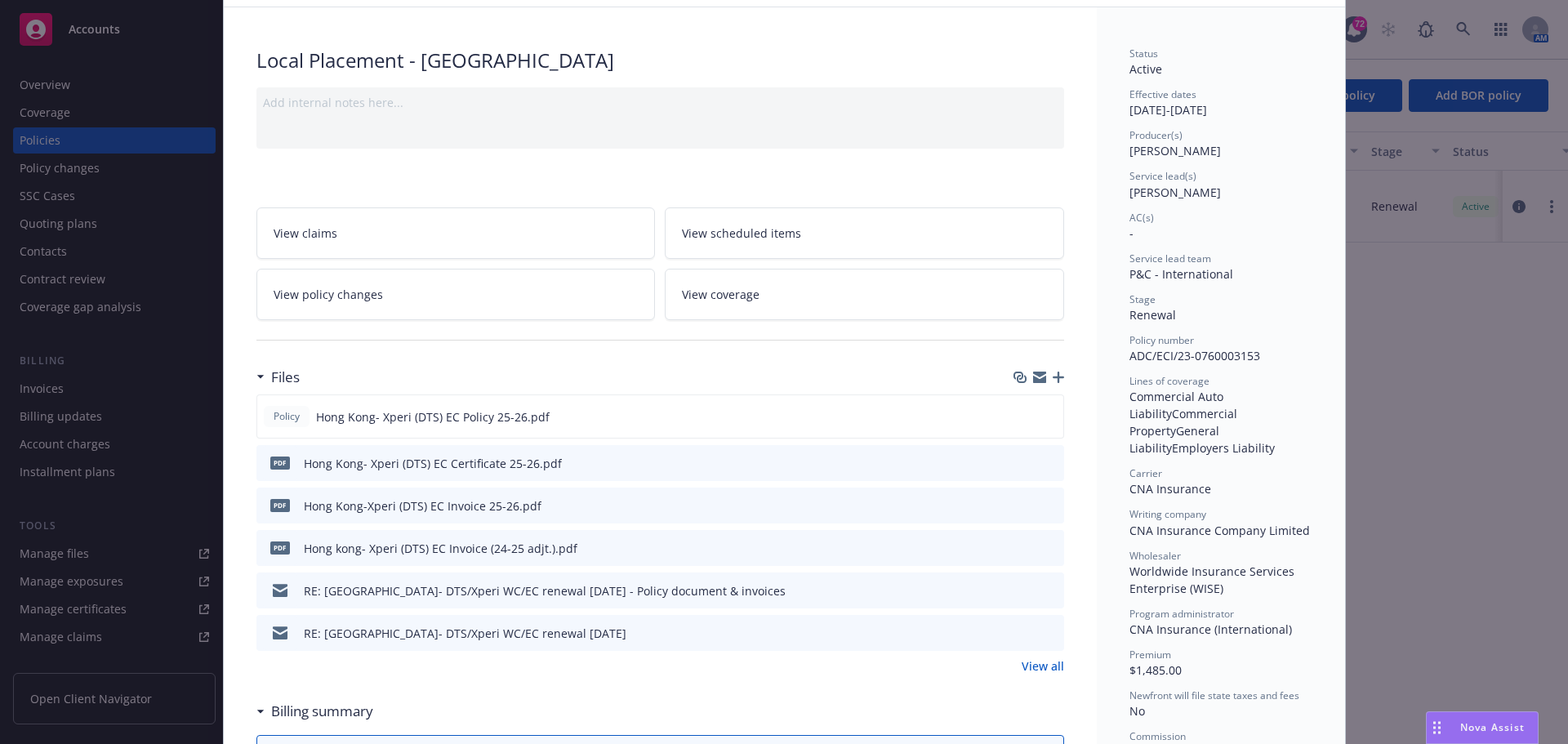
scroll to position [0, 0]
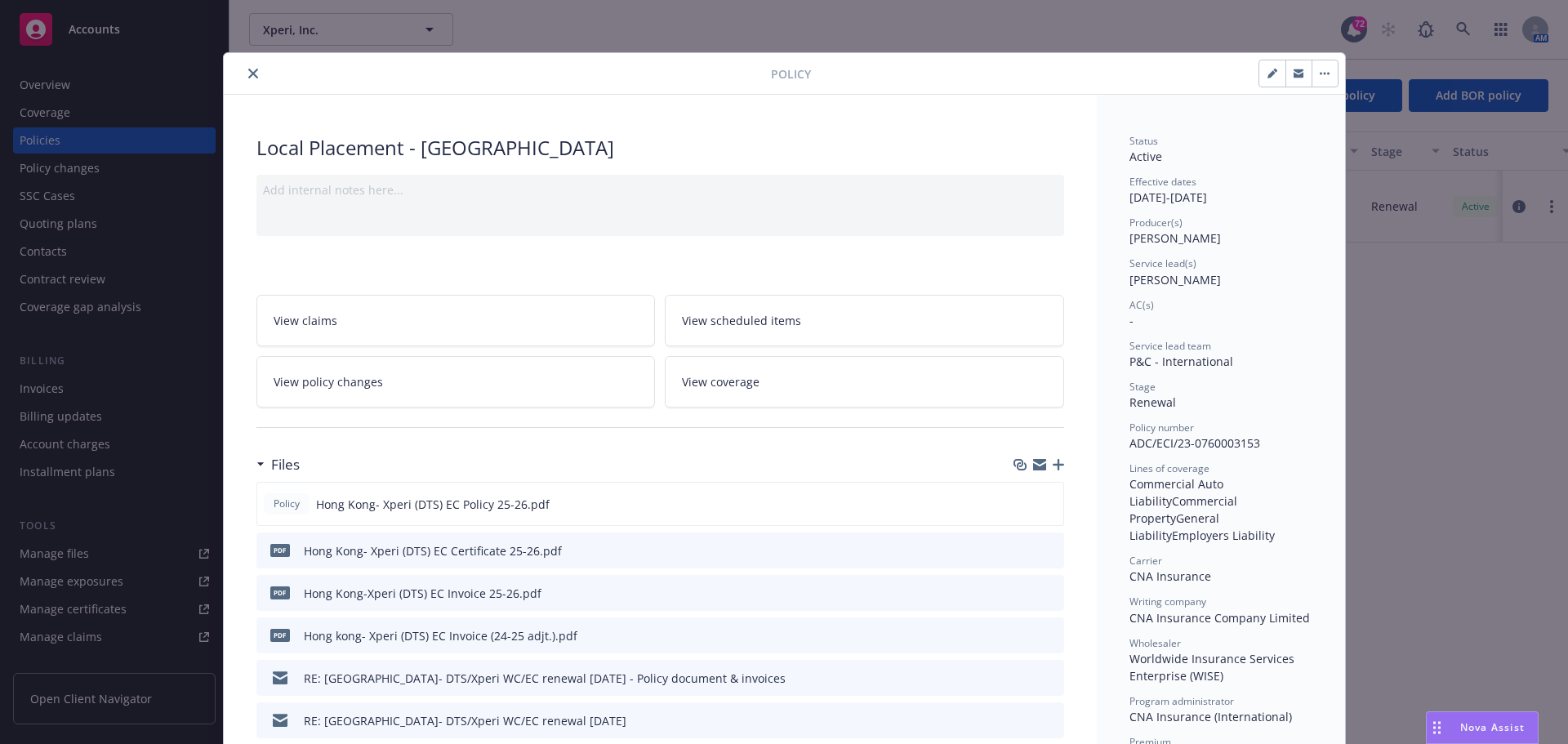
click at [251, 70] on icon "close" at bounding box center [253, 74] width 10 height 10
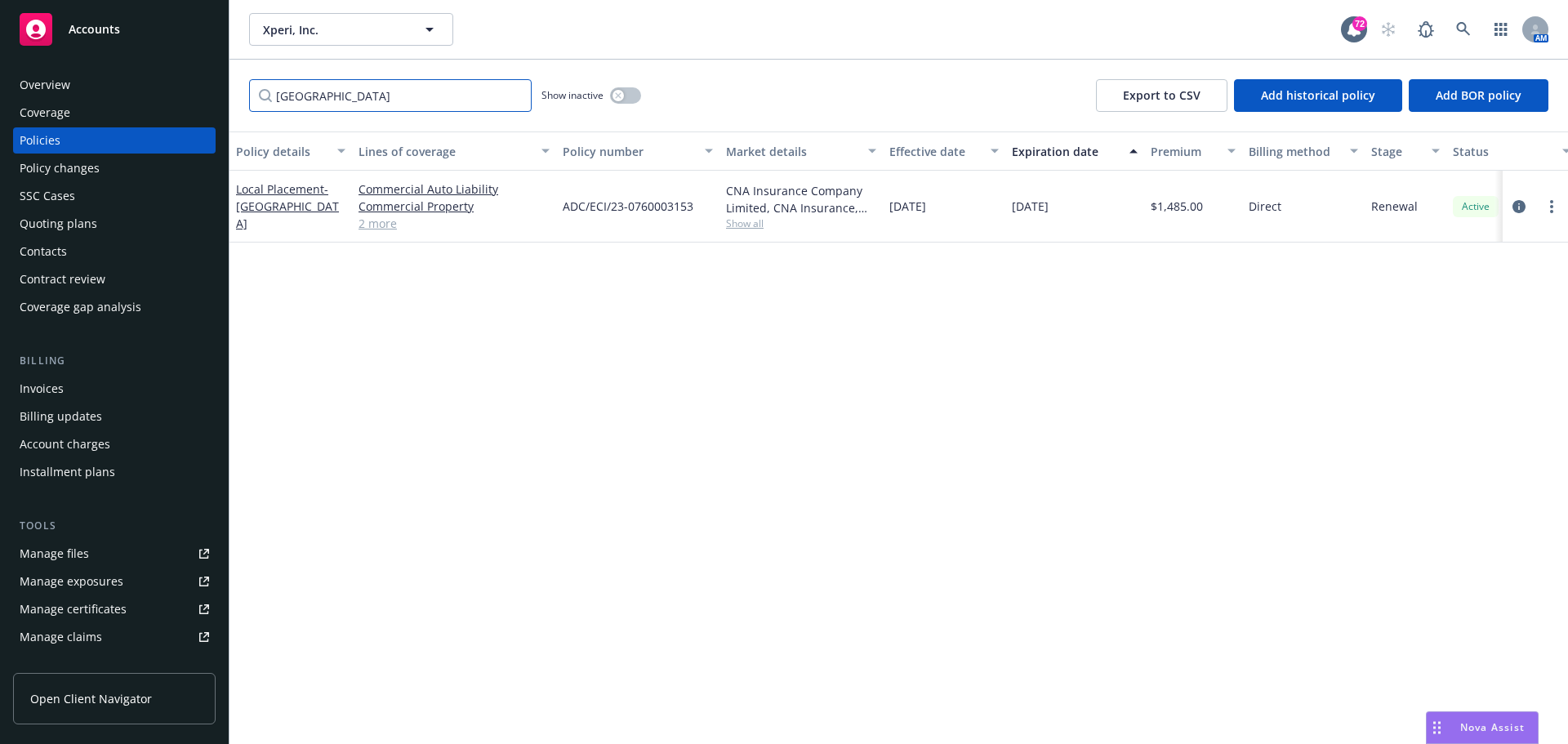
drag, startPoint x: 328, startPoint y: 100, endPoint x: 373, endPoint y: 92, distance: 45.7
click at [332, 100] on input "hong kong" at bounding box center [391, 96] width 283 height 33
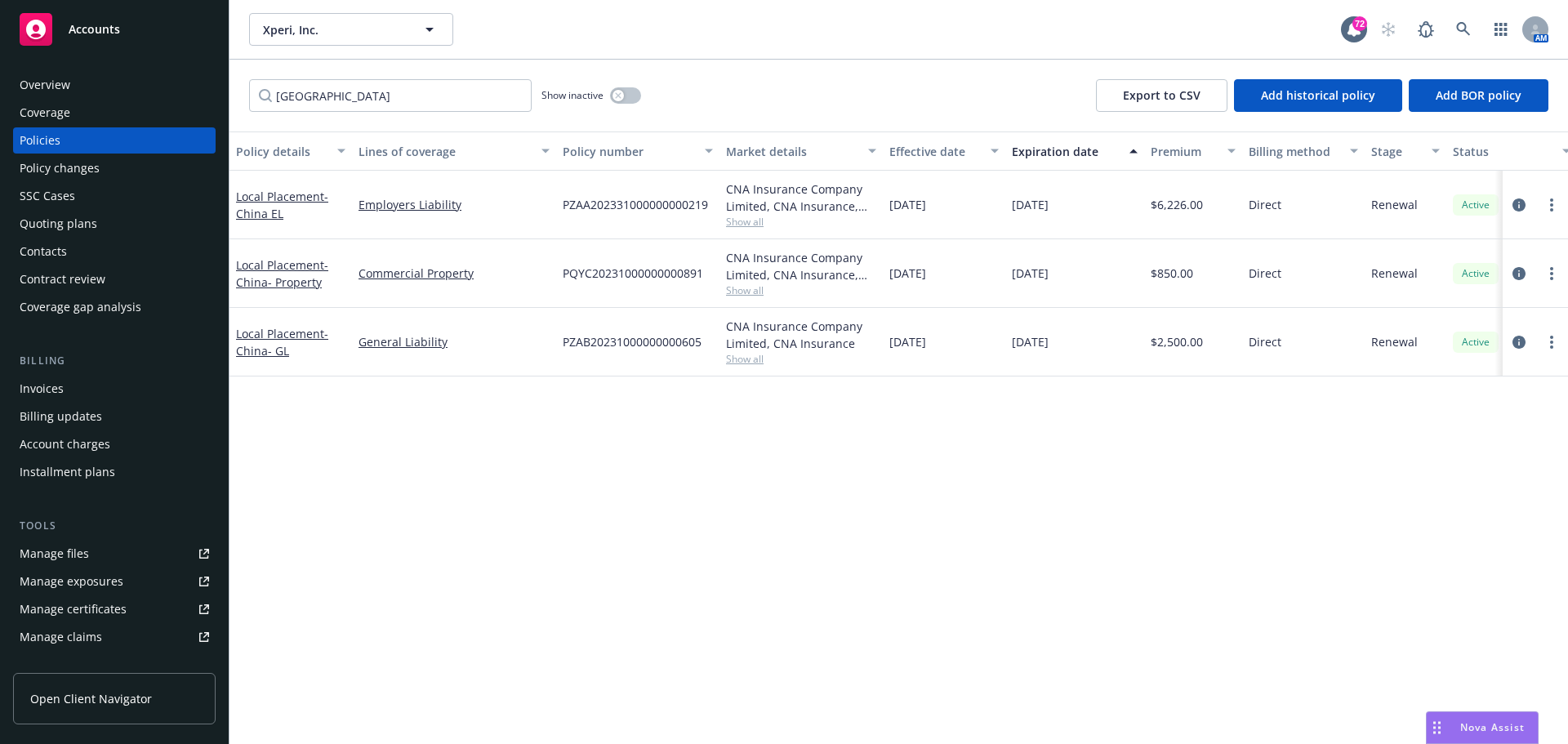
drag, startPoint x: 252, startPoint y: 336, endPoint x: 295, endPoint y: 325, distance: 44.4
click at [252, 336] on link "Local Placement - China- GL" at bounding box center [282, 343] width 92 height 33
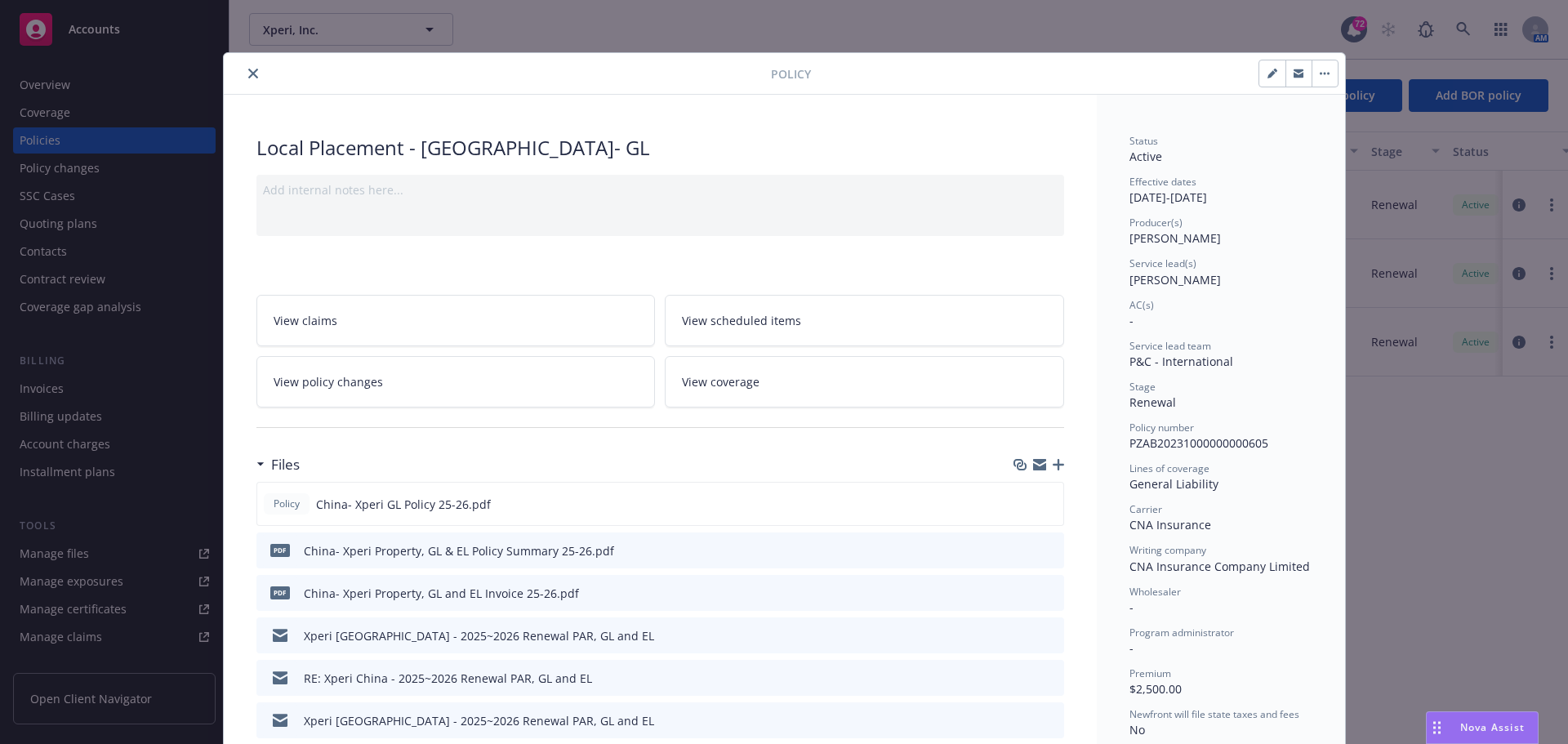
click at [1293, 74] on icon "button" at bounding box center [1298, 74] width 10 height 6
click at [250, 77] on icon "close" at bounding box center [253, 74] width 10 height 10
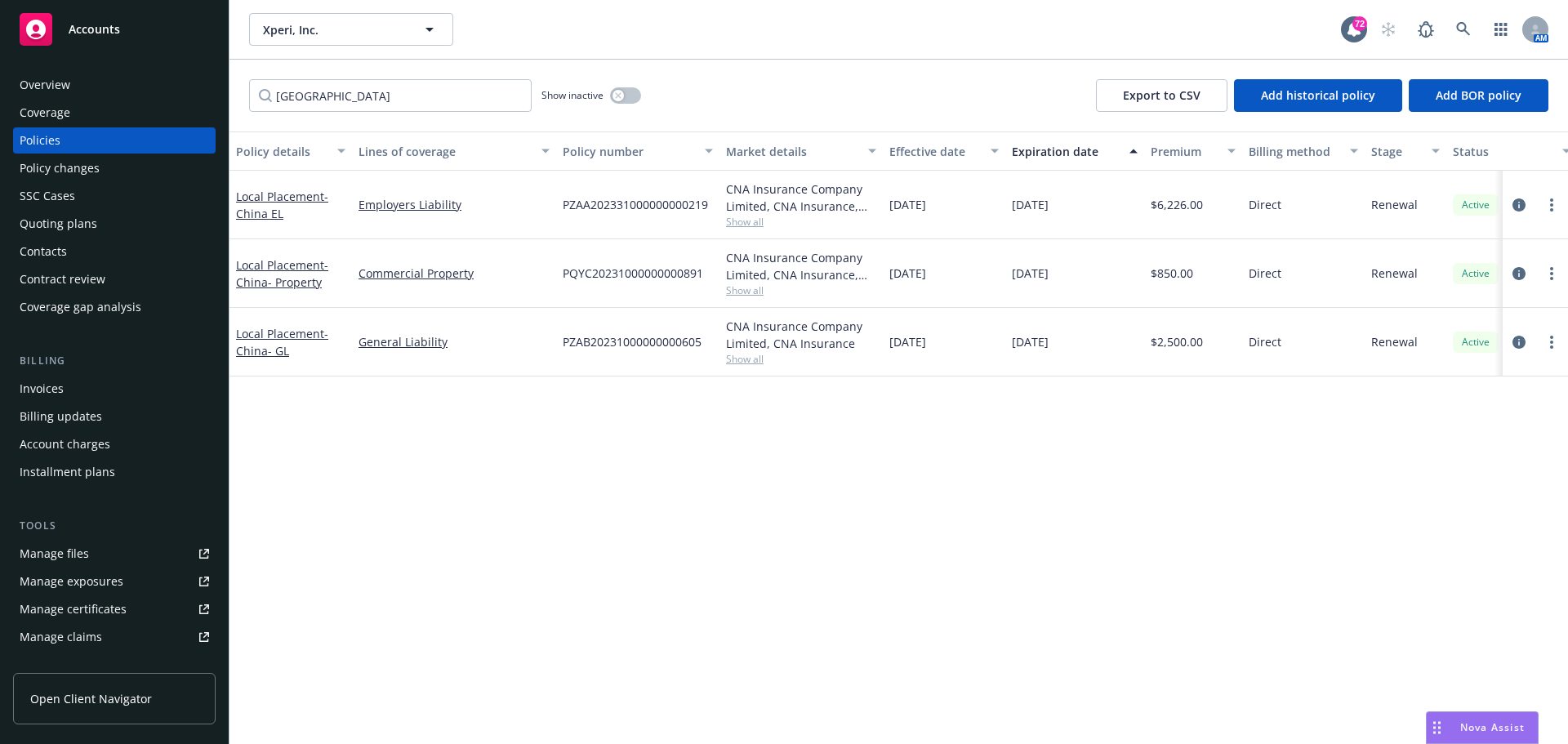
click at [100, 90] on div "Overview" at bounding box center [114, 85] width 190 height 26
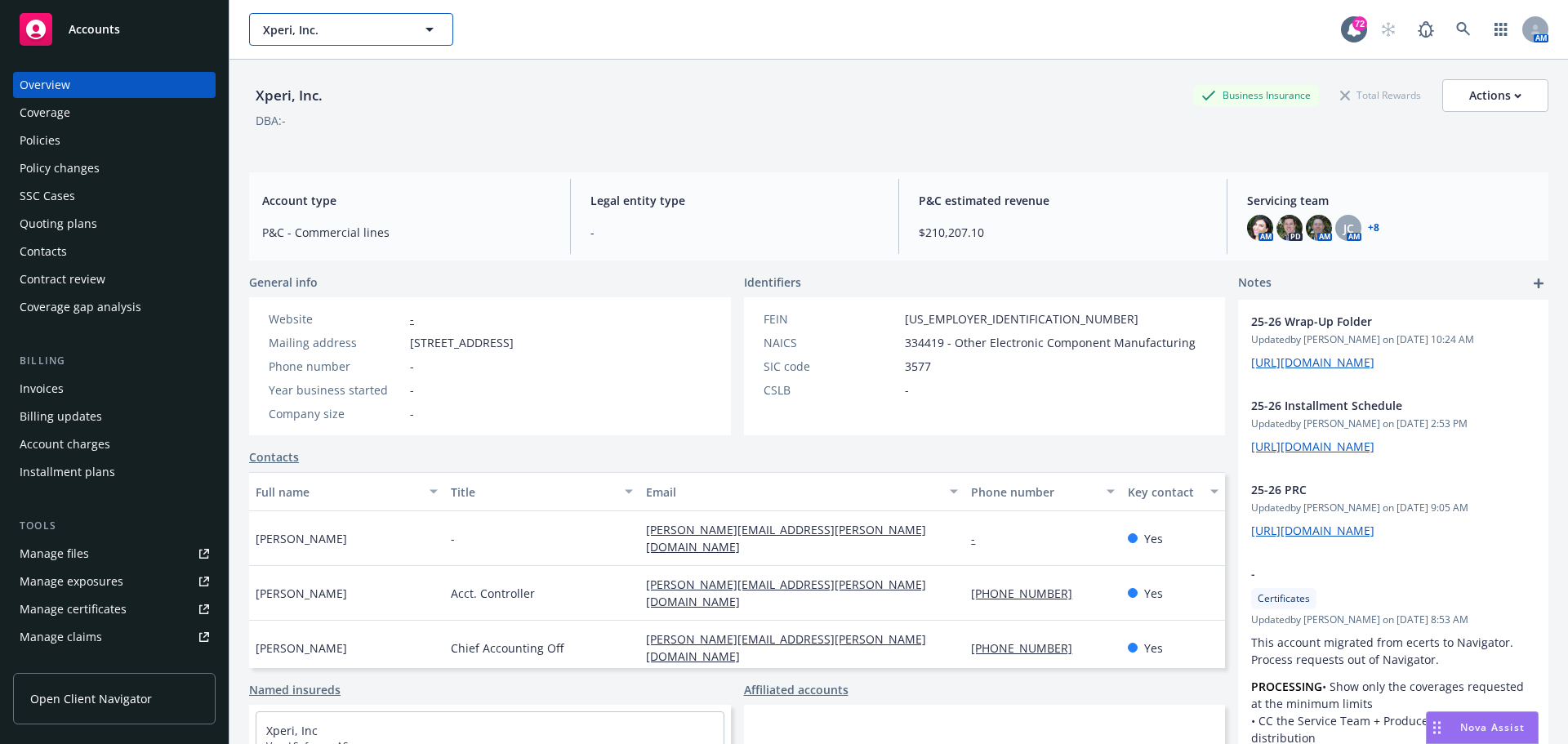
click at [319, 38] on span "Xperi, Inc." at bounding box center [333, 29] width 141 height 17
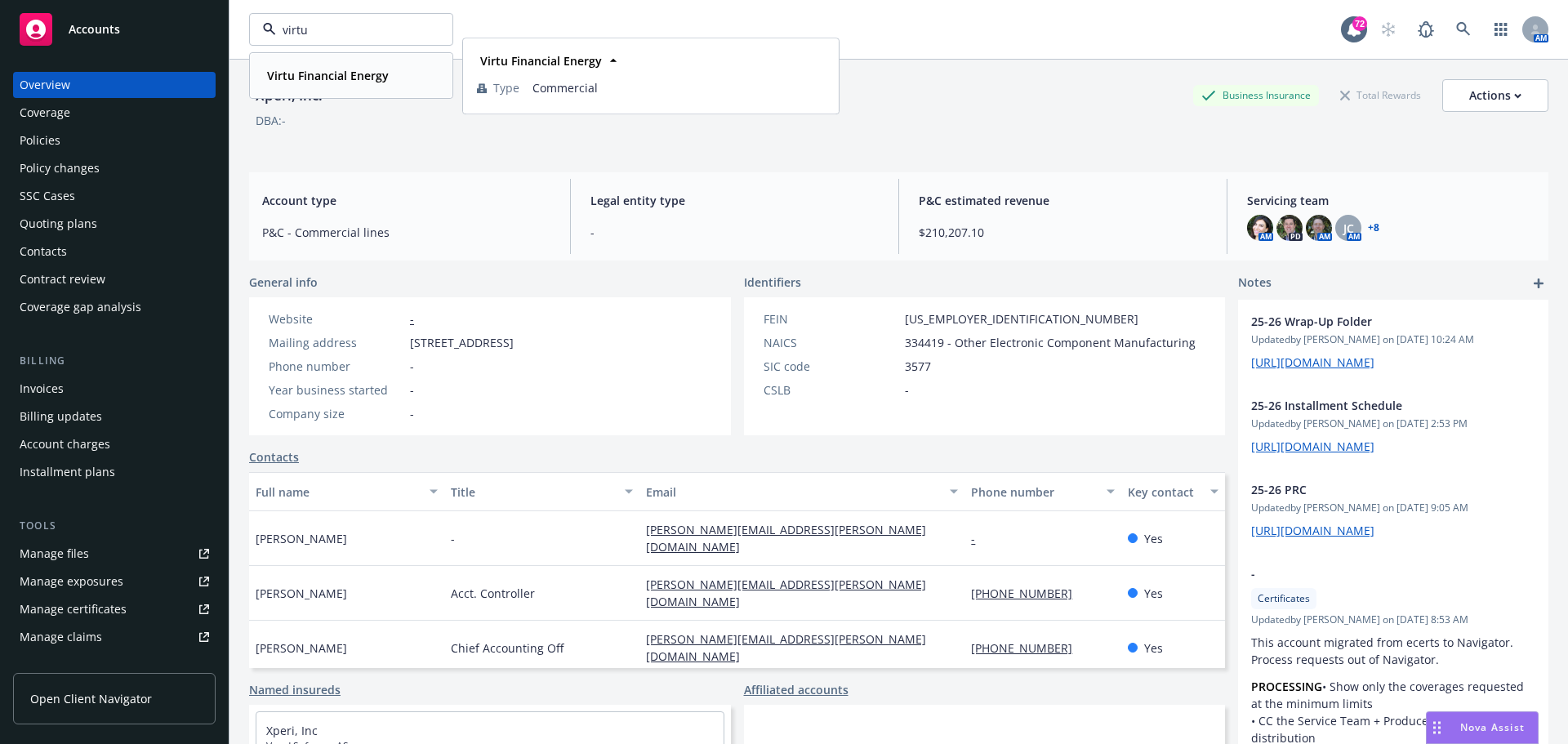
click at [332, 84] on div "Virtu Financial Energy" at bounding box center [326, 75] width 132 height 24
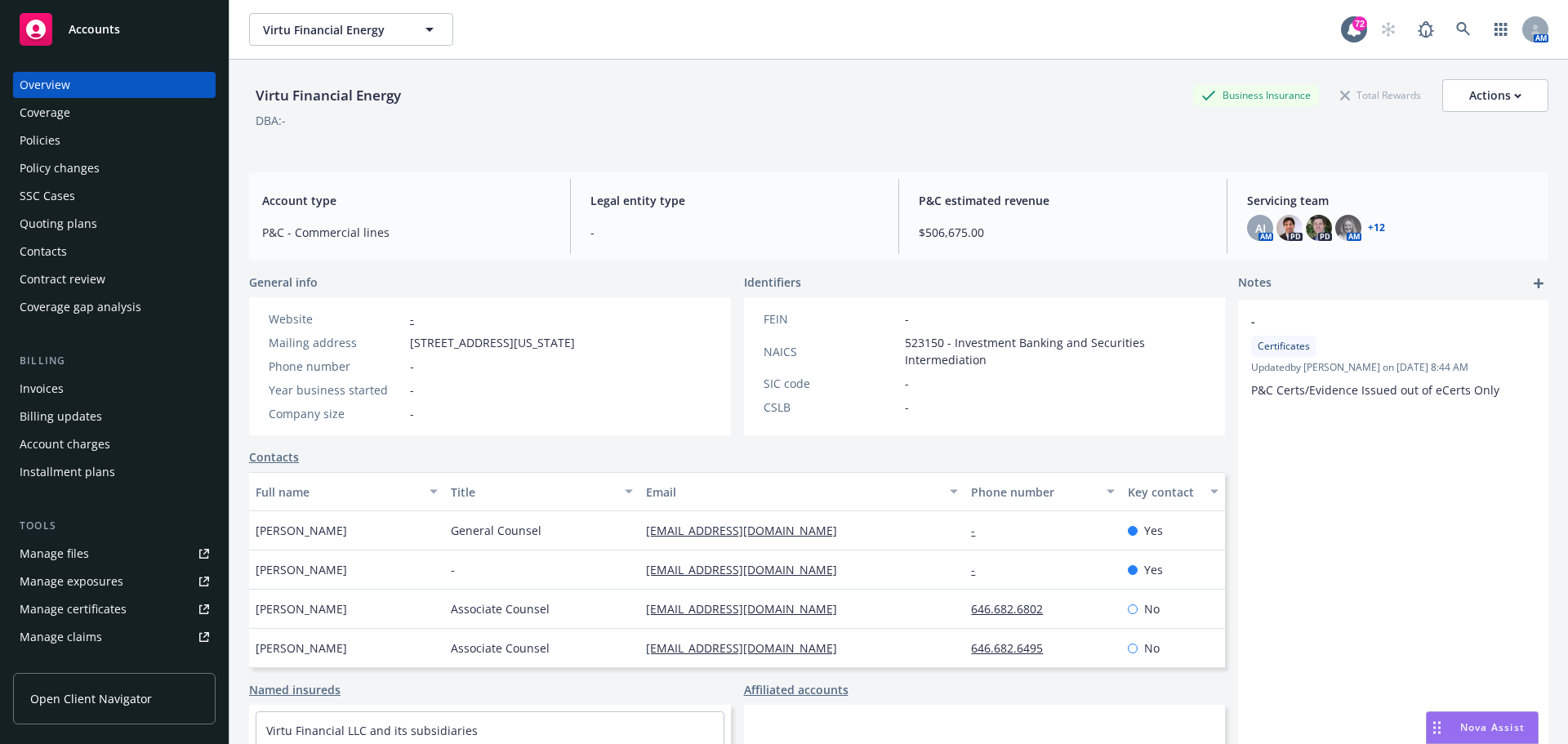
click at [45, 142] on div "Policies" at bounding box center [40, 141] width 41 height 26
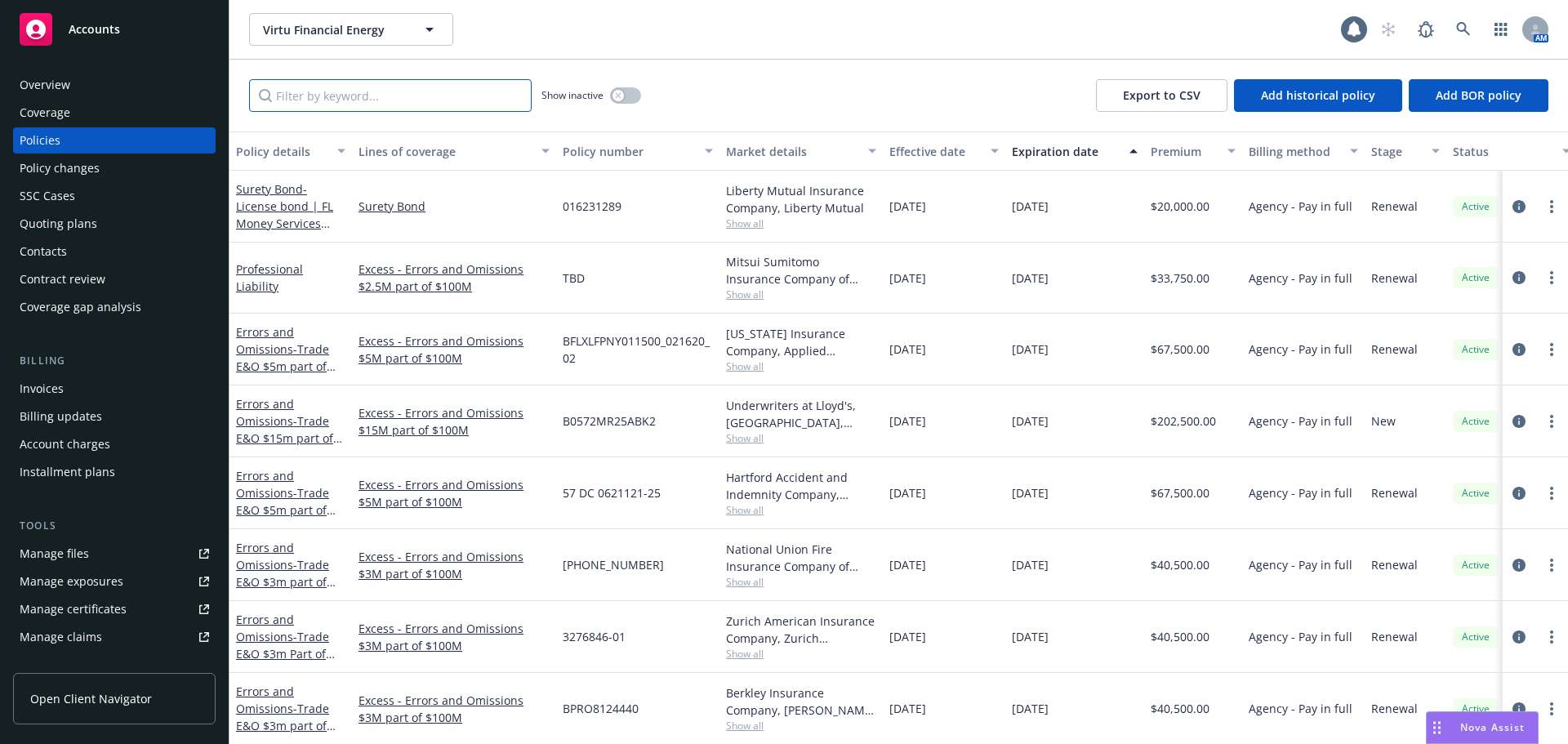
click at [314, 97] on input "Filter by keyword..." at bounding box center [391, 96] width 283 height 33
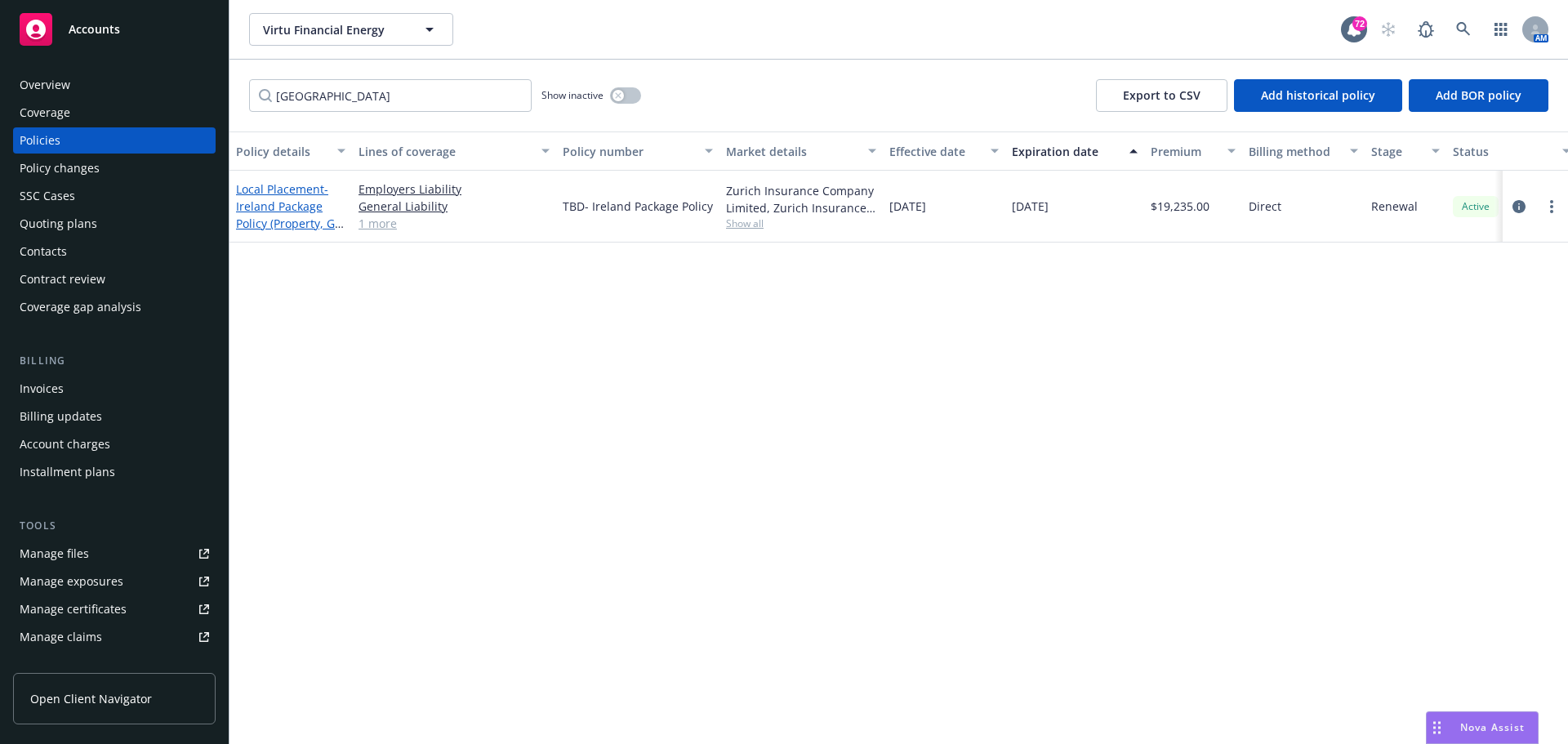
click at [294, 209] on span "- Ireland Package Policy (Property, GL & EL)" at bounding box center [290, 215] width 108 height 67
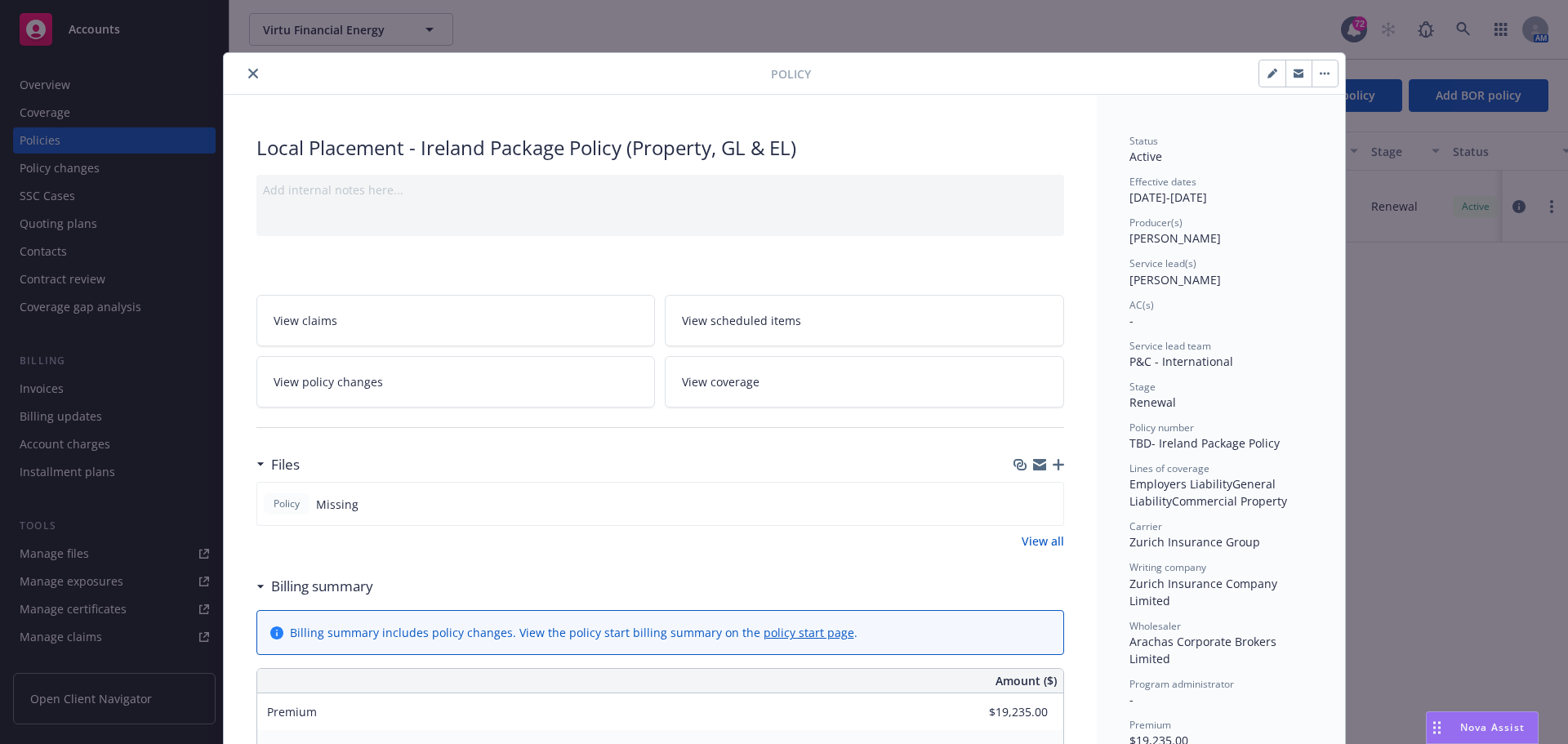
click at [248, 72] on icon "close" at bounding box center [253, 74] width 10 height 10
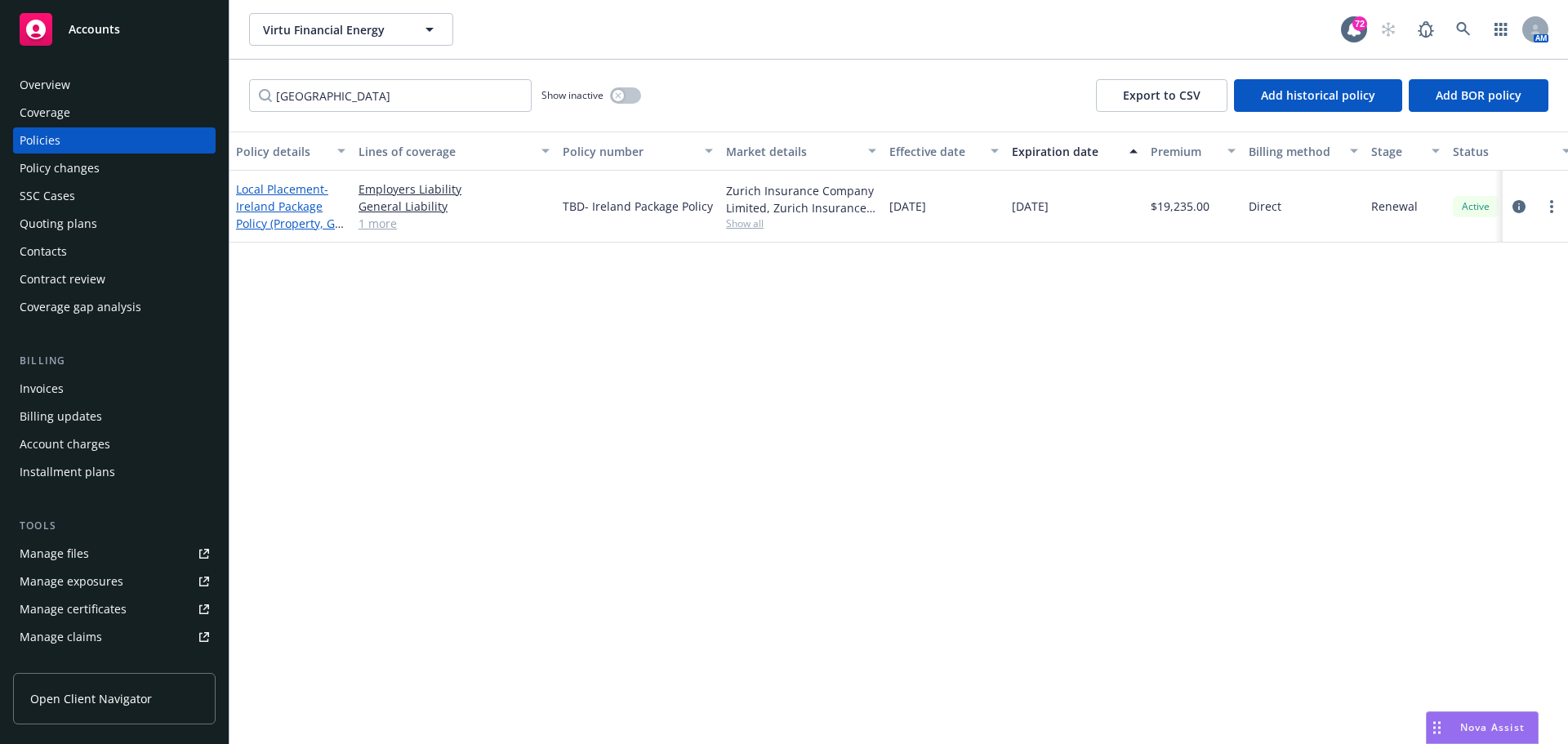
click at [277, 212] on span "- Ireland Package Policy (Property, GL & EL)" at bounding box center [290, 215] width 108 height 67
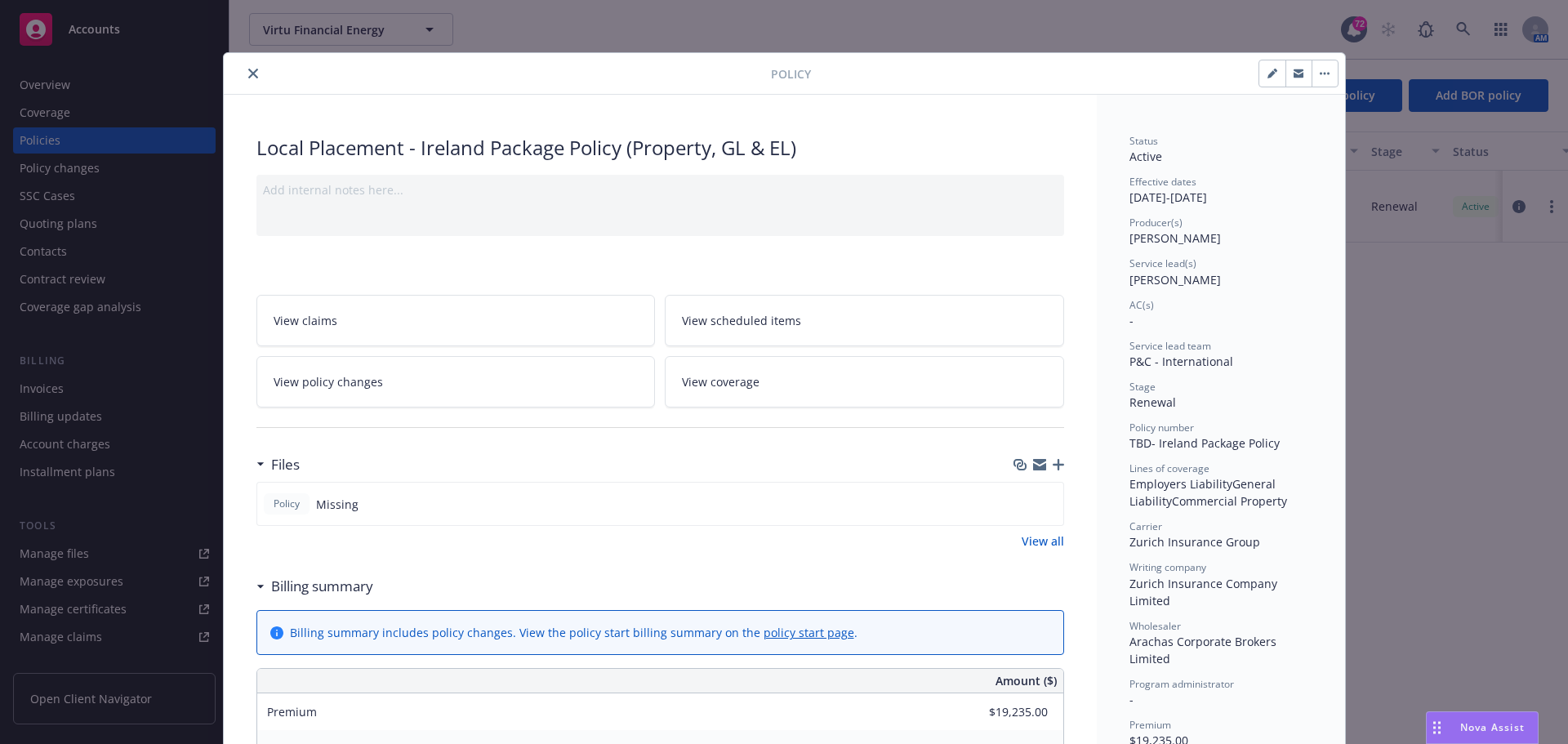
scroll to position [49, 0]
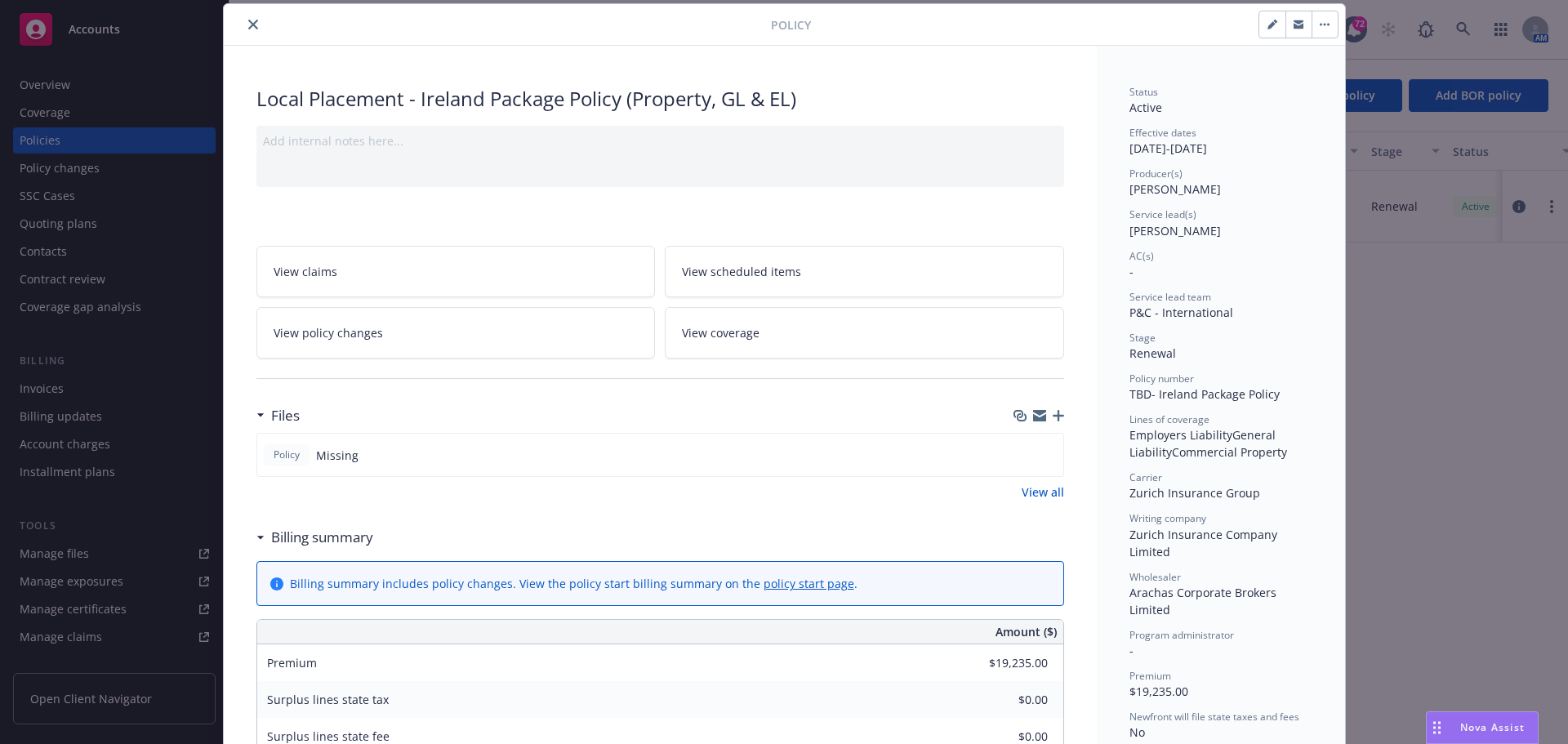
click at [1300, 22] on button "button" at bounding box center [1298, 25] width 26 height 26
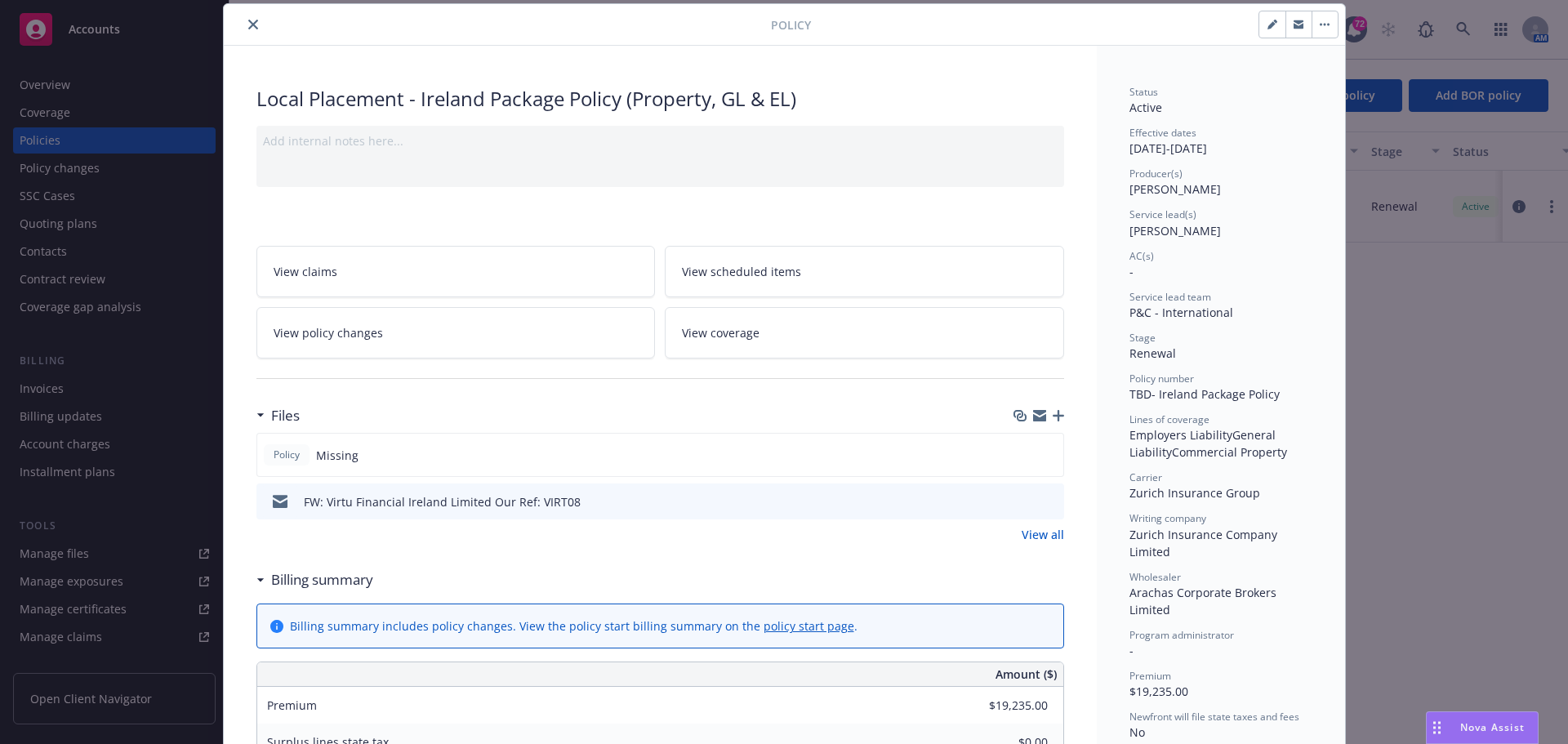
click at [253, 27] on button "close" at bounding box center [253, 25] width 20 height 20
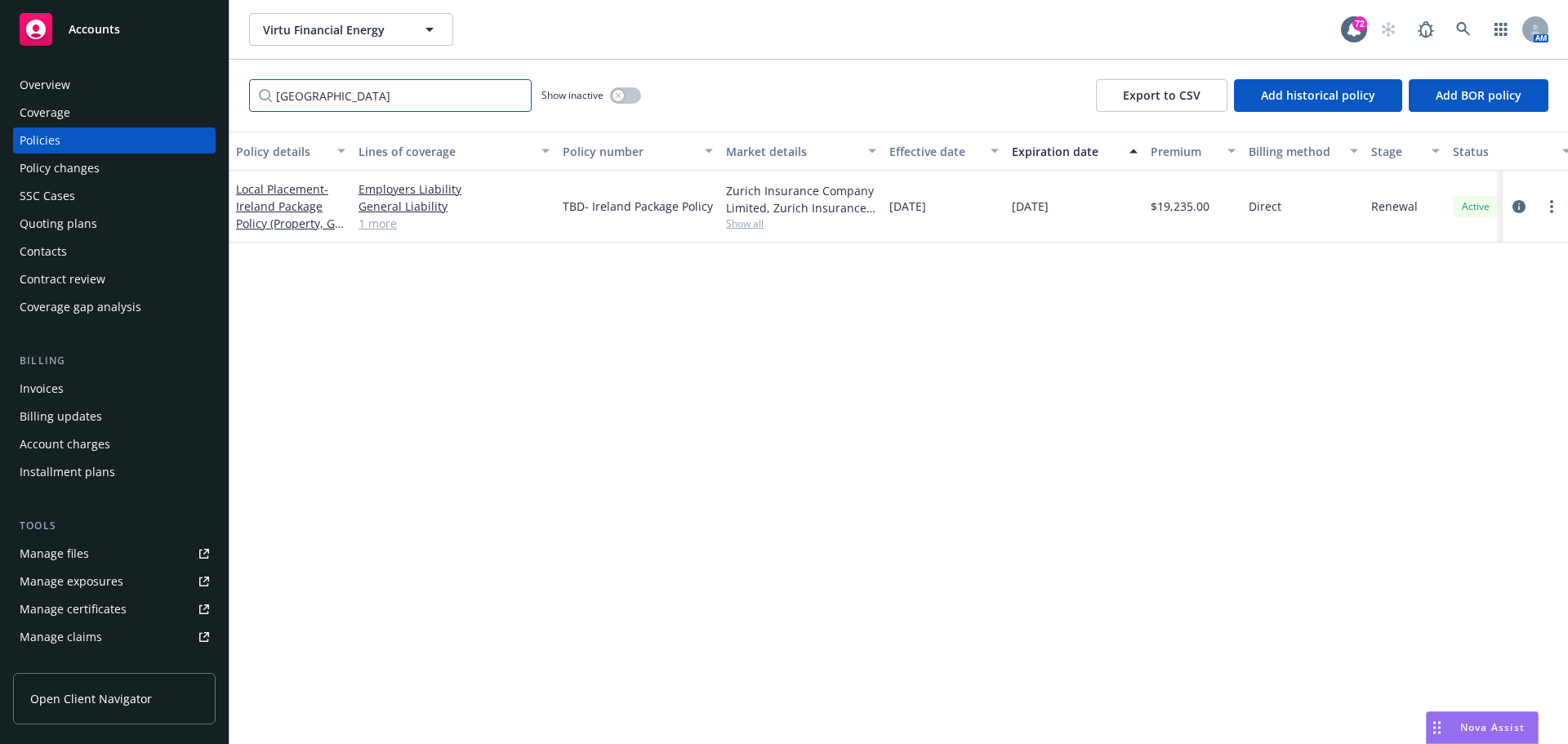
drag, startPoint x: 321, startPoint y: 90, endPoint x: 329, endPoint y: 91, distance: 8.1
click at [323, 90] on input "Ireland" at bounding box center [391, 96] width 283 height 33
drag, startPoint x: 353, startPoint y: 96, endPoint x: 114, endPoint y: 84, distance: 239.3
click at [114, 84] on div "Accounts Overview Coverage Policies Policy changes SSC Cases Quoting plans Cont…" at bounding box center [784, 372] width 1568 height 744
click at [229, 182] on div "Accounts Overview Coverage Policies Policy changes SSC Cases Quoting plans Cont…" at bounding box center [114, 372] width 230 height 744
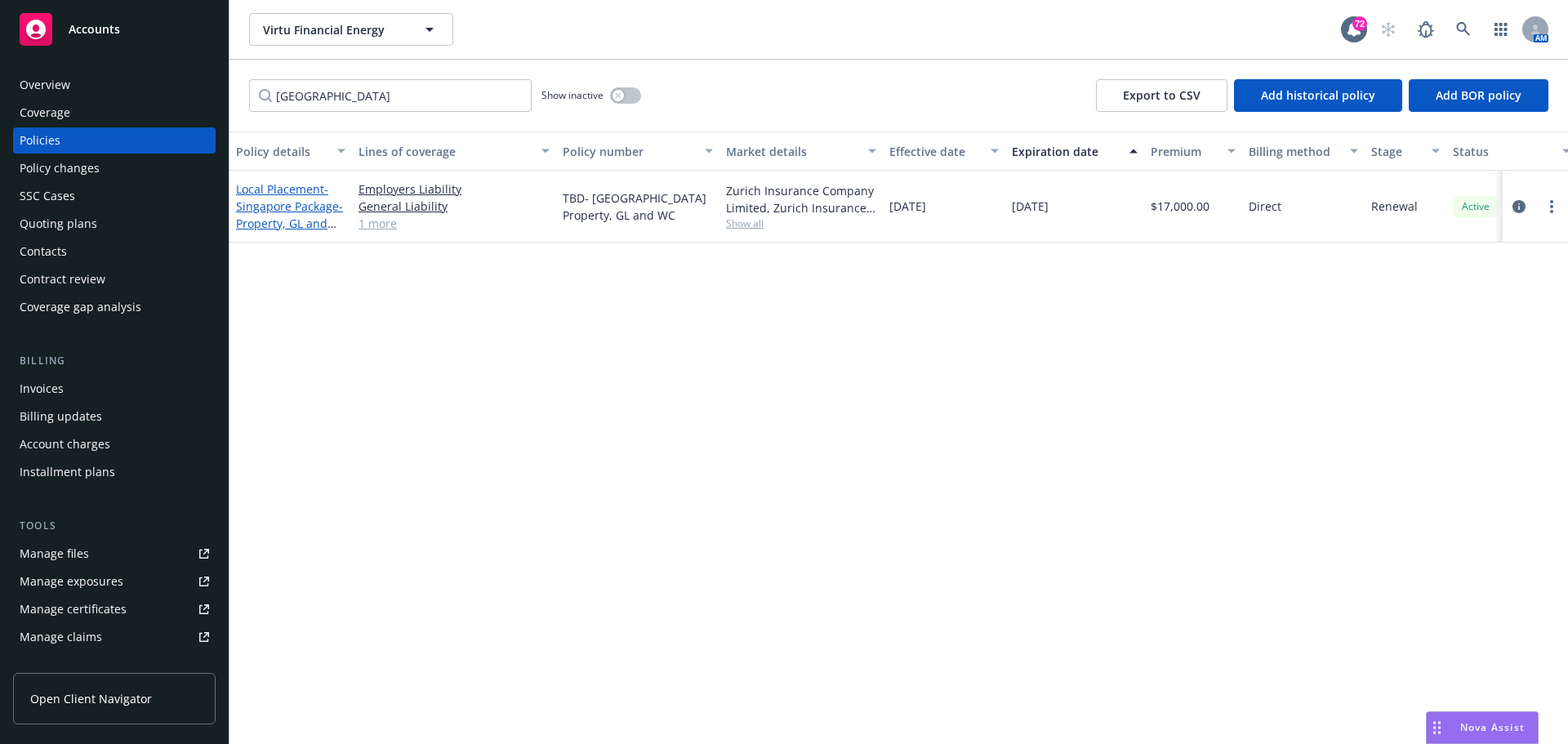
click at [257, 193] on link "Local Placement - Singapore Package- Property, GL and WC" at bounding box center [289, 215] width 107 height 67
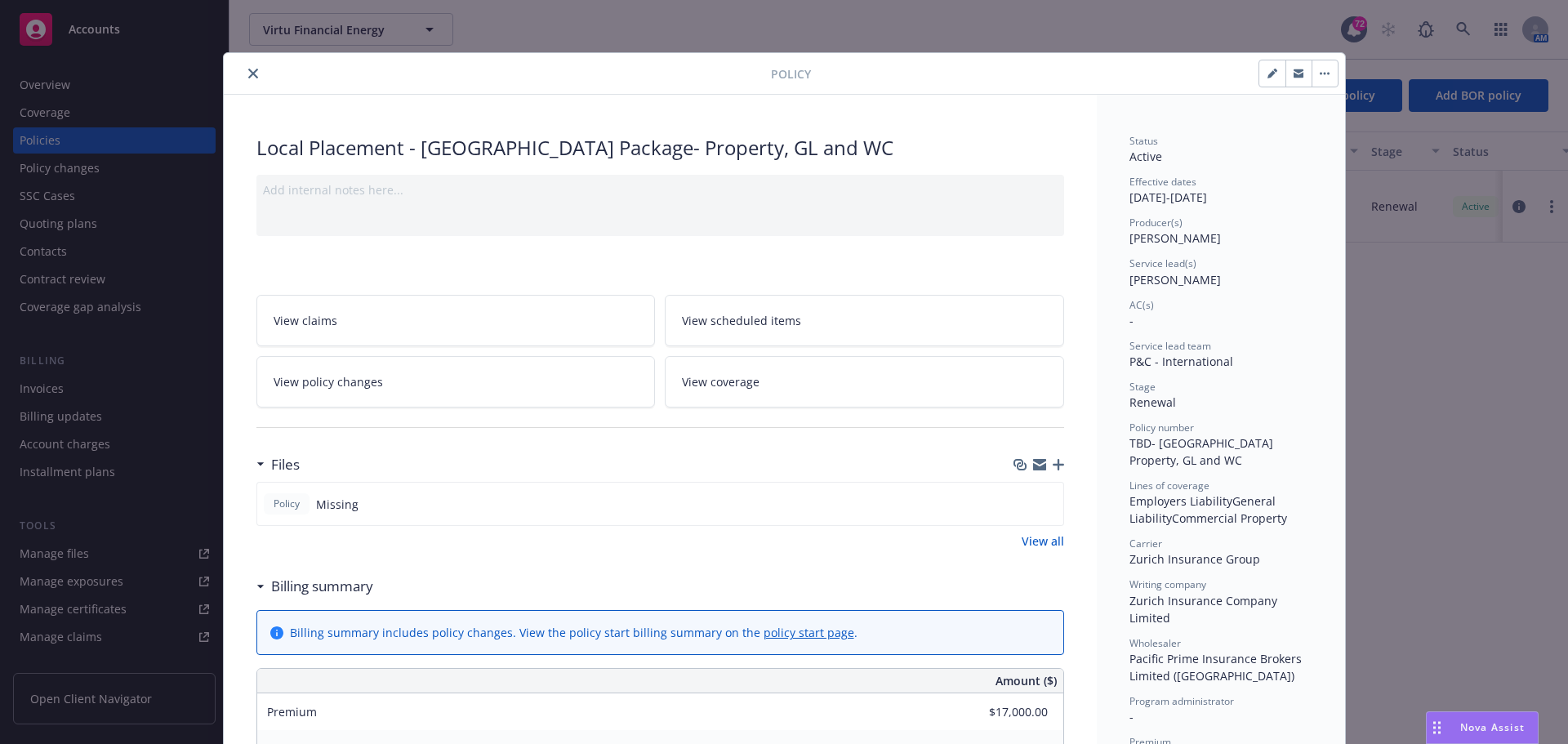
click at [1285, 78] on button "button" at bounding box center [1298, 74] width 26 height 26
click at [248, 66] on button "close" at bounding box center [253, 74] width 20 height 20
click at [248, 75] on icon "close" at bounding box center [253, 74] width 10 height 10
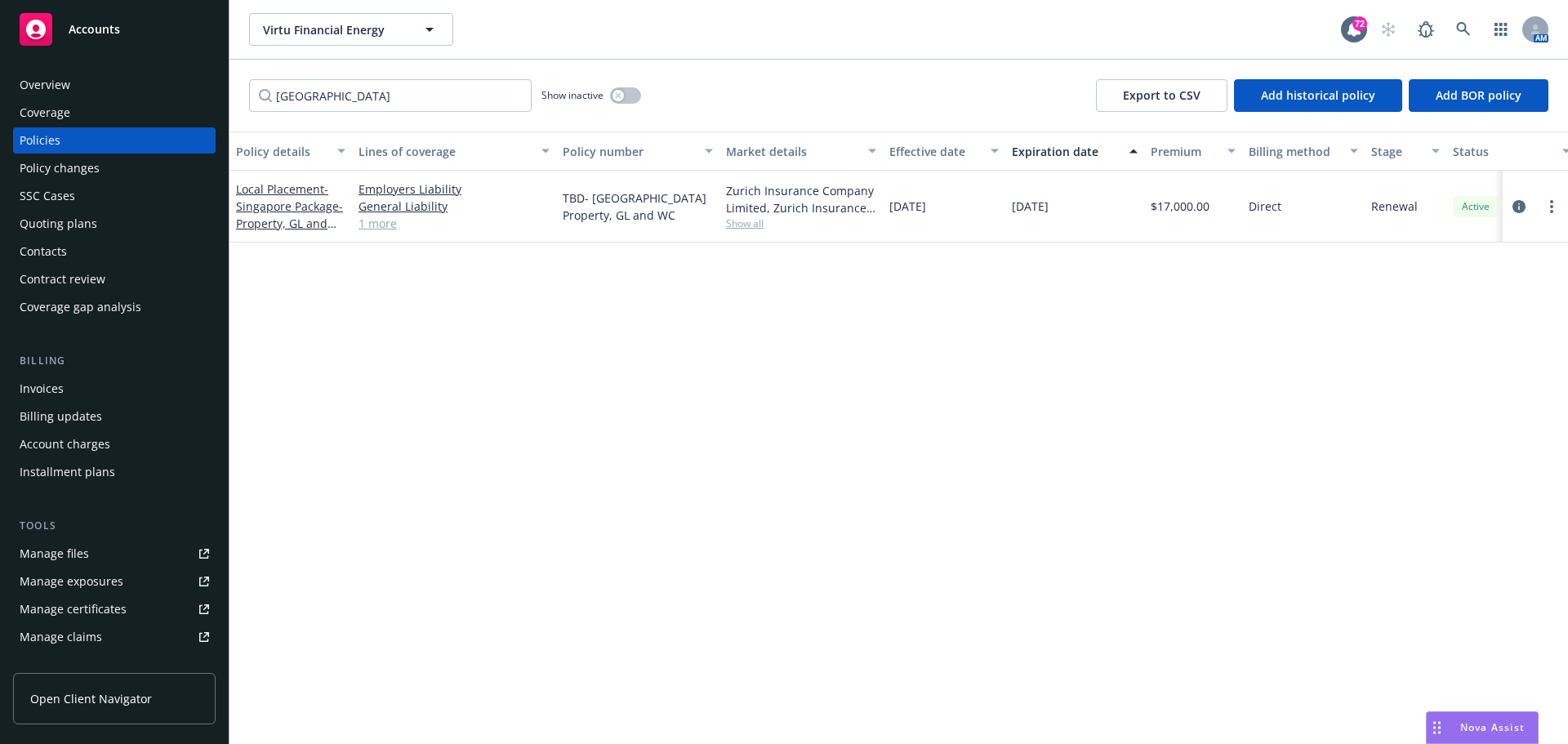
click at [245, 75] on div "Singapore Show inactive Export to CSV Add historical policy Add BOR policy" at bounding box center [899, 96] width 1338 height 72
click at [289, 196] on link "Local Placement - Singapore Package- Property, GL and WC" at bounding box center [289, 215] width 107 height 67
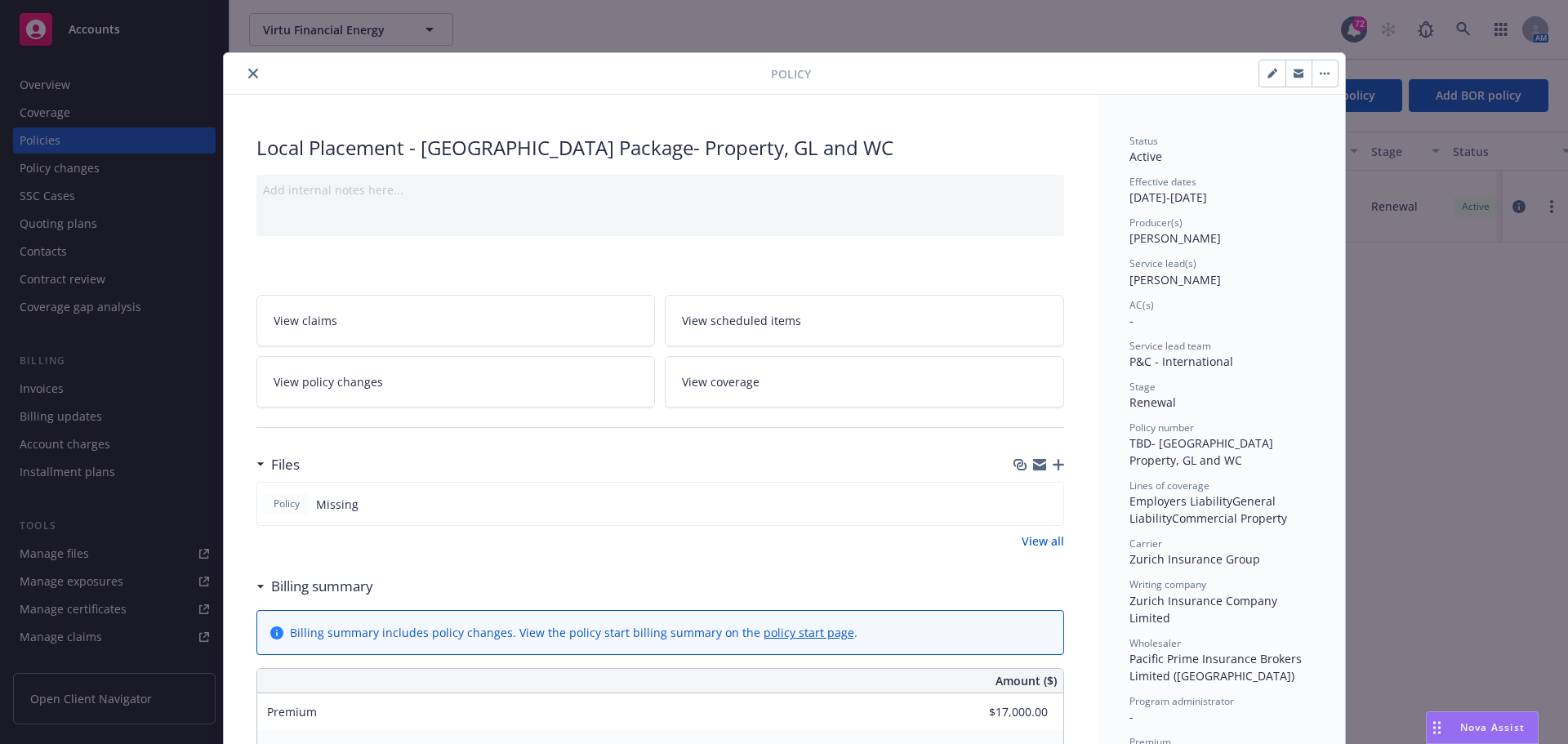
scroll to position [49, 0]
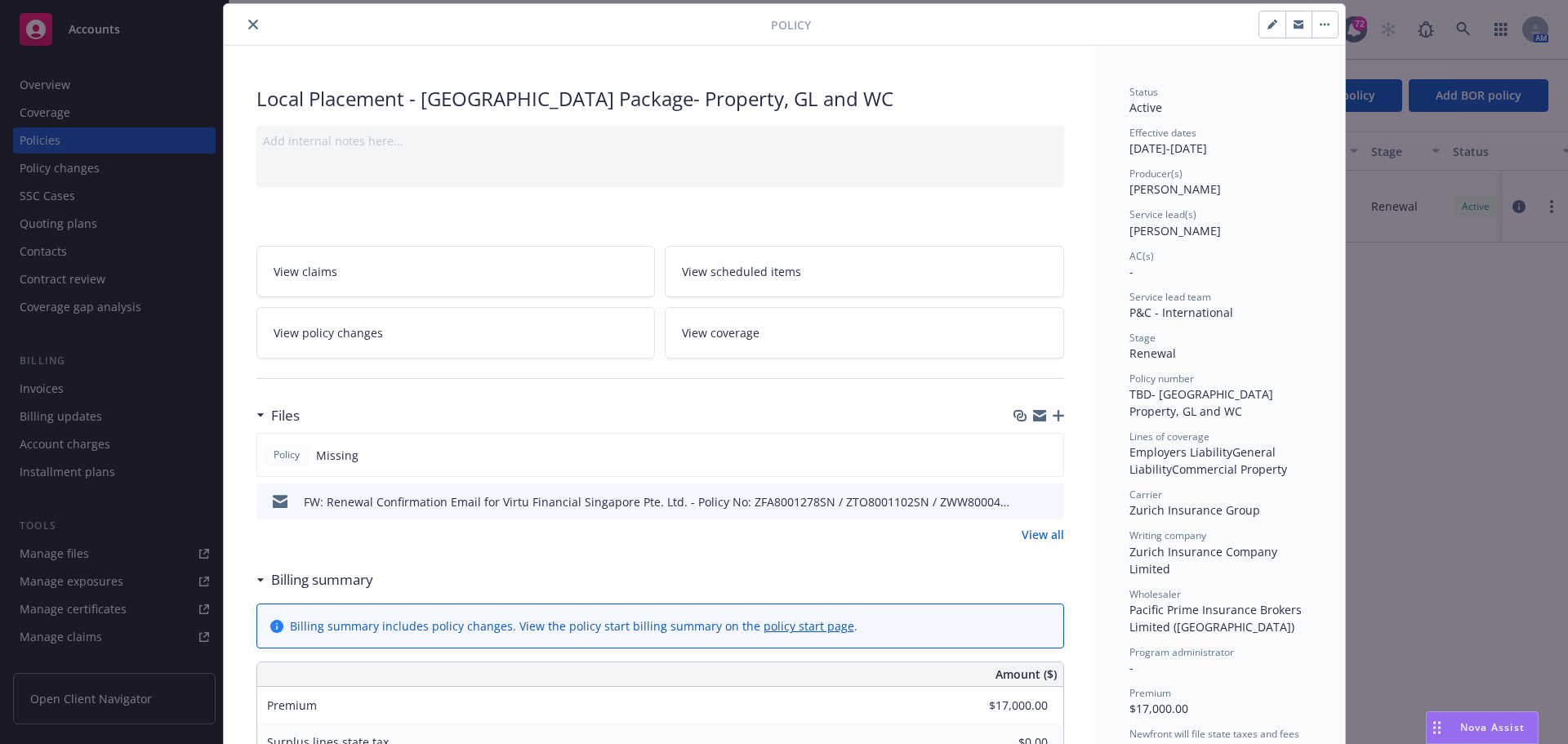
click at [248, 27] on icon "close" at bounding box center [253, 25] width 10 height 10
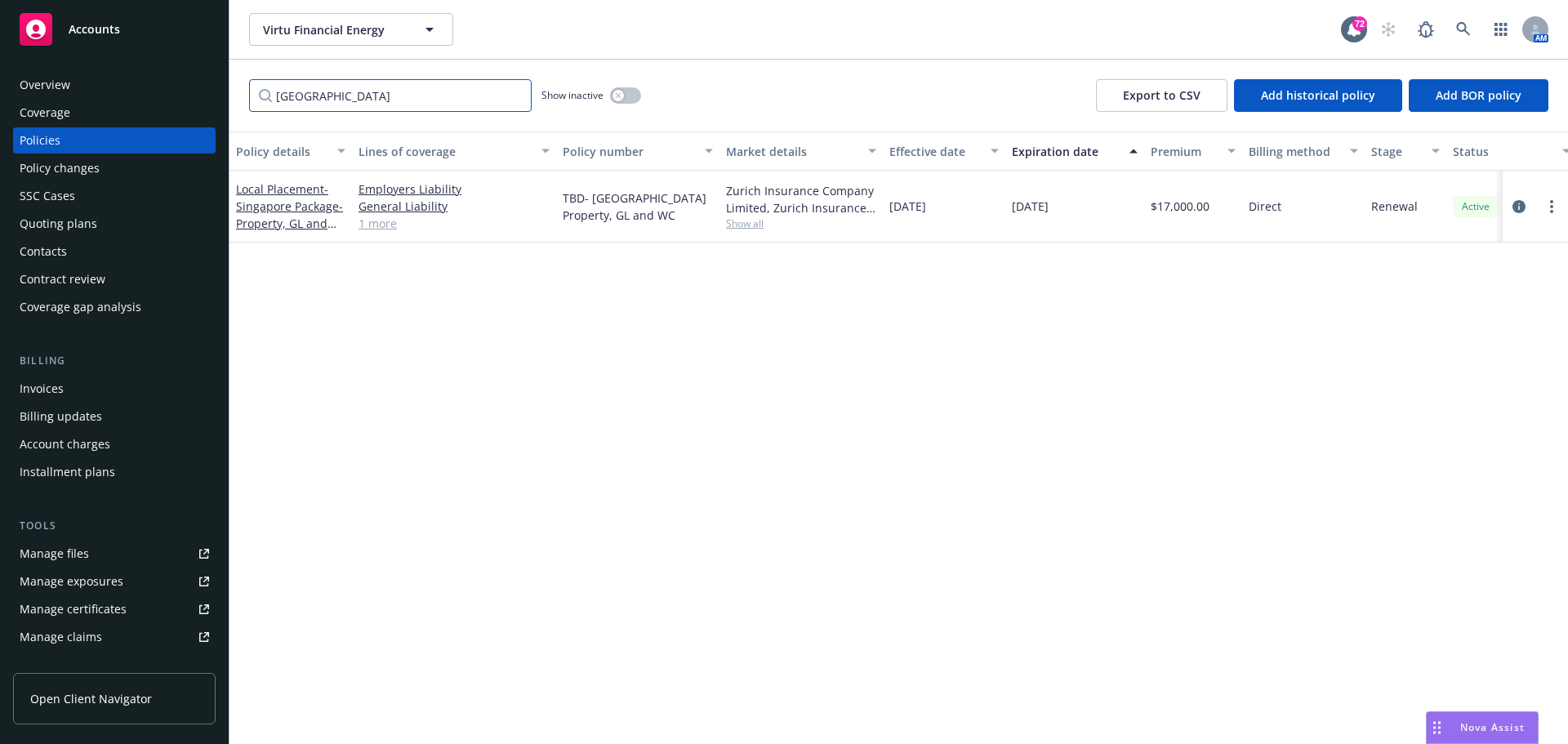
click at [318, 91] on input "Singapore" at bounding box center [391, 96] width 283 height 33
drag, startPoint x: 354, startPoint y: 97, endPoint x: 199, endPoint y: 101, distance: 155.1
click at [199, 101] on div "Accounts Overview Coverage Policies Policy changes SSC Cases Quoting plans Cont…" at bounding box center [784, 372] width 1568 height 744
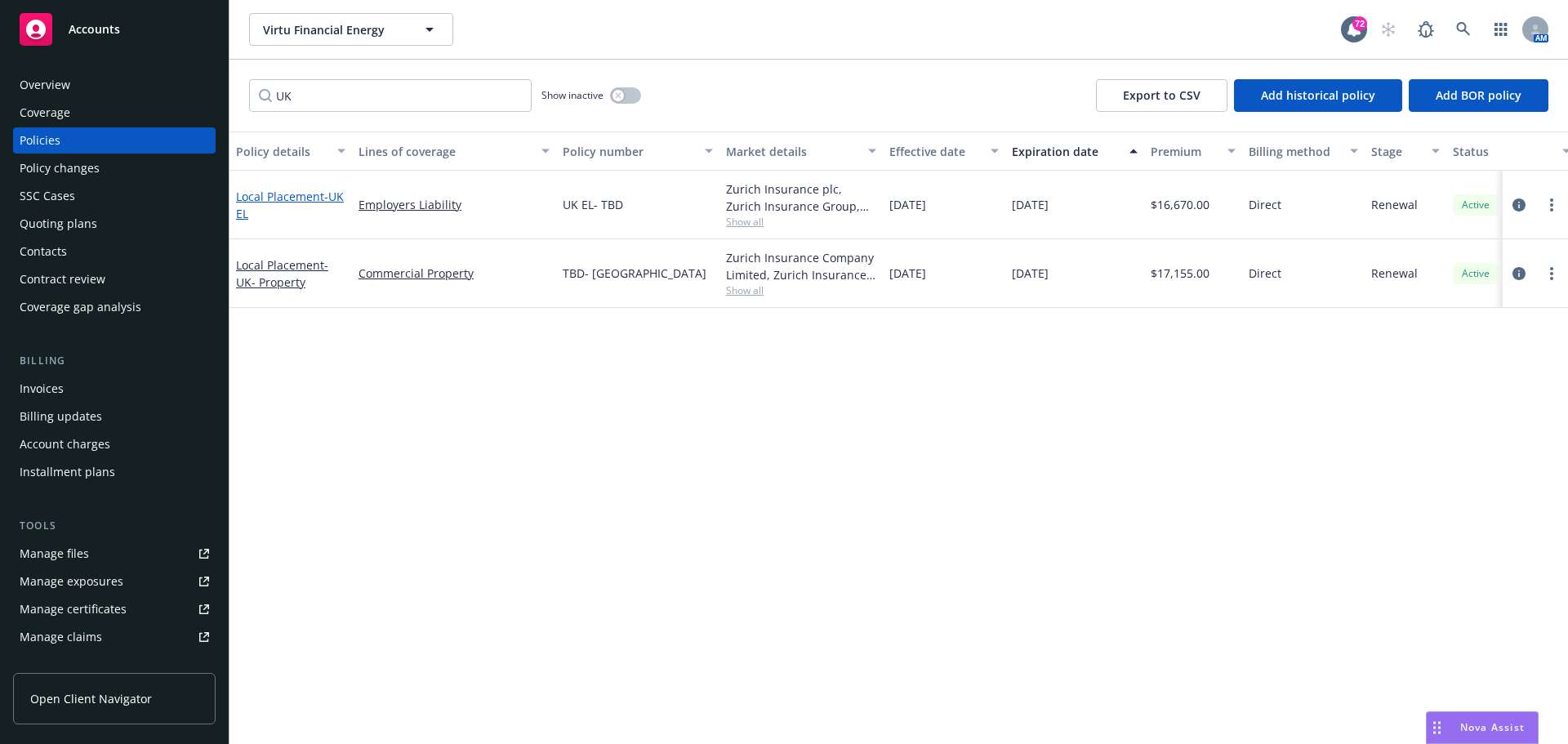
click at [257, 207] on span "- UK EL" at bounding box center [290, 205] width 108 height 33
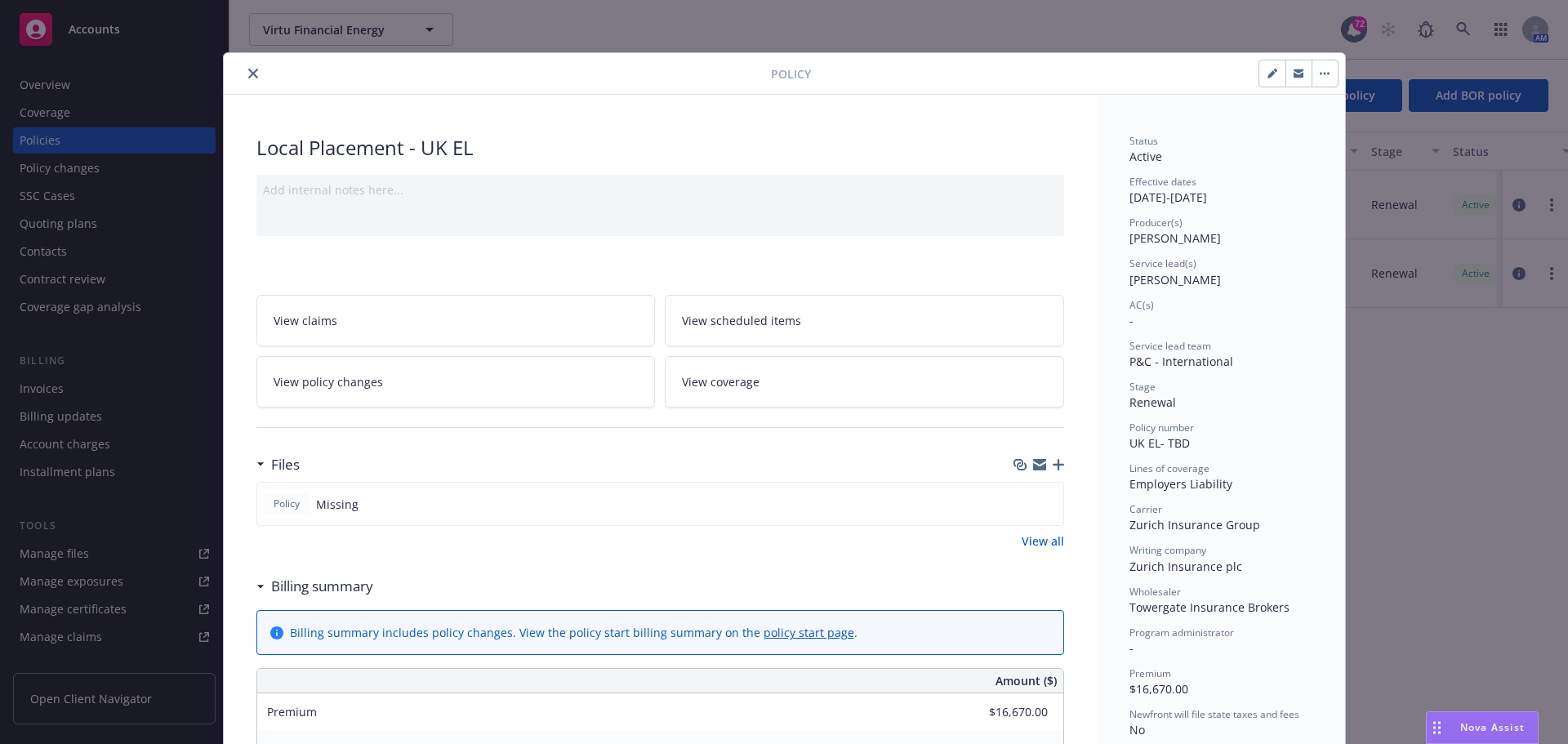
click at [1286, 70] on button "button" at bounding box center [1298, 74] width 26 height 26
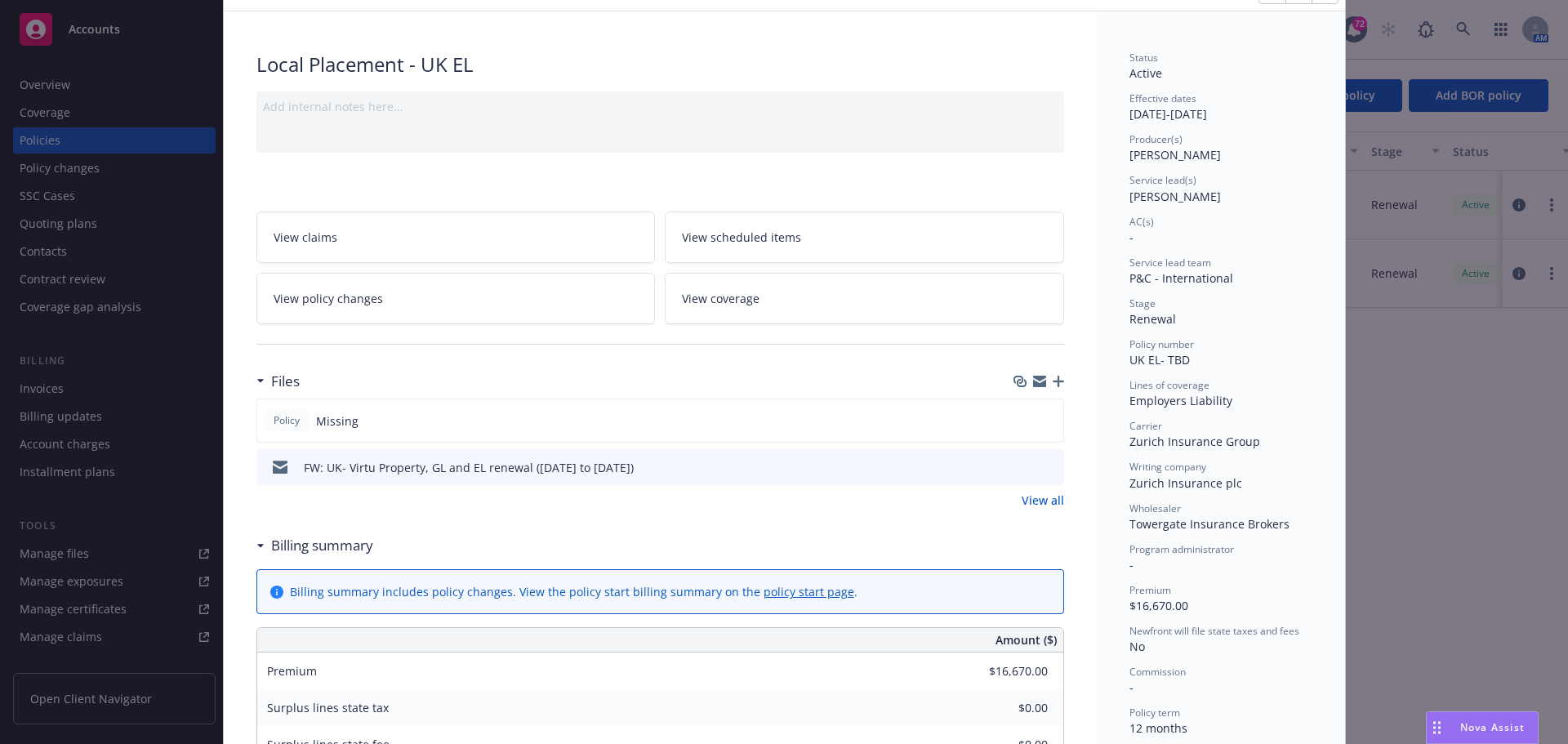
scroll to position [164, 0]
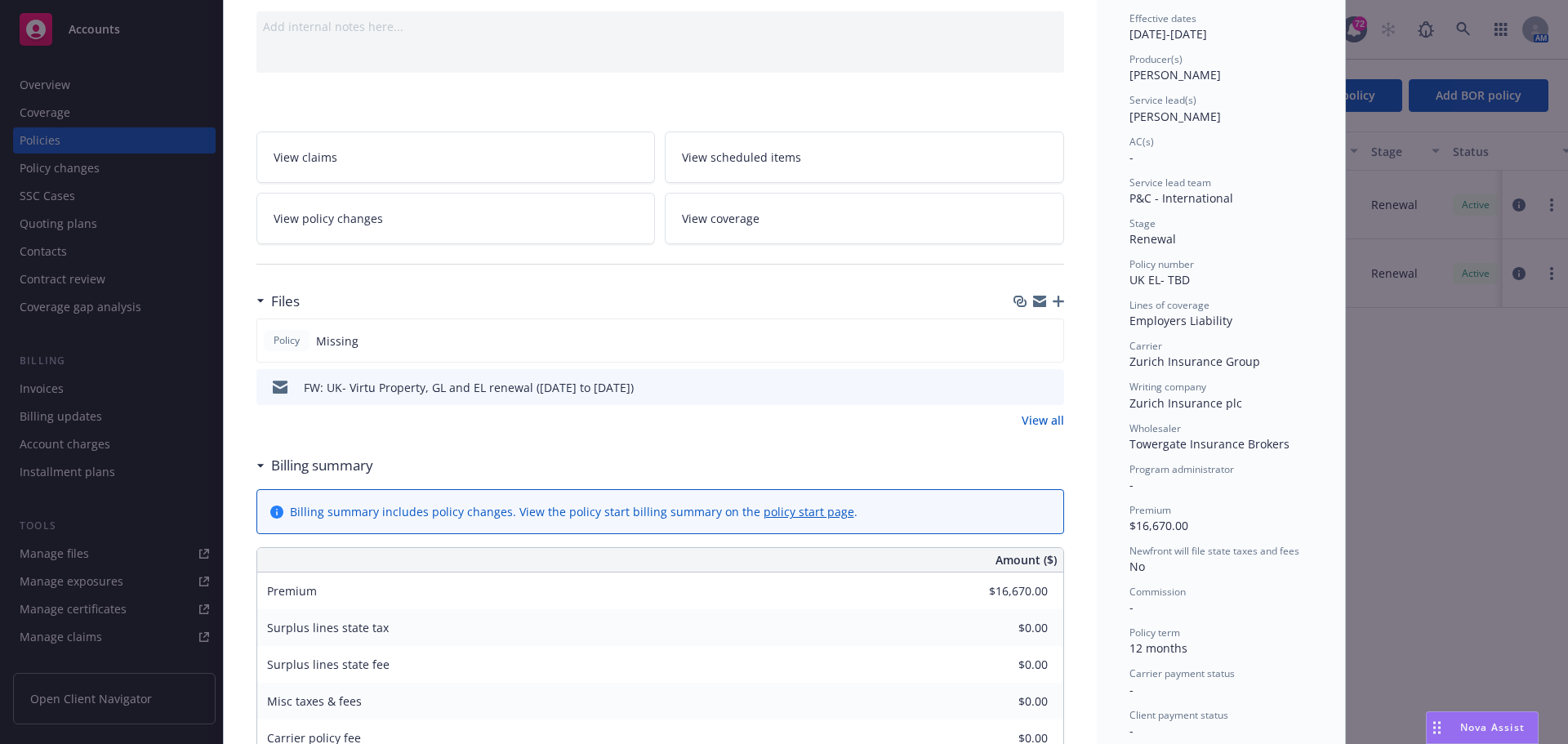
click at [1052, 298] on icon "button" at bounding box center [1058, 302] width 11 height 11
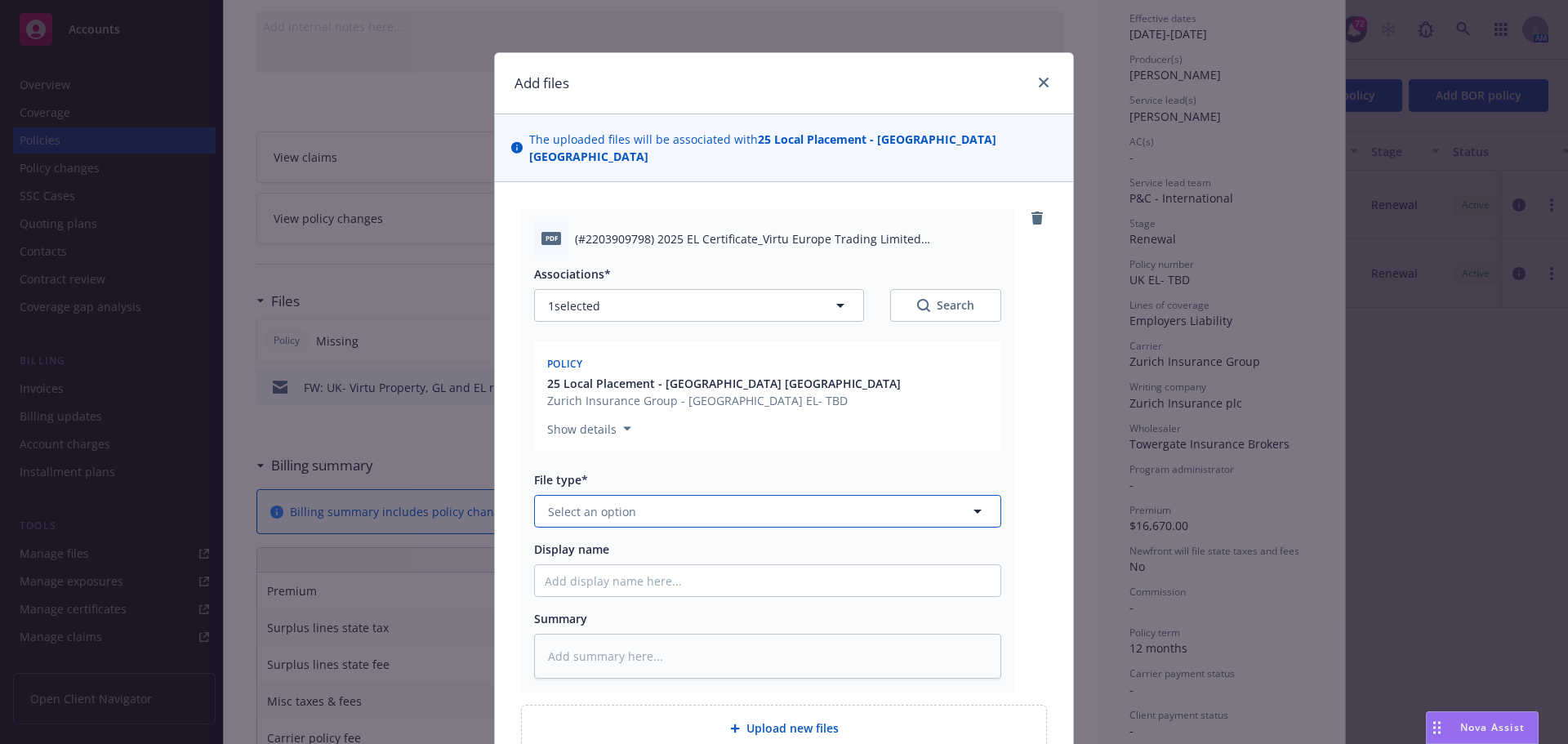
click at [590, 504] on span "Select an option" at bounding box center [592, 512] width 88 height 17
click at [606, 536] on div "Certificate of insurance" at bounding box center [768, 557] width 466 height 43
click at [565, 566] on input "Display name" at bounding box center [768, 581] width 466 height 31
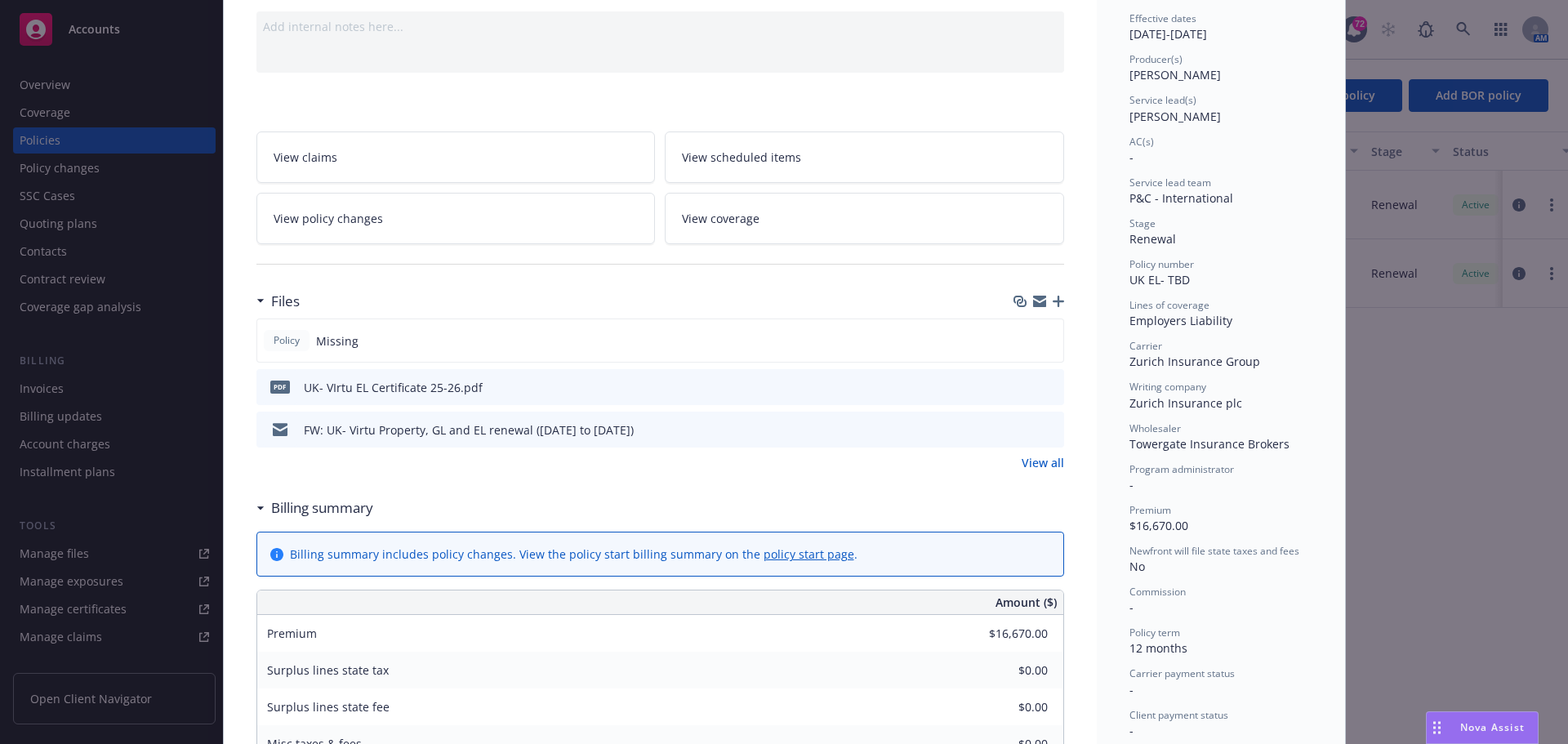
scroll to position [0, 0]
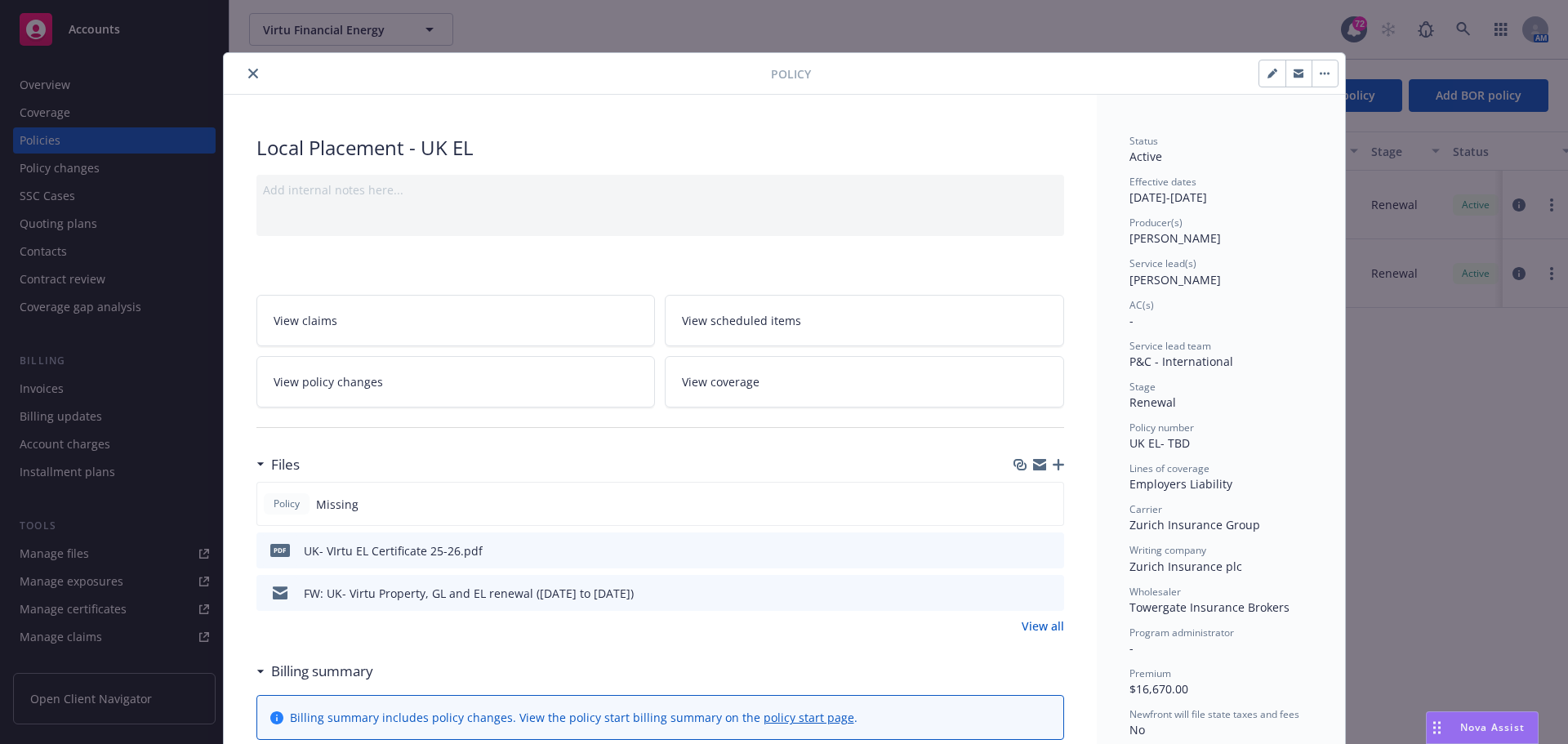
click at [248, 78] on icon "close" at bounding box center [253, 74] width 10 height 10
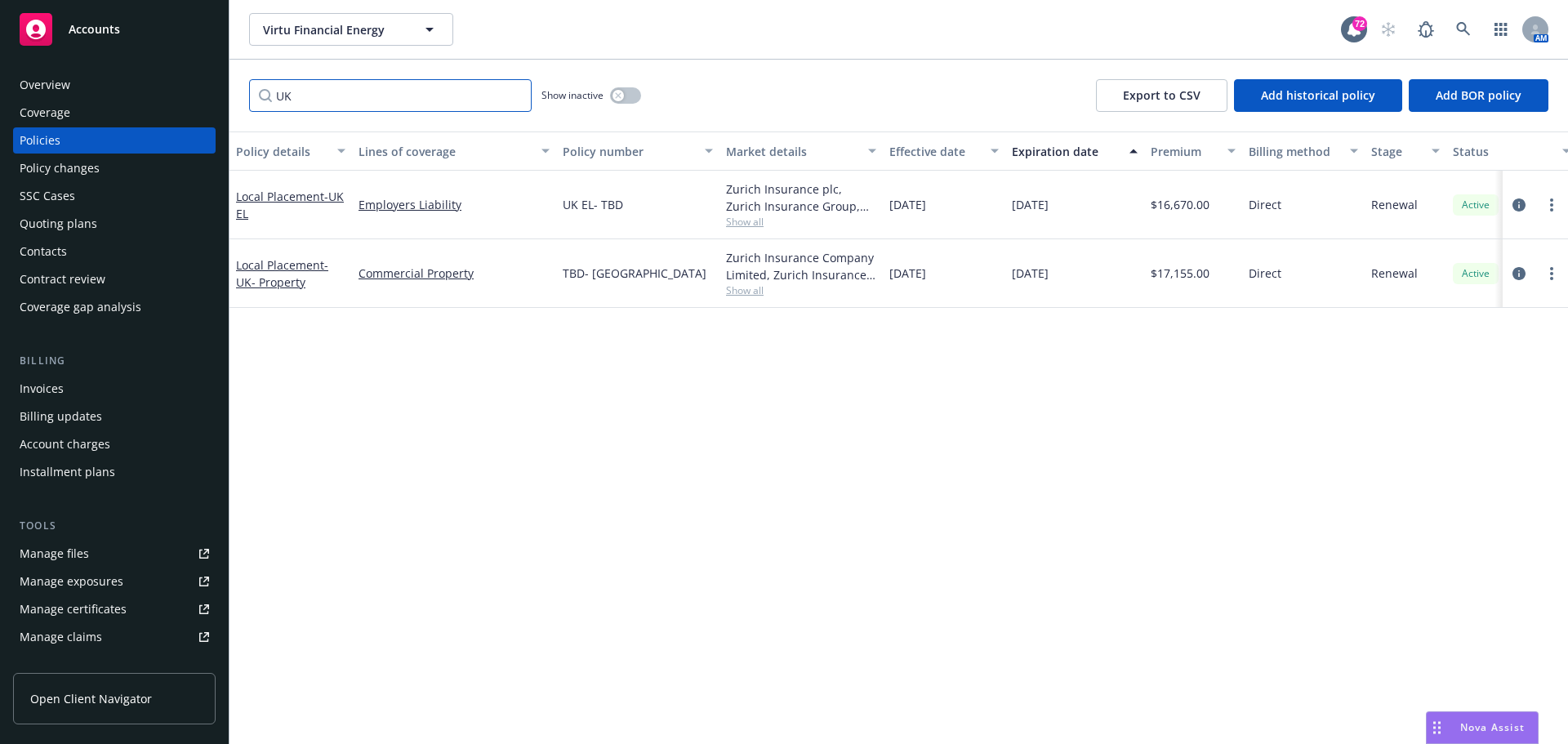
click at [293, 96] on input "UK" at bounding box center [391, 96] width 283 height 33
drag, startPoint x: 297, startPoint y: 96, endPoint x: 271, endPoint y: 85, distance: 28.2
click at [266, 93] on input "UK" at bounding box center [391, 96] width 283 height 33
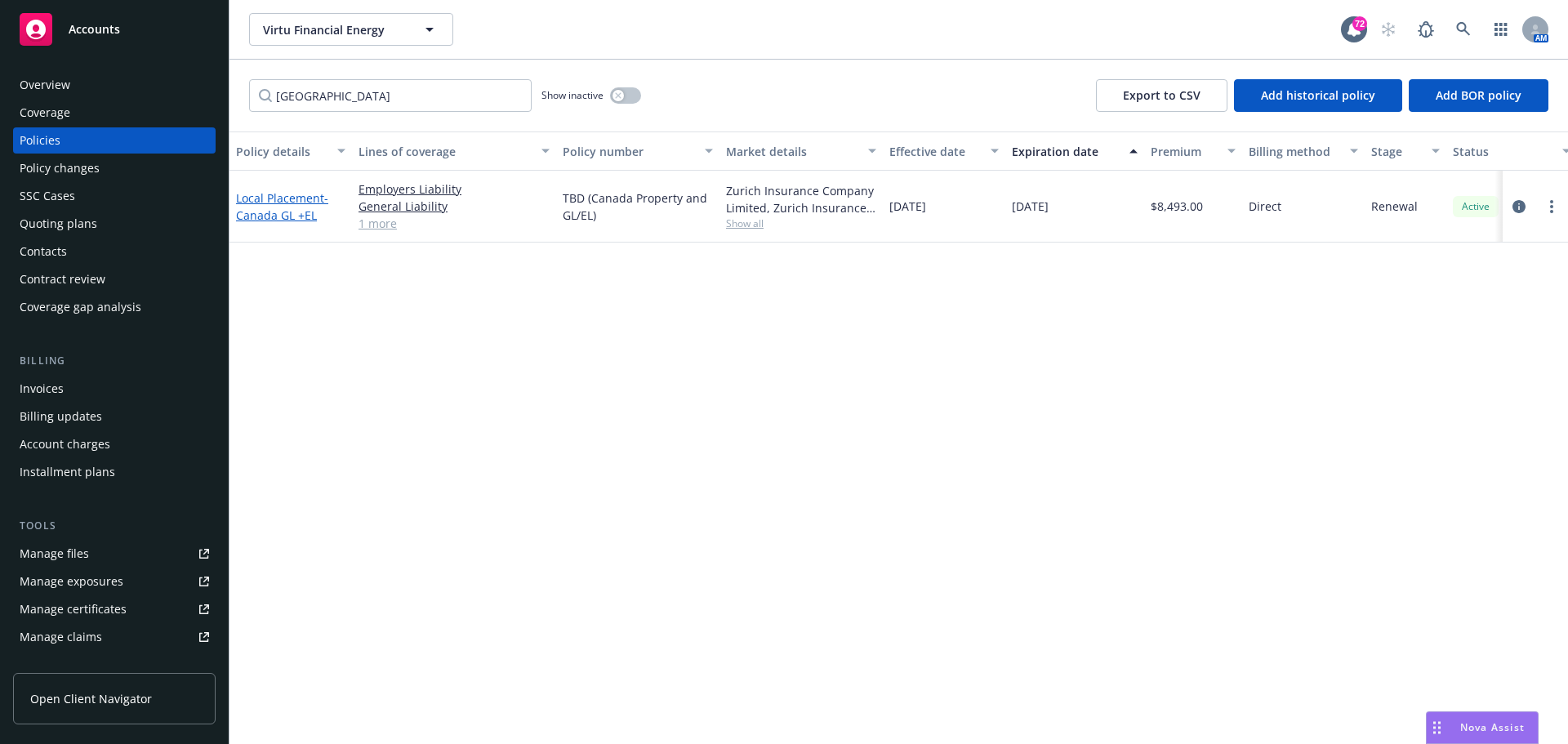
click at [273, 192] on link "Local Placement - Canada GL +EL" at bounding box center [282, 207] width 92 height 33
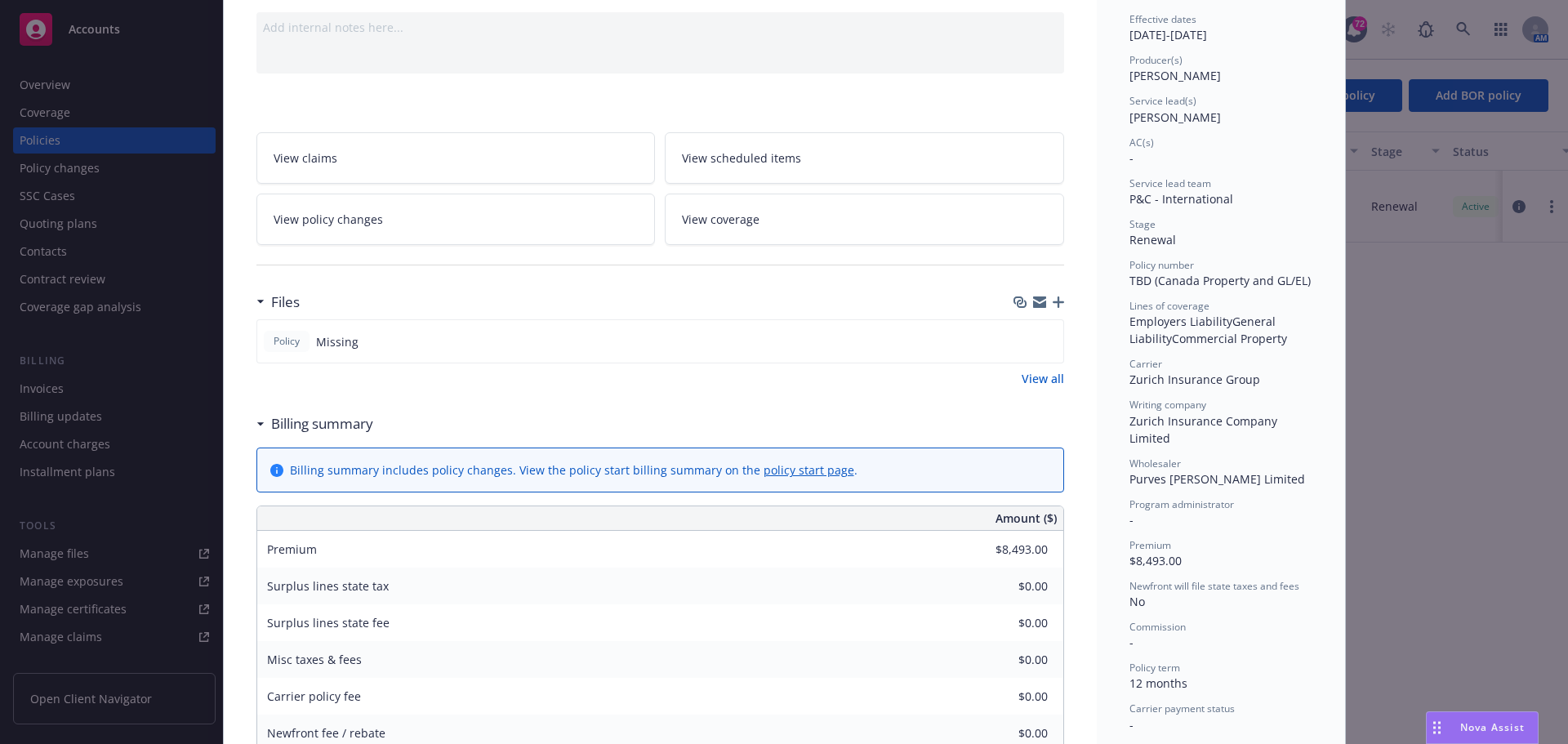
scroll to position [164, 0]
click at [1054, 305] on icon "button" at bounding box center [1058, 302] width 11 height 11
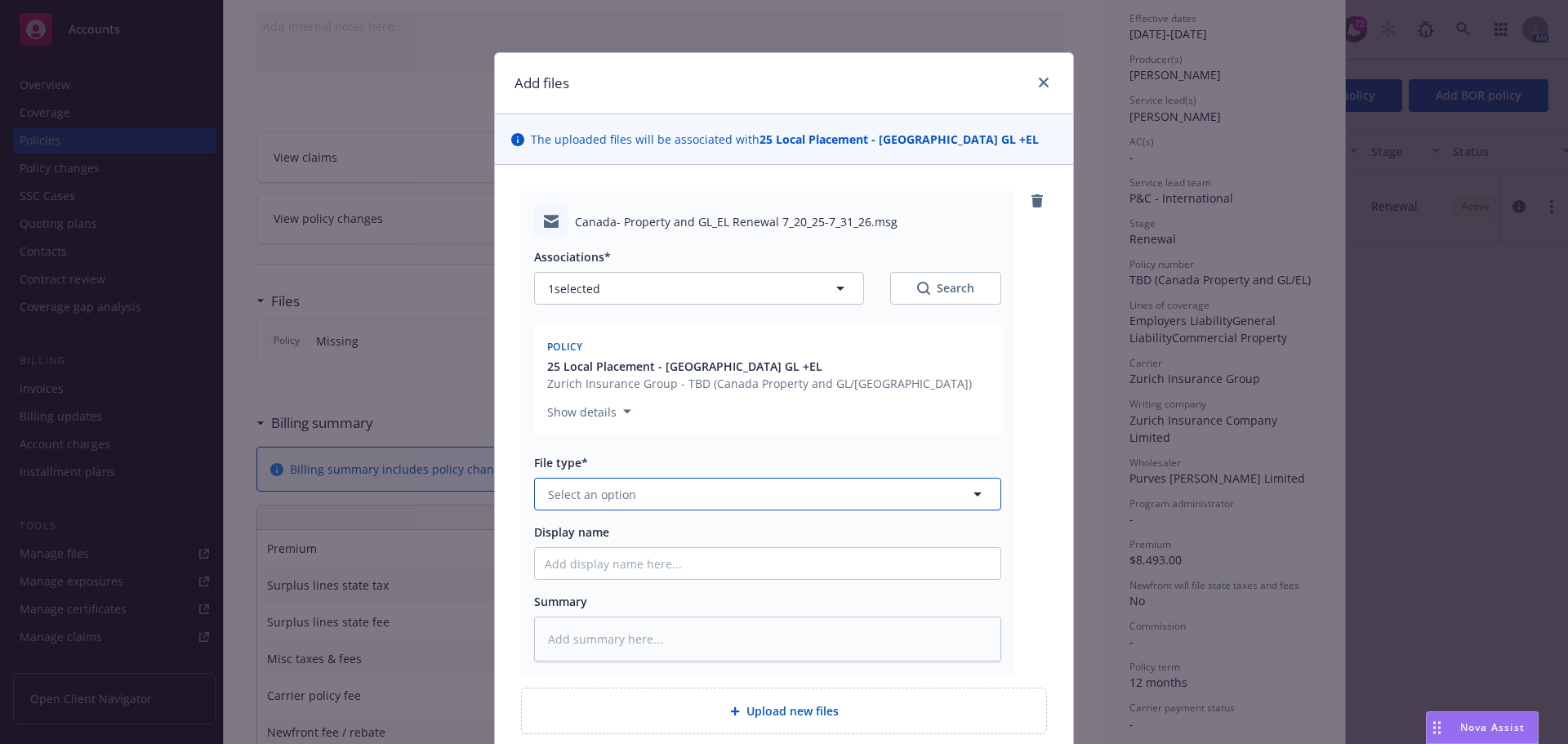
click at [570, 506] on button "Select an option" at bounding box center [768, 495] width 467 height 33
click at [619, 617] on div "Bind confirmation" at bounding box center [601, 626] width 111 height 24
click at [588, 566] on input "Display name" at bounding box center [768, 564] width 466 height 31
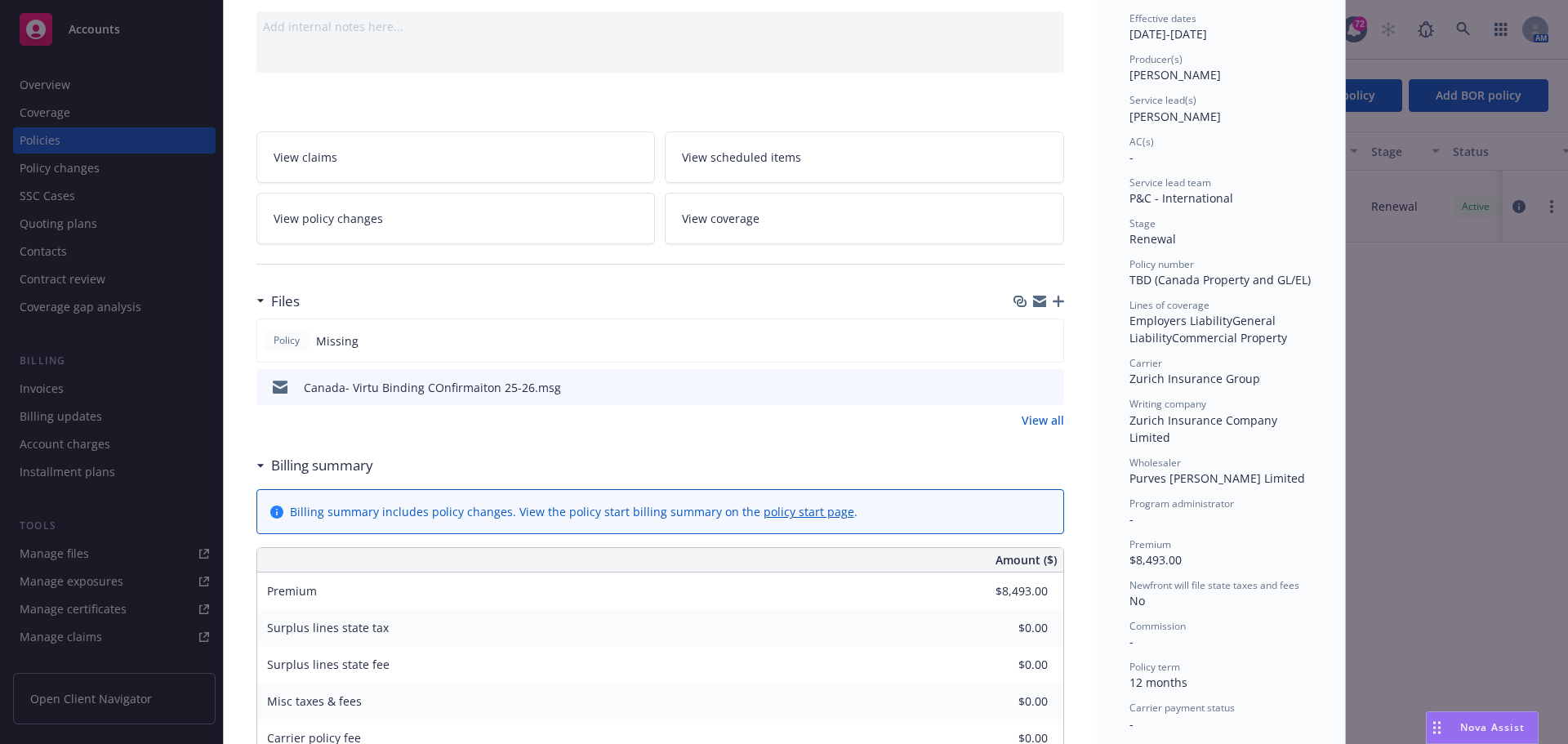
scroll to position [0, 0]
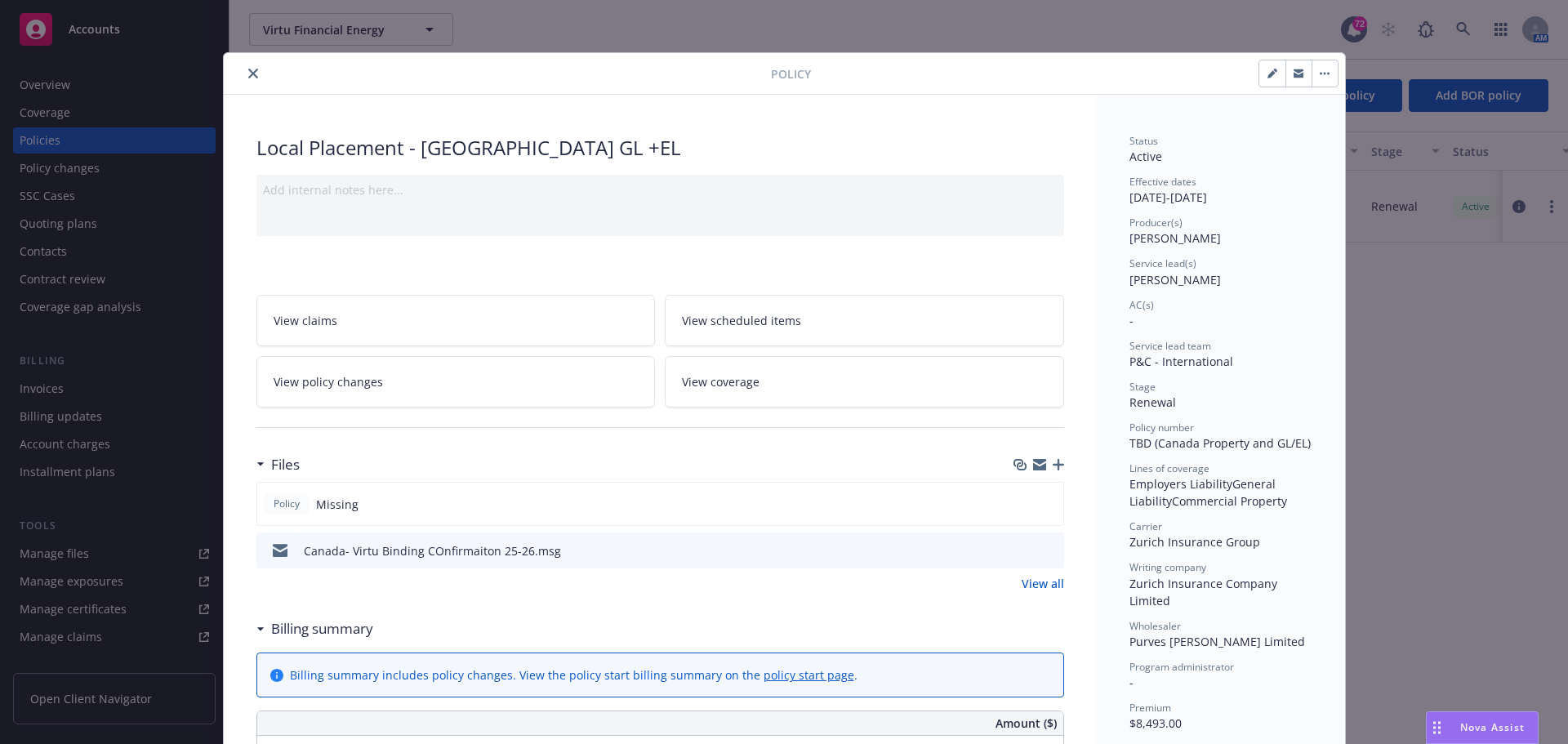
click at [250, 73] on icon "close" at bounding box center [253, 74] width 10 height 10
